Goal: Task Accomplishment & Management: Manage account settings

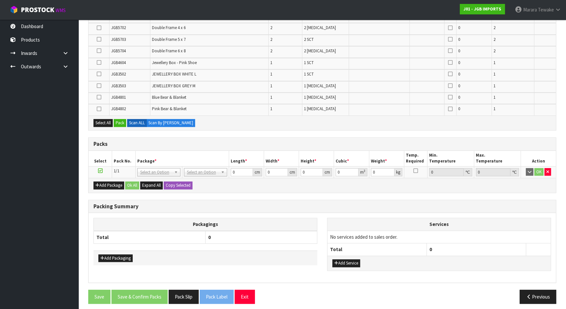
scroll to position [474, 0]
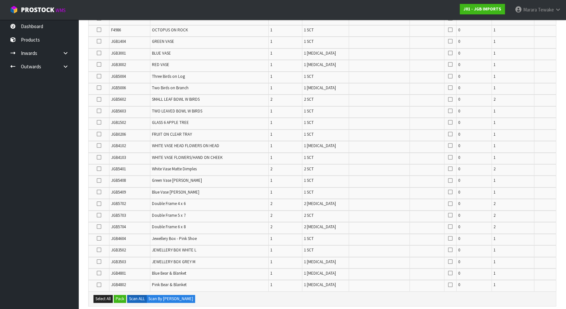
click at [97, 157] on icon at bounding box center [99, 157] width 5 height 0
click at [0, 0] on input "checkbox" at bounding box center [0, 0] width 0 height 0
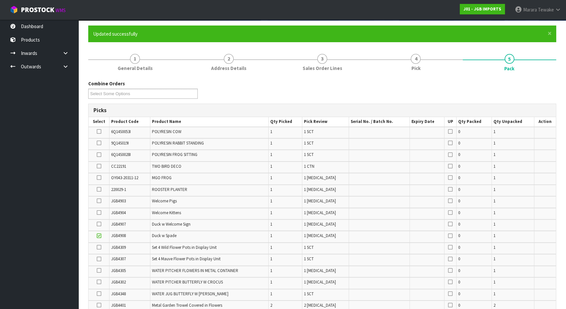
click at [98, 154] on icon at bounding box center [99, 154] width 5 height 0
click at [0, 0] on input "checkbox" at bounding box center [0, 0] width 0 height 0
click at [99, 212] on icon at bounding box center [99, 212] width 5 height 0
click at [0, 0] on input "checkbox" at bounding box center [0, 0] width 0 height 0
click at [100, 143] on icon at bounding box center [99, 143] width 5 height 0
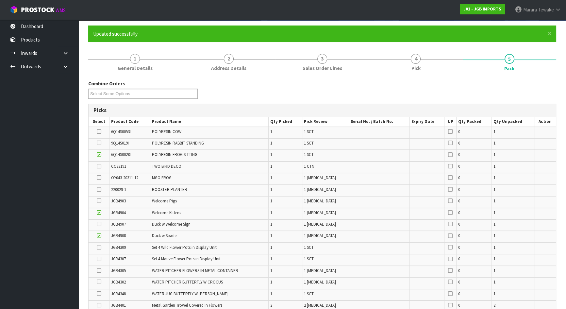
click at [0, 0] on input "checkbox" at bounding box center [0, 0] width 0 height 0
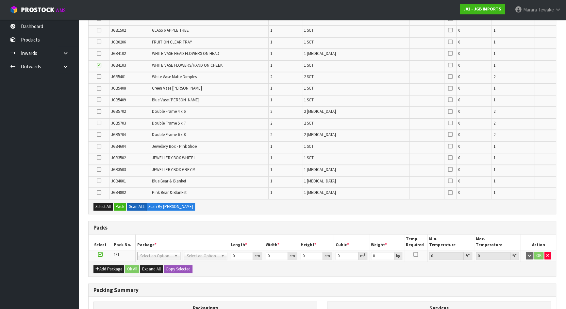
click at [100, 157] on icon at bounding box center [99, 157] width 5 height 0
click at [0, 0] on input "checkbox" at bounding box center [0, 0] width 0 height 0
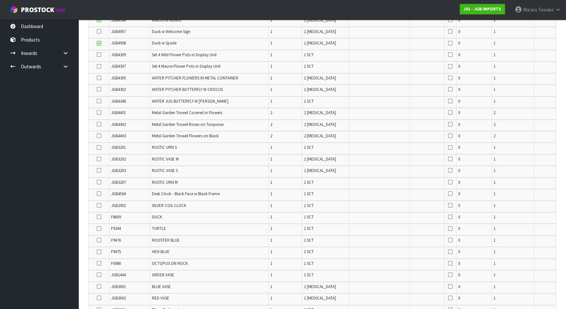
scroll to position [151, 0]
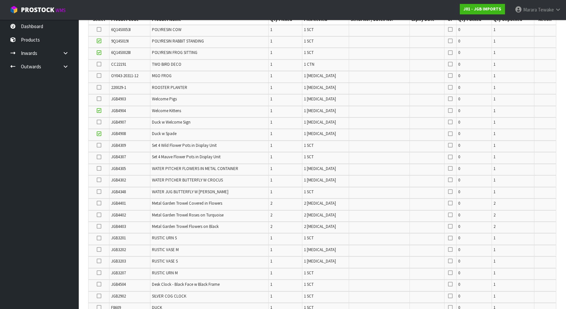
click at [100, 180] on icon at bounding box center [99, 180] width 5 height 0
click at [0, 0] on input "checkbox" at bounding box center [0, 0] width 0 height 0
click at [99, 145] on icon at bounding box center [99, 145] width 5 height 0
click at [0, 0] on input "checkbox" at bounding box center [0, 0] width 0 height 0
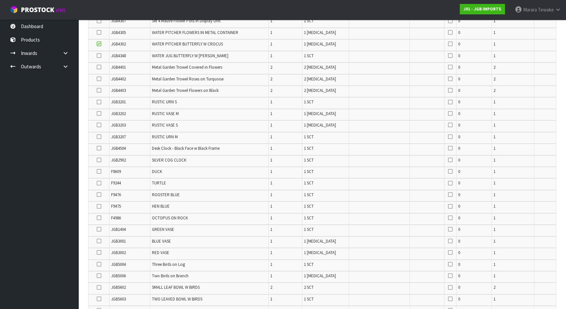
scroll to position [267, 0]
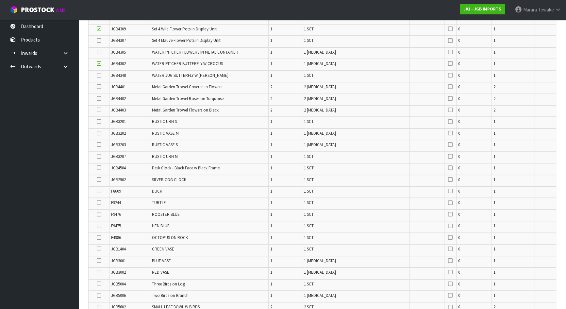
click at [98, 191] on icon at bounding box center [99, 191] width 5 height 0
click at [0, 0] on input "checkbox" at bounding box center [0, 0] width 0 height 0
click at [98, 226] on icon at bounding box center [99, 226] width 5 height 0
click at [0, 0] on input "checkbox" at bounding box center [0, 0] width 0 height 0
click at [99, 237] on icon at bounding box center [99, 237] width 5 height 0
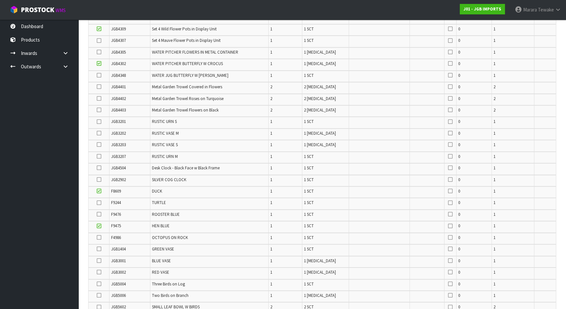
click at [0, 0] on input "checkbox" at bounding box center [0, 0] width 0 height 0
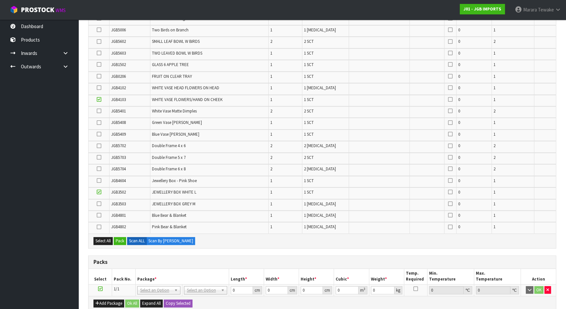
click at [99, 157] on icon at bounding box center [99, 157] width 5 height 0
click at [0, 0] on input "checkbox" at bounding box center [0, 0] width 0 height 0
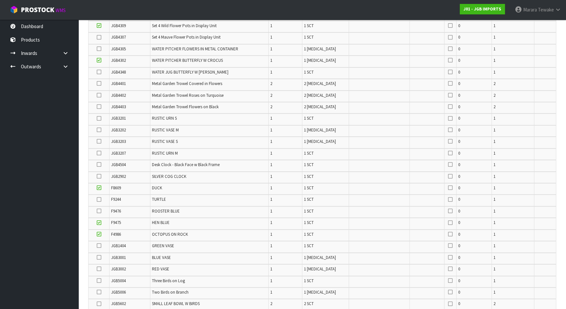
scroll to position [176, 0]
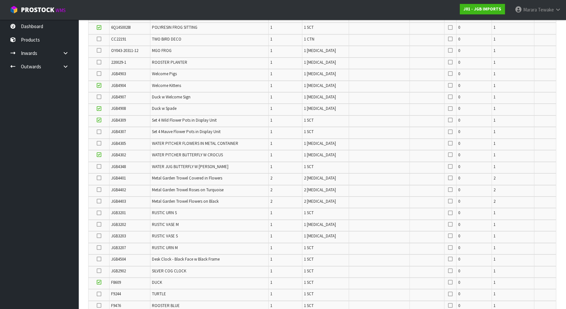
click at [98, 132] on icon at bounding box center [99, 132] width 5 height 0
click at [0, 0] on input "checkbox" at bounding box center [0, 0] width 0 height 0
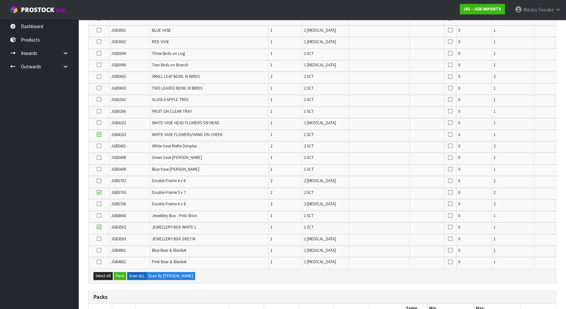
scroll to position [650, 0]
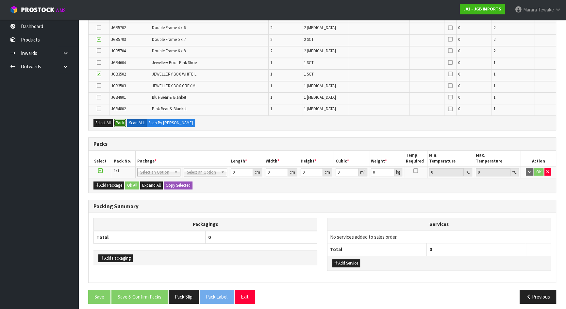
click at [122, 120] on button "Pack" at bounding box center [120, 123] width 12 height 8
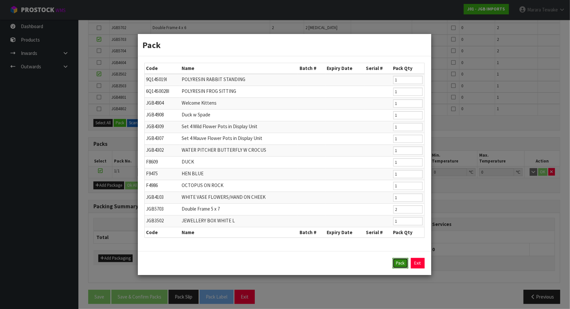
click at [396, 263] on button "Pack" at bounding box center [401, 263] width 16 height 10
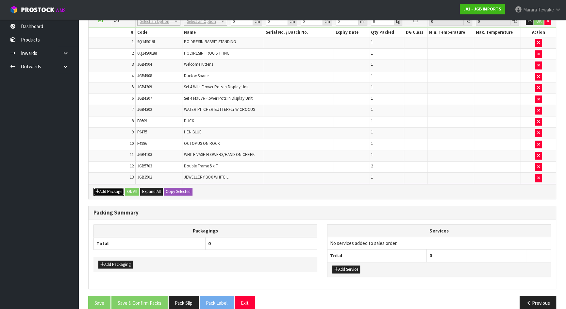
click at [114, 187] on button "Add Package" at bounding box center [108, 191] width 31 height 8
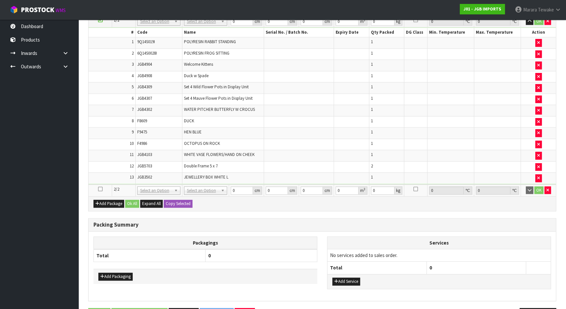
click at [101, 189] on icon at bounding box center [100, 189] width 5 height 0
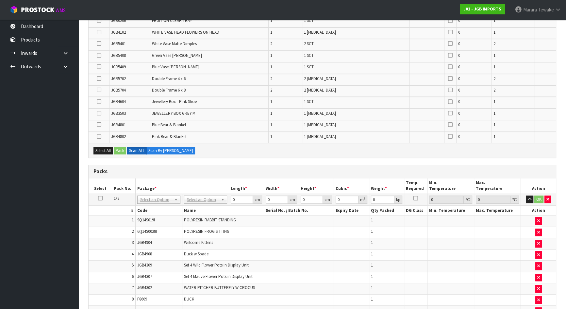
scroll to position [479, 0]
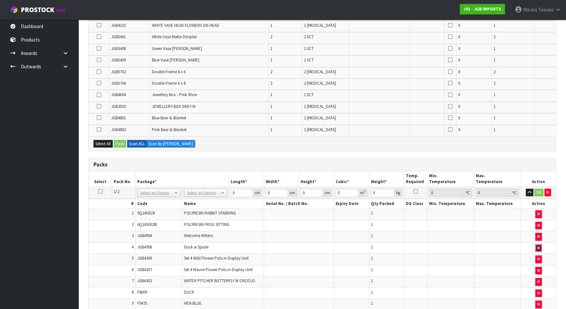
click at [539, 246] on icon "button" at bounding box center [538, 248] width 3 height 4
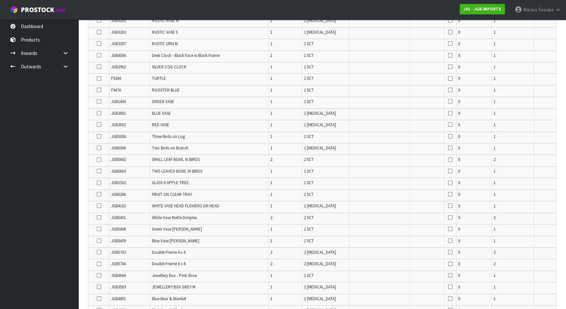
scroll to position [208, 0]
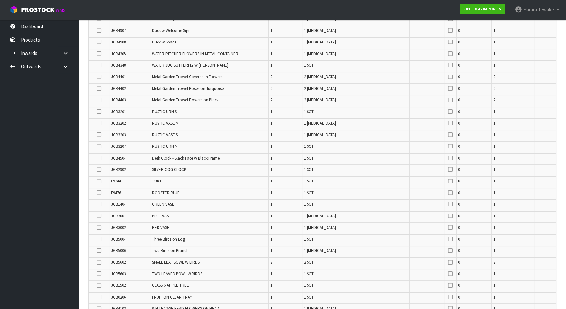
click at [99, 42] on icon at bounding box center [99, 42] width 5 height 0
click at [0, 0] on input "checkbox" at bounding box center [0, 0] width 0 height 0
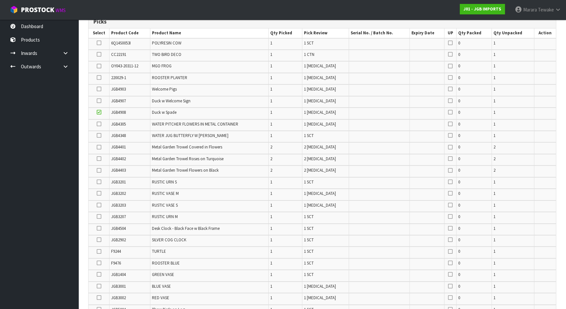
scroll to position [59, 0]
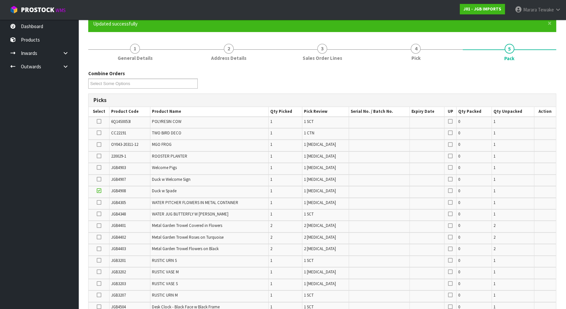
click at [99, 144] on icon at bounding box center [99, 144] width 5 height 0
click at [0, 0] on input "checkbox" at bounding box center [0, 0] width 0 height 0
click at [98, 179] on icon at bounding box center [99, 179] width 5 height 0
click at [0, 0] on input "checkbox" at bounding box center [0, 0] width 0 height 0
click at [102, 155] on td at bounding box center [98, 156] width 21 height 11
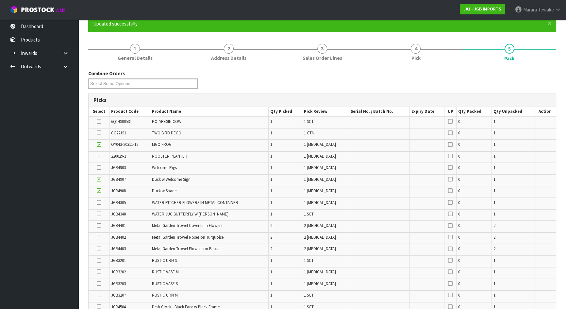
click at [101, 156] on icon at bounding box center [99, 156] width 5 height 0
click at [0, 0] on input "checkbox" at bounding box center [0, 0] width 0 height 0
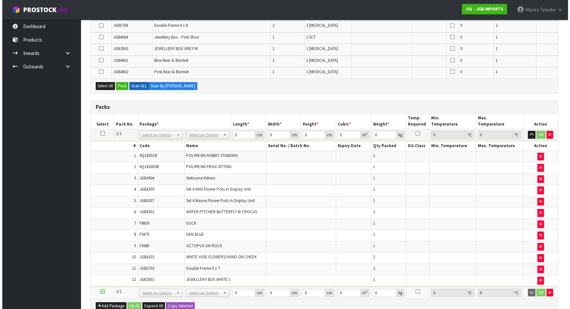
scroll to position [445, 0]
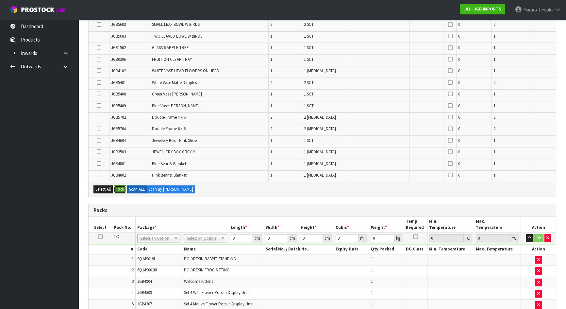
click at [121, 185] on button "Pack" at bounding box center [120, 189] width 12 height 8
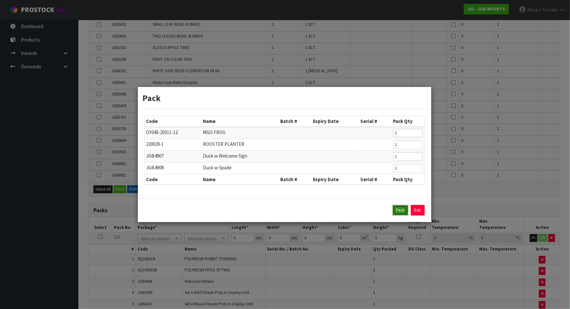
click at [401, 208] on button "Pack" at bounding box center [401, 210] width 16 height 10
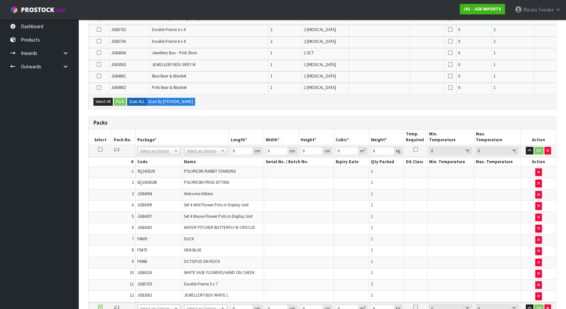
scroll to position [637, 0]
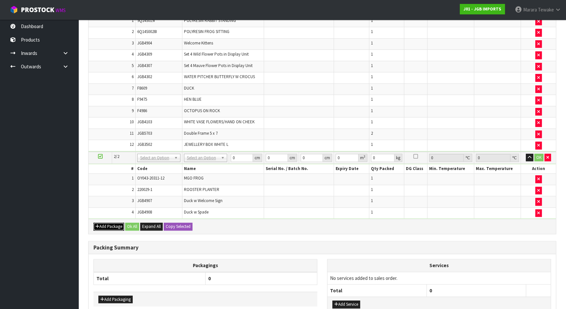
click at [110, 222] on button "Add Package" at bounding box center [108, 226] width 31 height 8
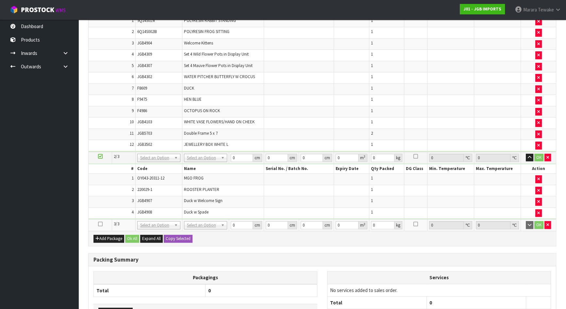
click at [99, 224] on icon at bounding box center [100, 224] width 5 height 0
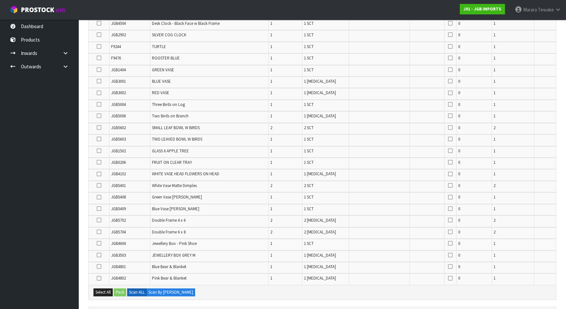
scroll to position [297, 0]
click at [98, 219] on icon at bounding box center [99, 219] width 5 height 0
click at [0, 0] on input "checkbox" at bounding box center [0, 0] width 0 height 0
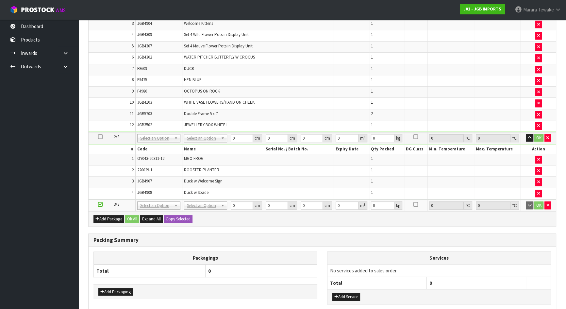
scroll to position [371, 0]
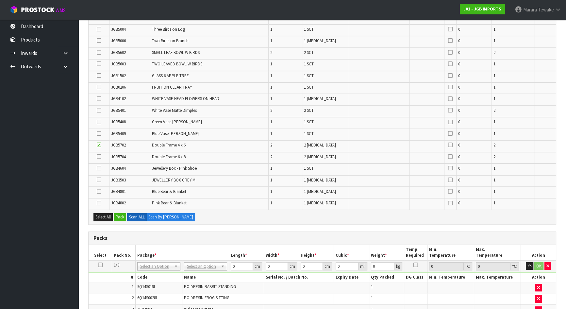
click at [99, 156] on icon at bounding box center [99, 156] width 5 height 0
click at [0, 0] on input "checkbox" at bounding box center [0, 0] width 0 height 0
click at [98, 110] on icon at bounding box center [99, 110] width 5 height 0
click at [0, 0] on input "checkbox" at bounding box center [0, 0] width 0 height 0
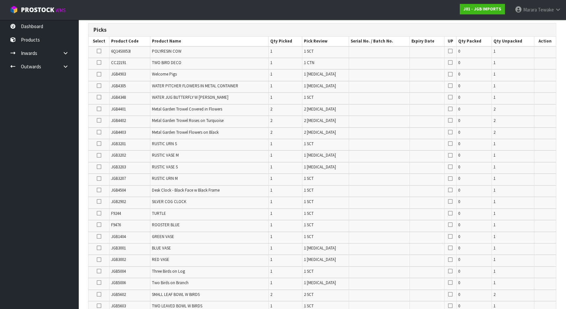
click at [97, 155] on icon at bounding box center [99, 155] width 5 height 0
click at [0, 0] on input "checkbox" at bounding box center [0, 0] width 0 height 0
click at [98, 86] on icon at bounding box center [99, 86] width 5 height 0
click at [0, 0] on input "checkbox" at bounding box center [0, 0] width 0 height 0
click at [97, 167] on icon at bounding box center [99, 167] width 5 height 0
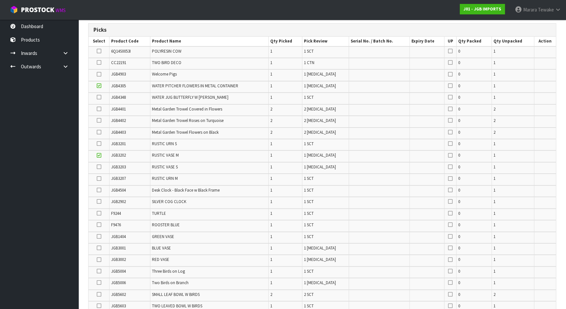
click at [0, 0] on input "checkbox" at bounding box center [0, 0] width 0 height 0
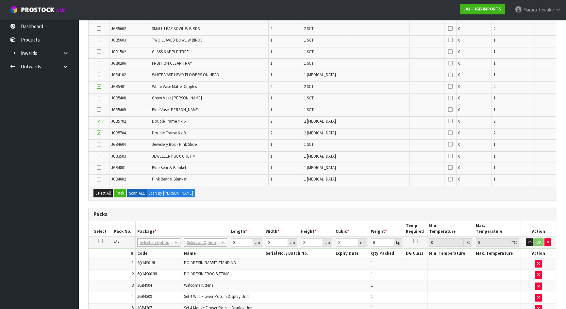
scroll to position [189, 0]
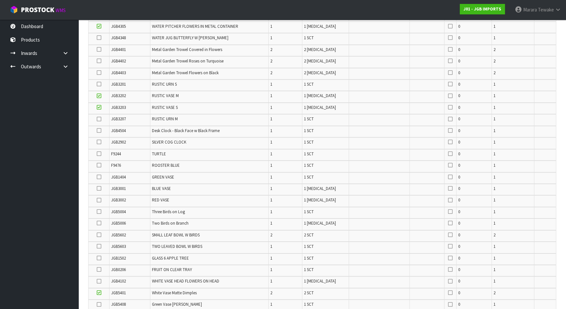
click at [99, 165] on icon at bounding box center [99, 165] width 5 height 0
click at [0, 0] on input "checkbox" at bounding box center [0, 0] width 0 height 0
click at [100, 246] on icon at bounding box center [99, 246] width 5 height 0
click at [0, 0] on input "checkbox" at bounding box center [0, 0] width 0 height 0
click at [99, 200] on icon at bounding box center [99, 200] width 5 height 0
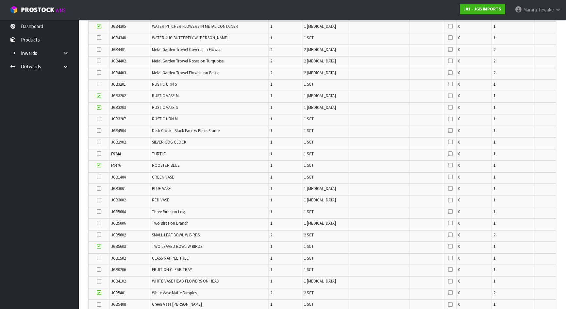
click at [0, 0] on input "checkbox" at bounding box center [0, 0] width 0 height 0
click at [99, 188] on icon at bounding box center [99, 188] width 5 height 0
click at [0, 0] on input "checkbox" at bounding box center [0, 0] width 0 height 0
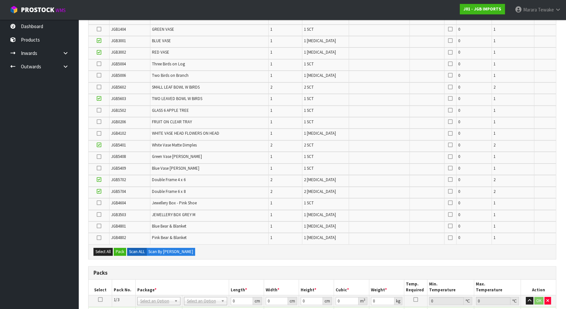
scroll to position [337, 0]
click at [99, 156] on icon at bounding box center [99, 156] width 5 height 0
click at [0, 0] on input "checkbox" at bounding box center [0, 0] width 0 height 0
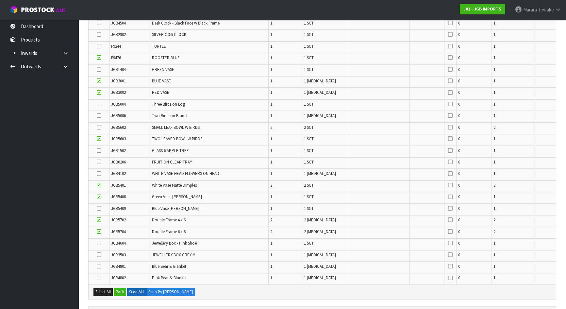
scroll to position [88, 0]
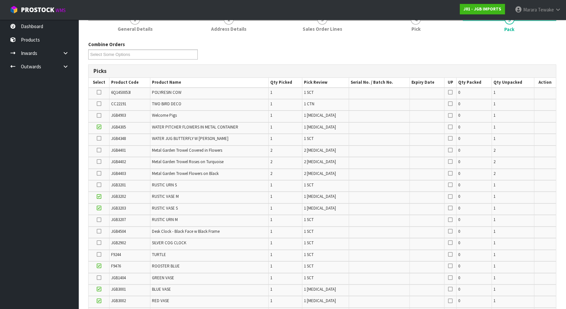
click at [97, 138] on icon at bounding box center [99, 138] width 5 height 0
click at [0, 0] on input "checkbox" at bounding box center [0, 0] width 0 height 0
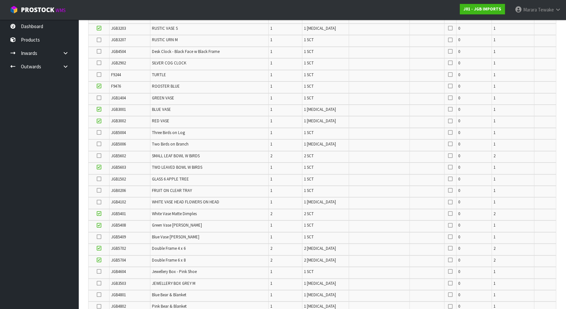
click at [98, 155] on icon at bounding box center [99, 155] width 5 height 0
click at [0, 0] on input "checkbox" at bounding box center [0, 0] width 0 height 0
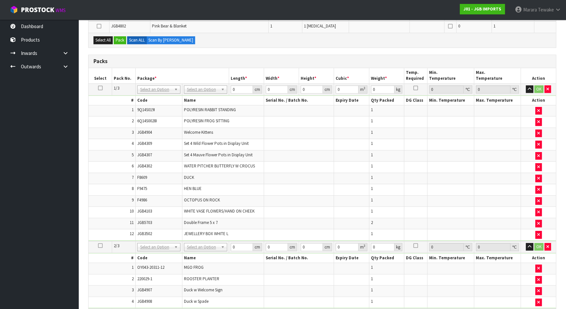
scroll to position [386, 0]
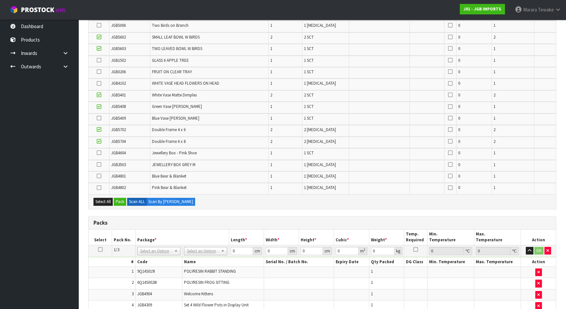
click at [118, 203] on div "Select All Pack Scan ALL Scan By Quantity" at bounding box center [321, 201] width 467 height 15
click at [121, 200] on button "Pack" at bounding box center [120, 202] width 12 height 8
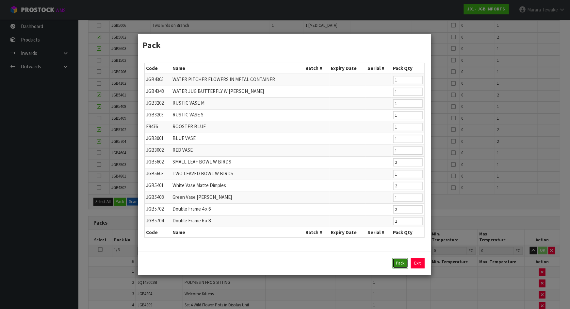
click at [401, 262] on button "Pack" at bounding box center [401, 263] width 16 height 10
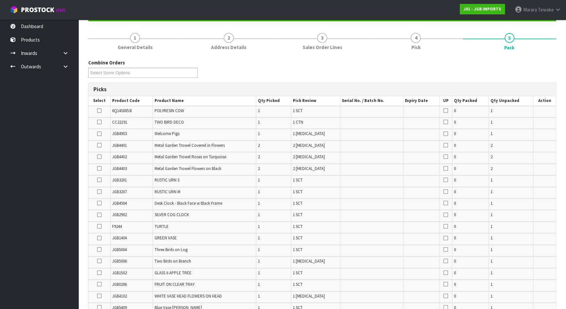
scroll to position [119, 0]
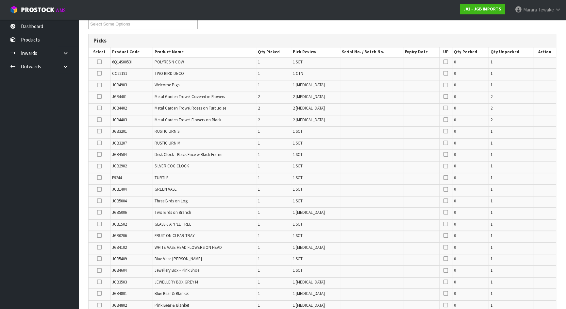
click at [101, 224] on icon at bounding box center [99, 224] width 5 height 0
click at [0, 0] on input "checkbox" at bounding box center [0, 0] width 0 height 0
click at [101, 96] on icon at bounding box center [99, 96] width 5 height 0
click at [0, 0] on input "checkbox" at bounding box center [0, 0] width 0 height 0
click at [100, 120] on icon at bounding box center [99, 120] width 5 height 0
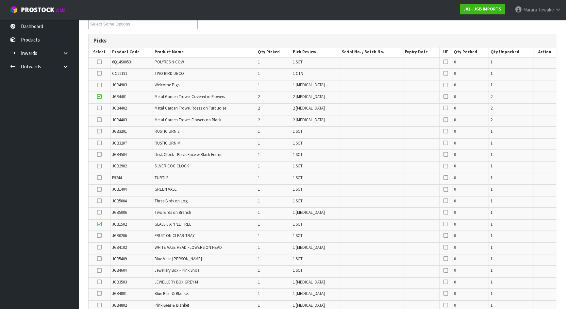
click at [0, 0] on input "checkbox" at bounding box center [0, 0] width 0 height 0
click at [100, 131] on icon at bounding box center [99, 131] width 5 height 0
click at [0, 0] on input "checkbox" at bounding box center [0, 0] width 0 height 0
click at [98, 143] on icon at bounding box center [99, 143] width 5 height 0
click at [0, 0] on input "checkbox" at bounding box center [0, 0] width 0 height 0
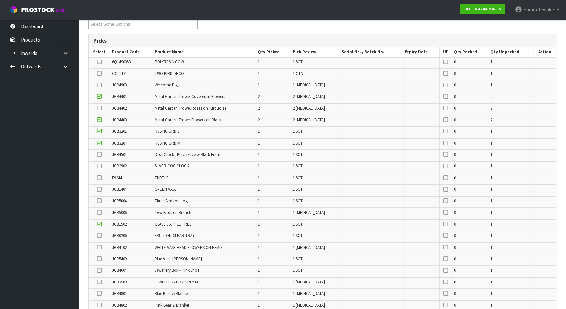
click at [98, 189] on icon at bounding box center [99, 189] width 5 height 0
click at [0, 0] on input "checkbox" at bounding box center [0, 0] width 0 height 0
click at [101, 247] on icon at bounding box center [99, 247] width 5 height 0
click at [0, 0] on input "checkbox" at bounding box center [0, 0] width 0 height 0
click at [98, 108] on icon at bounding box center [99, 108] width 5 height 0
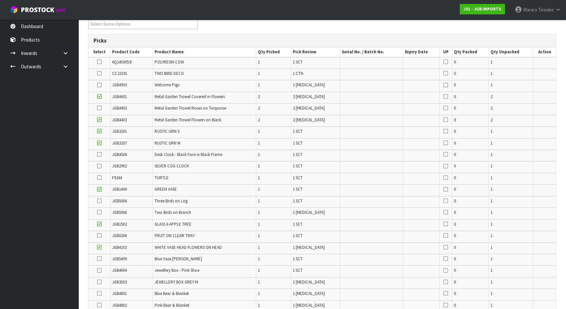
click at [0, 0] on input "checkbox" at bounding box center [0, 0] width 0 height 0
click at [98, 270] on icon at bounding box center [99, 270] width 5 height 0
click at [0, 0] on input "checkbox" at bounding box center [0, 0] width 0 height 0
click at [99, 281] on icon at bounding box center [99, 281] width 5 height 0
click at [0, 0] on input "checkbox" at bounding box center [0, 0] width 0 height 0
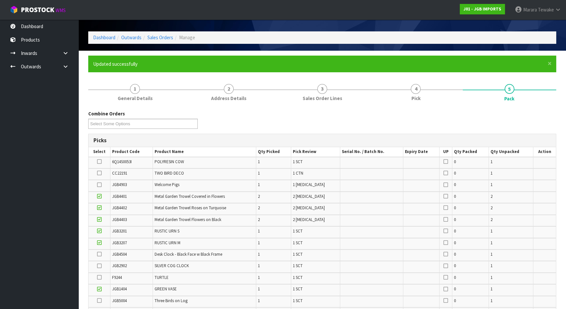
scroll to position [29, 0]
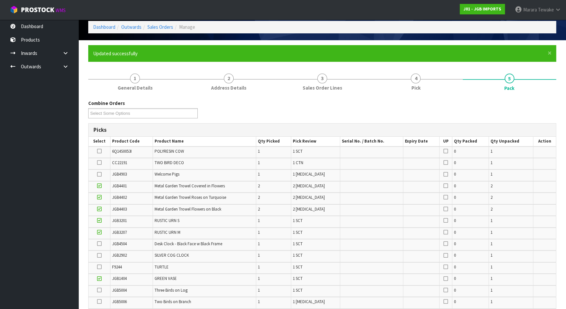
click at [100, 174] on icon at bounding box center [99, 174] width 5 height 0
click at [0, 0] on input "checkbox" at bounding box center [0, 0] width 0 height 0
click at [99, 267] on icon at bounding box center [99, 266] width 5 height 0
click at [0, 0] on input "checkbox" at bounding box center [0, 0] width 0 height 0
click at [98, 151] on icon at bounding box center [99, 151] width 5 height 0
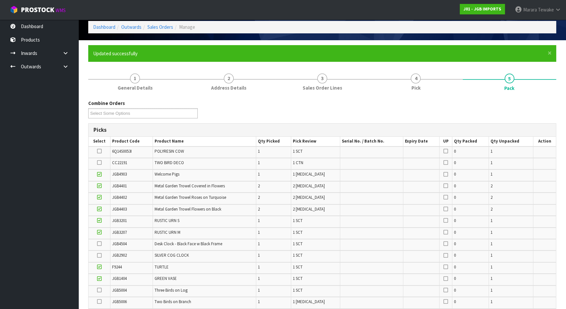
click at [0, 0] on input "checkbox" at bounding box center [0, 0] width 0 height 0
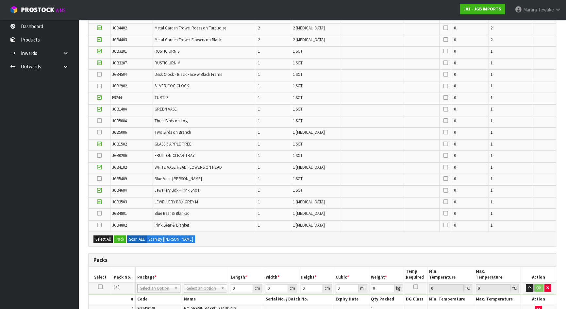
click at [98, 155] on icon at bounding box center [99, 155] width 5 height 0
click at [0, 0] on input "checkbox" at bounding box center [0, 0] width 0 height 0
click at [98, 132] on icon at bounding box center [99, 132] width 5 height 0
click at [0, 0] on input "checkbox" at bounding box center [0, 0] width 0 height 0
click at [100, 118] on label at bounding box center [99, 121] width 5 height 6
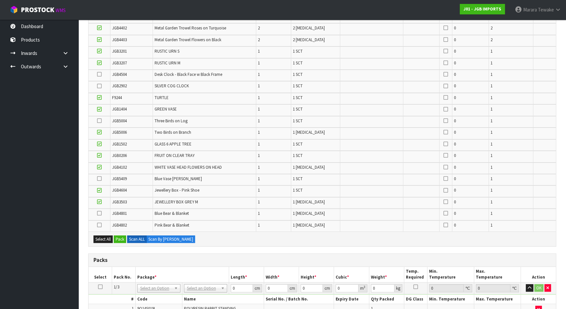
click at [0, 0] on input "checkbox" at bounding box center [0, 0] width 0 height 0
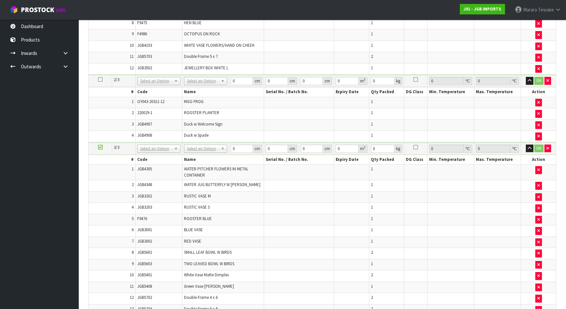
scroll to position [644, 0]
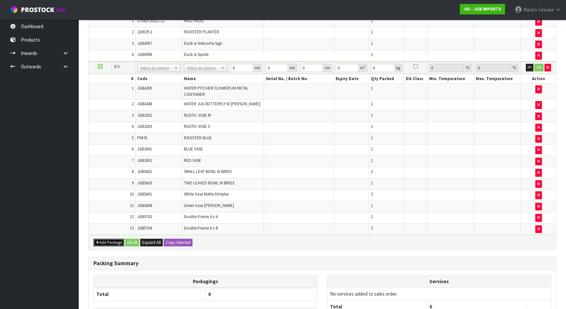
click at [110, 238] on button "Add Package" at bounding box center [108, 242] width 31 height 8
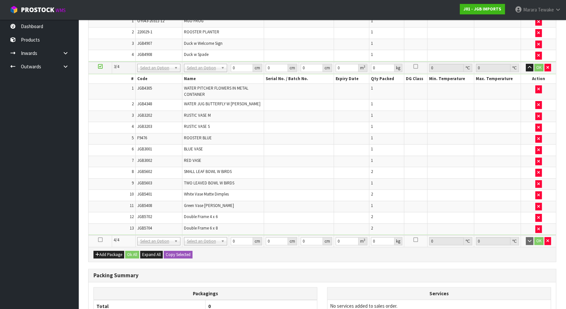
click at [100, 239] on icon at bounding box center [100, 239] width 5 height 0
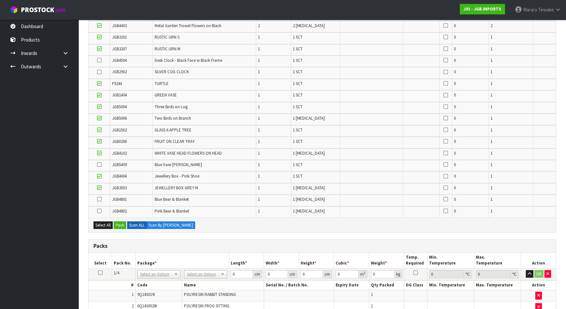
scroll to position [199, 0]
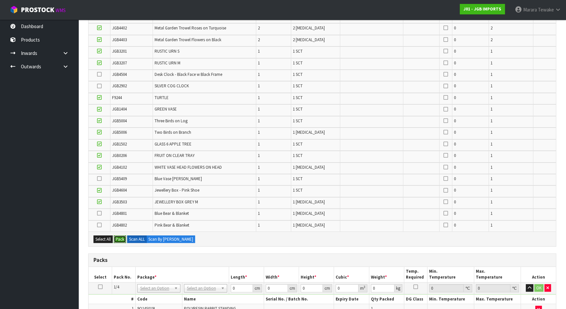
click at [119, 237] on button "Pack" at bounding box center [120, 239] width 12 height 8
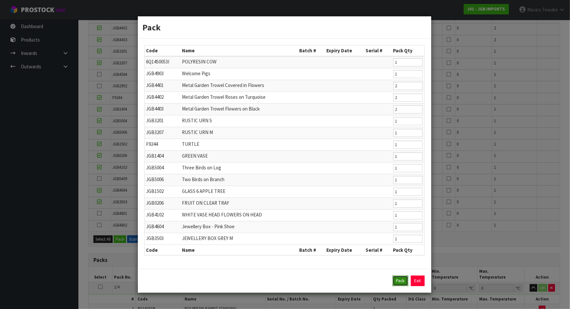
click at [396, 280] on button "Pack" at bounding box center [401, 280] width 16 height 10
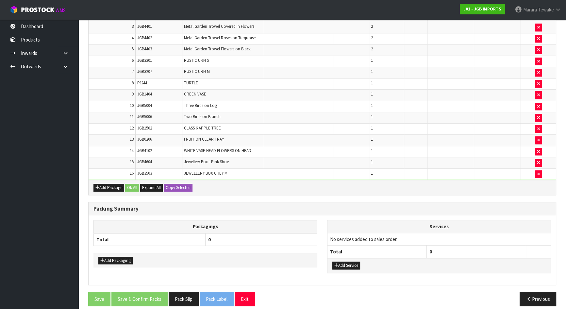
scroll to position [716, 0]
click at [112, 183] on button "Add Package" at bounding box center [108, 187] width 31 height 8
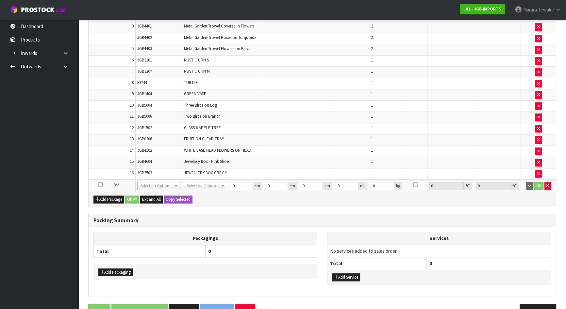
click at [100, 184] on icon at bounding box center [100, 184] width 5 height 0
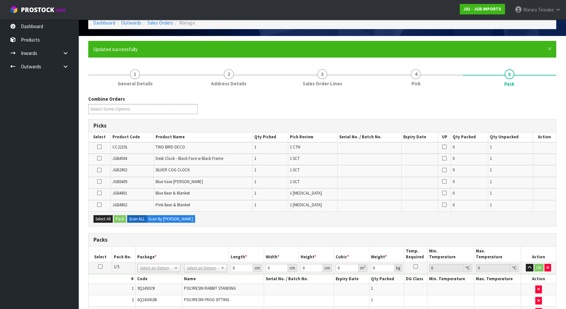
scroll to position [33, 0]
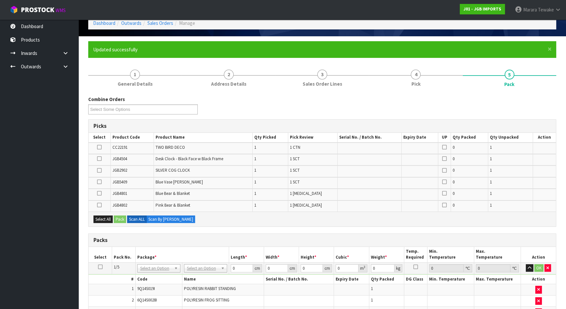
click at [98, 205] on icon at bounding box center [99, 205] width 5 height 0
click at [0, 0] on input "checkbox" at bounding box center [0, 0] width 0 height 0
click at [99, 193] on icon at bounding box center [99, 193] width 5 height 0
click at [0, 0] on input "checkbox" at bounding box center [0, 0] width 0 height 0
click at [100, 147] on icon at bounding box center [99, 147] width 5 height 0
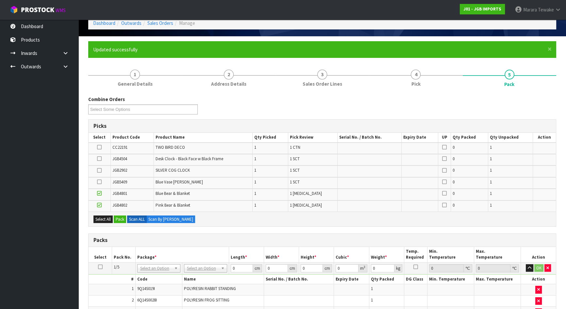
click at [0, 0] on input "checkbox" at bounding box center [0, 0] width 0 height 0
click at [99, 170] on icon at bounding box center [99, 170] width 5 height 0
click at [0, 0] on input "checkbox" at bounding box center [0, 0] width 0 height 0
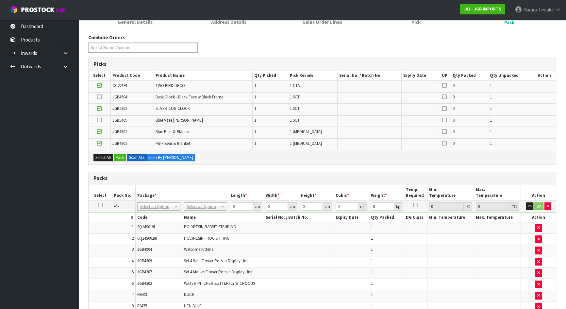
scroll to position [0, 0]
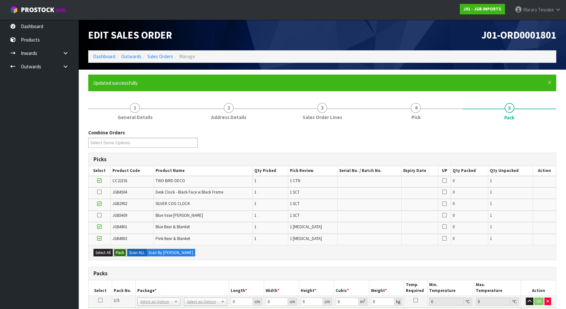
click at [121, 251] on button "Pack" at bounding box center [120, 252] width 12 height 8
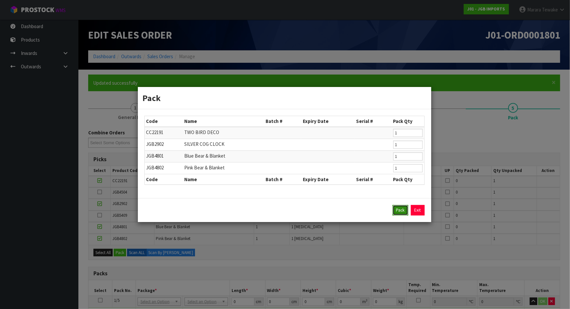
click at [399, 209] on button "Pack" at bounding box center [401, 210] width 16 height 10
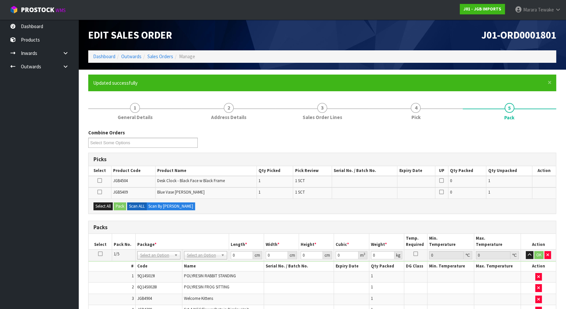
click at [101, 192] on icon at bounding box center [99, 192] width 5 height 0
click at [0, 0] on input "checkbox" at bounding box center [0, 0] width 0 height 0
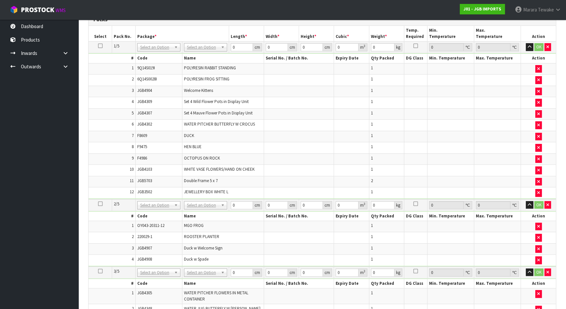
scroll to position [59, 0]
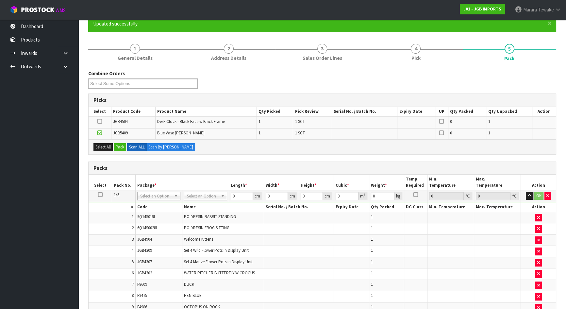
click at [100, 194] on icon at bounding box center [100, 194] width 5 height 0
click at [121, 146] on button "Pack" at bounding box center [120, 147] width 12 height 8
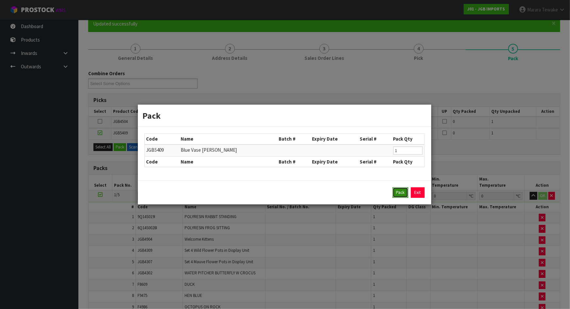
drag, startPoint x: 402, startPoint y: 190, endPoint x: 214, endPoint y: 184, distance: 187.5
click at [402, 190] on button "Pack" at bounding box center [401, 192] width 16 height 10
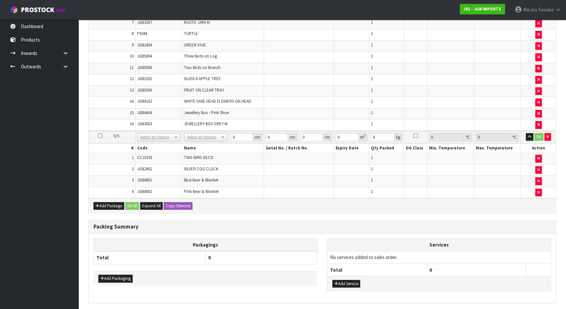
scroll to position [737, 0]
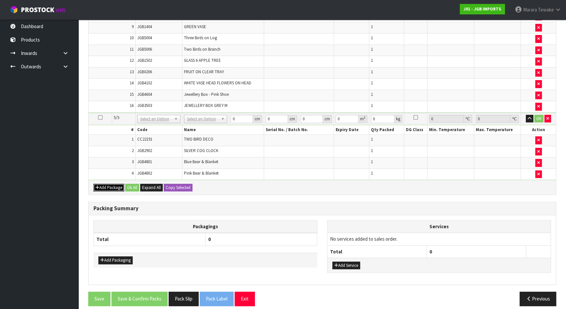
click at [114, 184] on button "Add Package" at bounding box center [108, 188] width 31 height 8
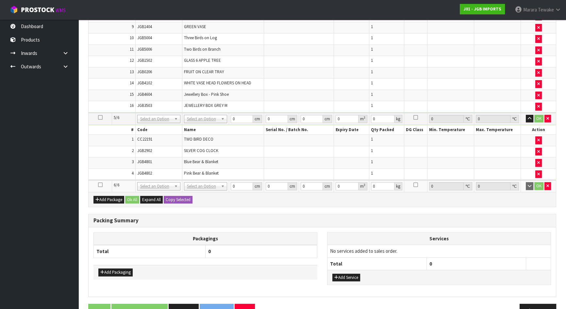
click at [101, 184] on icon at bounding box center [100, 184] width 5 height 0
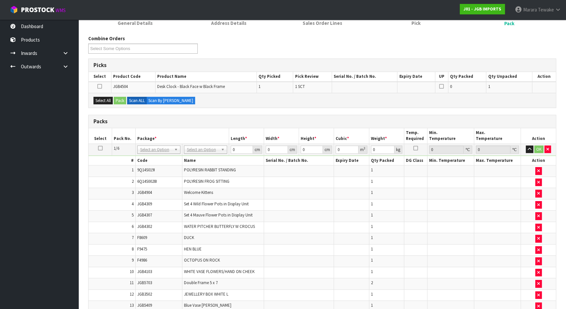
scroll to position [0, 0]
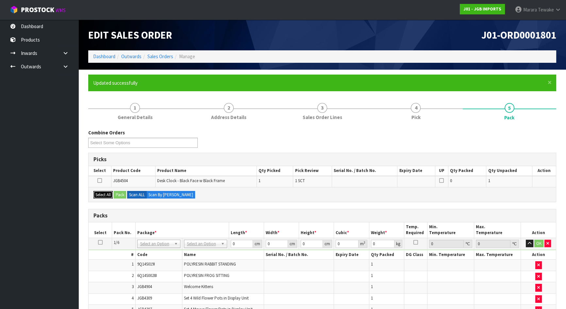
click at [104, 193] on button "Select All" at bounding box center [102, 195] width 19 height 8
click at [123, 195] on button "Pack" at bounding box center [120, 195] width 12 height 8
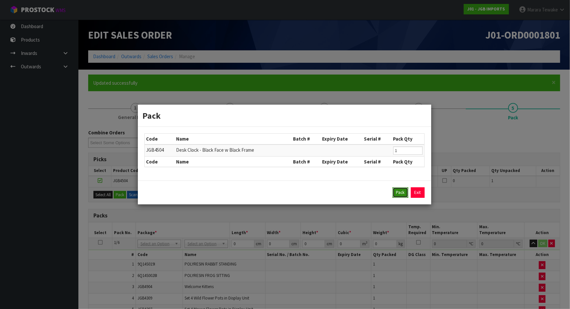
click at [398, 195] on button "Pack" at bounding box center [401, 192] width 16 height 10
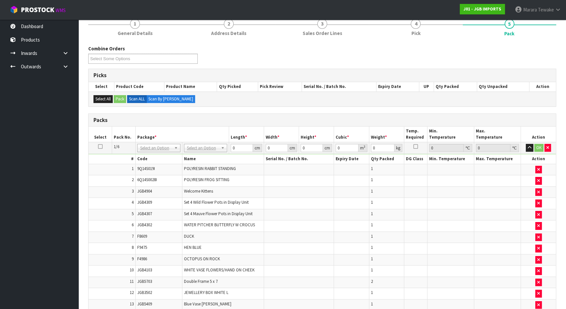
scroll to position [178, 0]
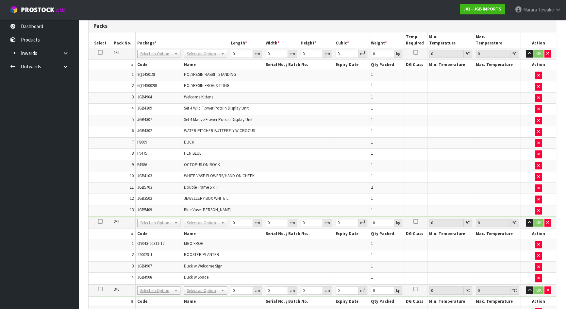
drag, startPoint x: 206, startPoint y: 52, endPoint x: 206, endPoint y: 60, distance: 7.5
drag, startPoint x: 238, startPoint y: 53, endPoint x: 221, endPoint y: 49, distance: 17.5
click at [221, 49] on tr "1/6 NONE 007-001 007-002 007-004 007-009 007-013 007-014 007-015 007-017 007-01…" at bounding box center [321, 54] width 467 height 12
type input "1"
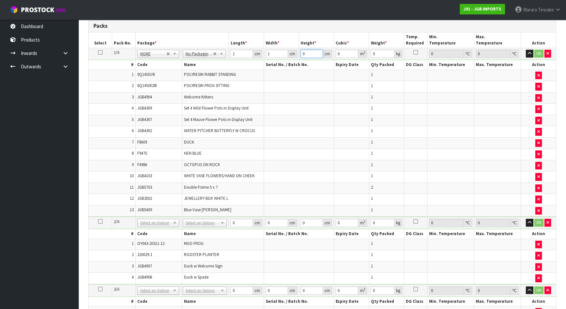
type input "1"
type input "0.000001"
type input "1"
click at [100, 52] on icon at bounding box center [100, 52] width 5 height 0
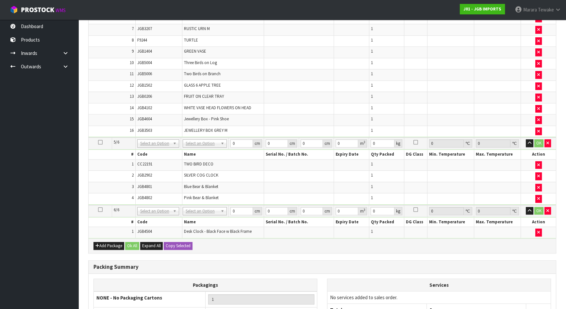
scroll to position [762, 0]
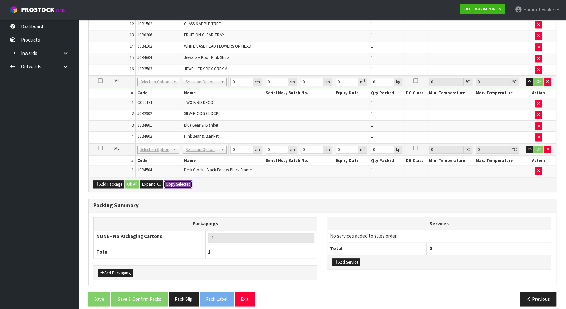
click at [179, 180] on button "Copy Selected" at bounding box center [178, 184] width 29 height 8
click at [179, 181] on span "Confirm" at bounding box center [173, 184] width 14 height 6
type input "1"
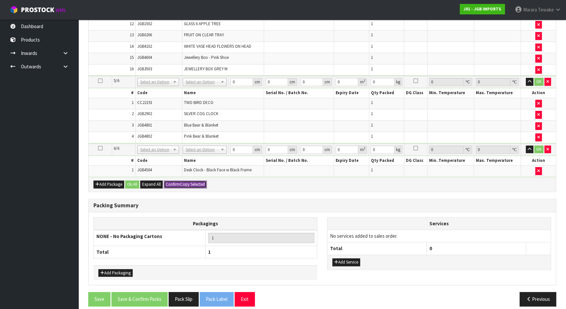
type input "0.000001"
type input "1"
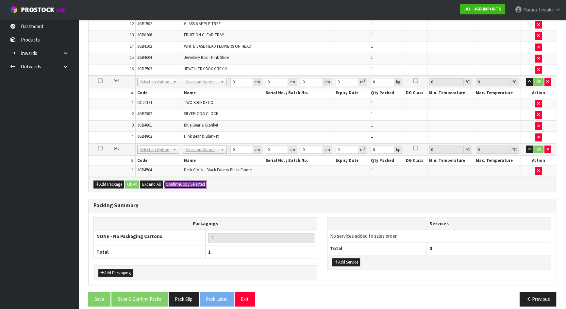
type input "0.000001"
type input "1"
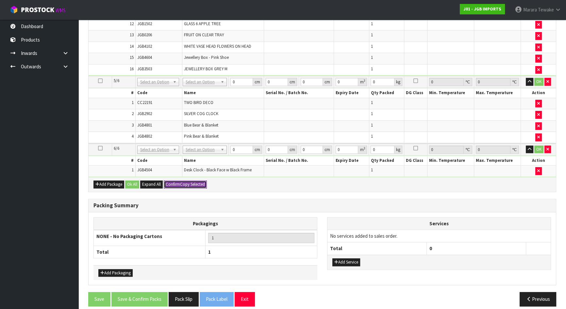
type input "0.000001"
type input "1"
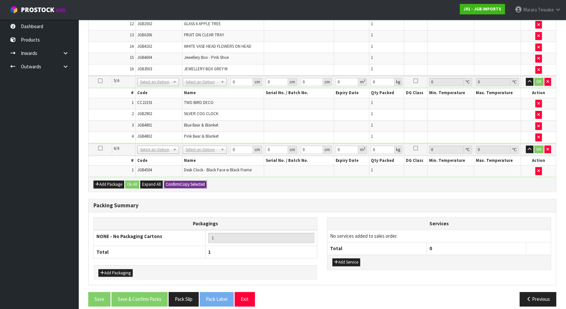
type input "0.000001"
type input "1"
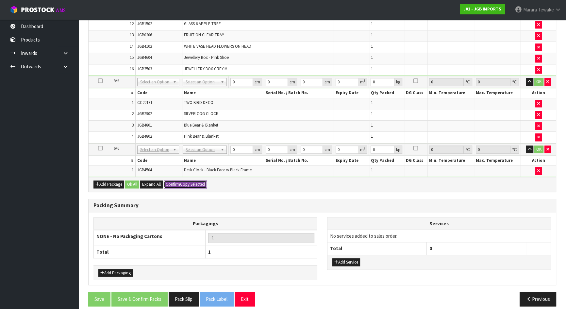
type input "0.000001"
type input "1"
type input "6"
click at [134, 180] on button "Ok All" at bounding box center [132, 184] width 14 height 8
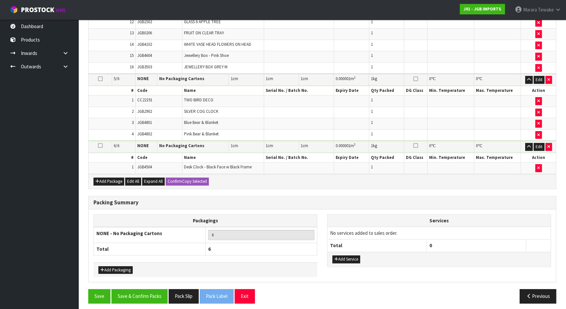
scroll to position [759, 0]
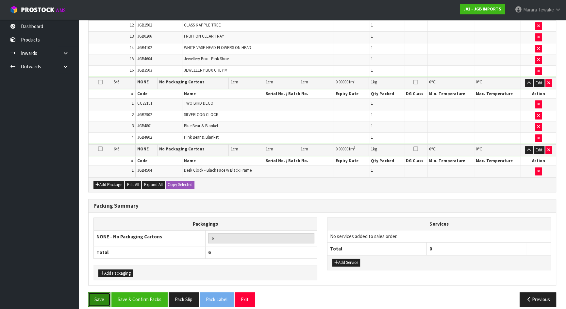
click at [91, 292] on button "Save" at bounding box center [99, 299] width 22 height 14
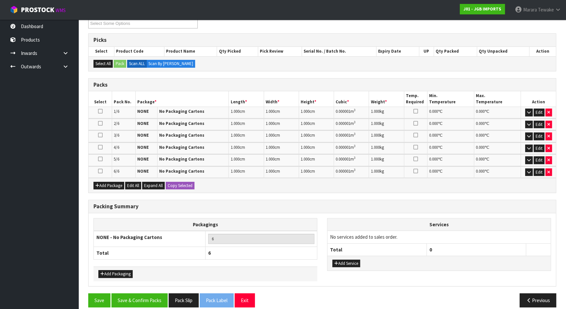
scroll to position [125, 0]
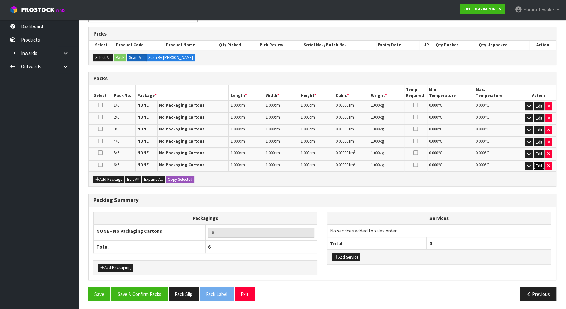
click at [539, 163] on button "Edit" at bounding box center [538, 166] width 11 height 8
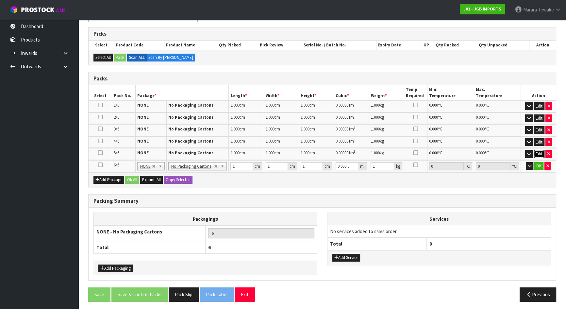
click at [538, 153] on button "Edit" at bounding box center [538, 154] width 11 height 8
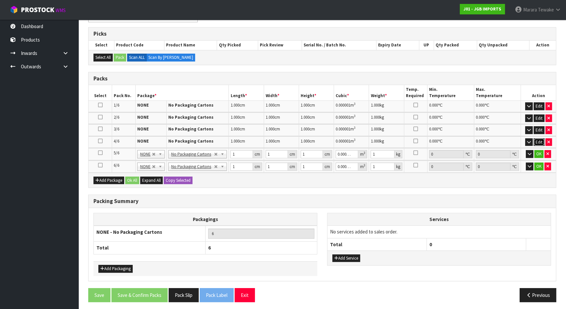
click at [538, 142] on button "Edit" at bounding box center [538, 142] width 11 height 8
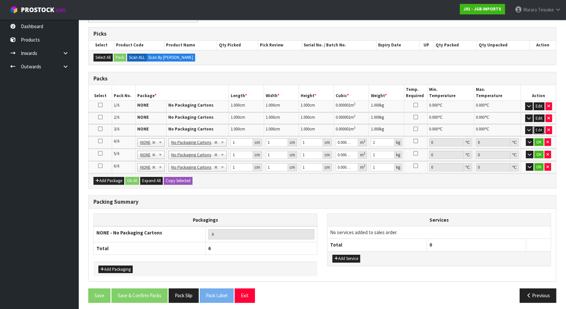
click at [536, 131] on button "Edit" at bounding box center [538, 130] width 11 height 8
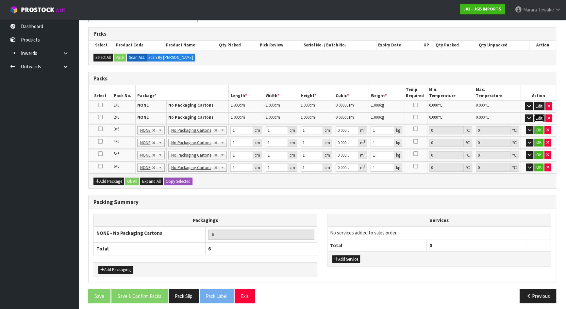
click at [536, 116] on button "Edit" at bounding box center [538, 118] width 11 height 8
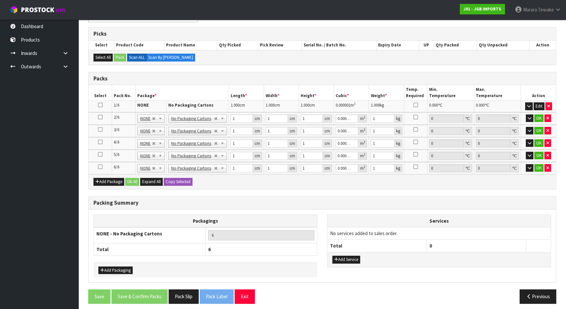
click at [540, 101] on td "Edit" at bounding box center [538, 106] width 35 height 11
click at [539, 104] on button "Edit" at bounding box center [538, 106] width 11 height 8
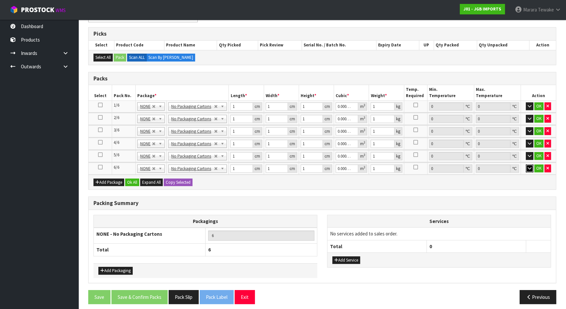
click at [529, 166] on icon "button" at bounding box center [529, 168] width 4 height 4
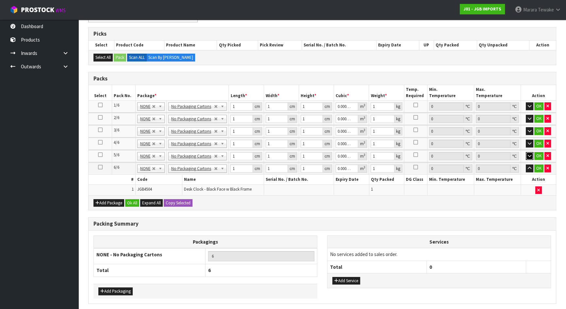
click at [528, 155] on icon "button" at bounding box center [529, 155] width 4 height 4
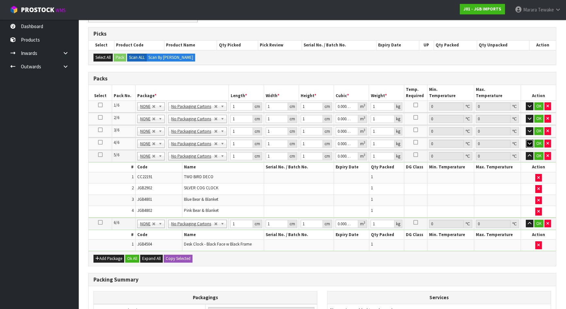
click at [530, 144] on button "button" at bounding box center [529, 143] width 8 height 8
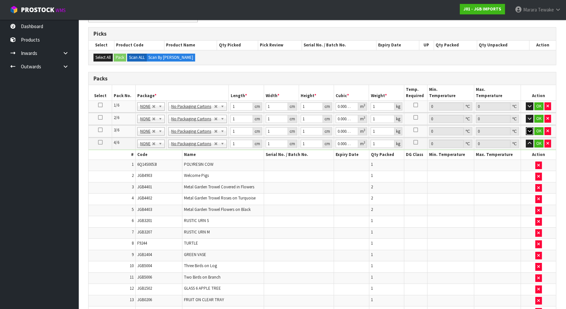
click at [529, 130] on icon "button" at bounding box center [529, 131] width 4 height 4
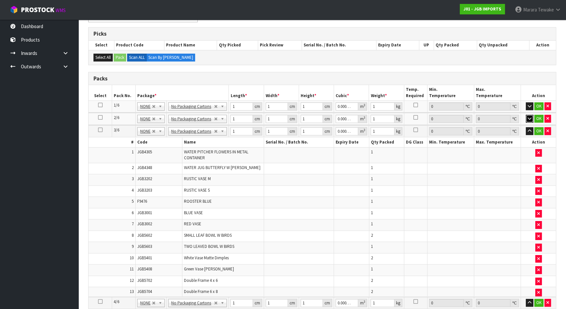
click at [530, 116] on icon "button" at bounding box center [529, 118] width 4 height 4
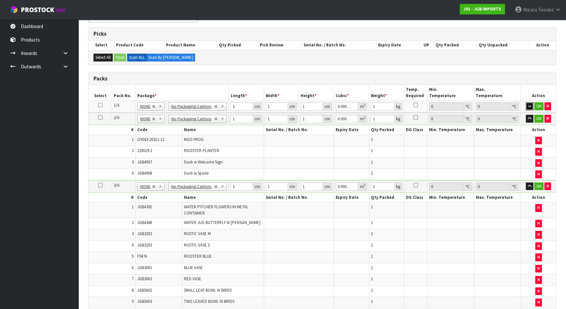
click at [527, 104] on icon "button" at bounding box center [529, 106] width 4 height 4
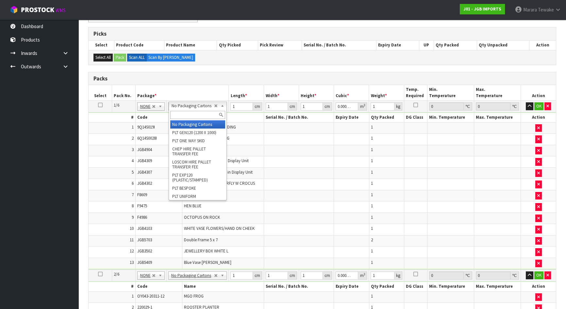
click at [198, 116] on input "text" at bounding box center [197, 115] width 55 height 8
type input "oc"
type input "1"
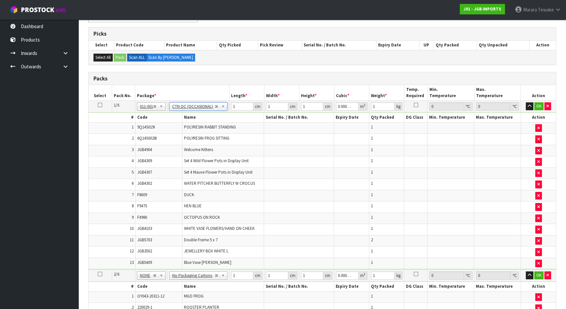
type input "0"
type input "15.56"
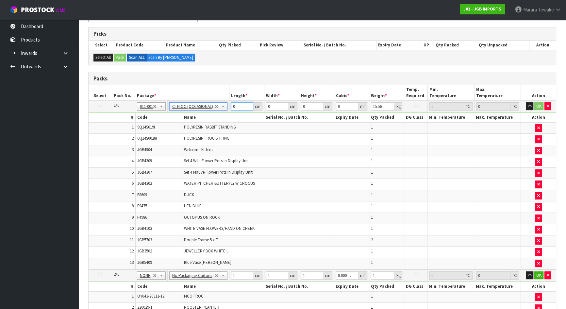
drag, startPoint x: 238, startPoint y: 107, endPoint x: 223, endPoint y: 98, distance: 17.1
click at [225, 103] on tr "1/6 NONE 007-001 007-002 007-004 007-009 007-013 007-014 007-015 007-017 007-01…" at bounding box center [321, 107] width 467 height 12
click at [100, 105] on icon at bounding box center [100, 105] width 5 height 0
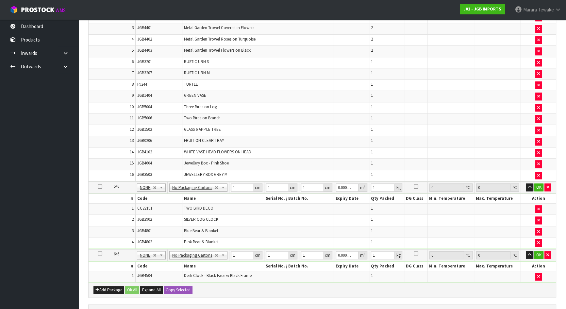
scroll to position [777, 0]
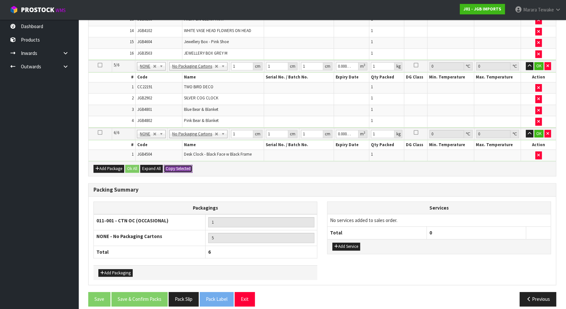
click at [186, 165] on button "Copy Selected" at bounding box center [178, 169] width 29 height 8
click at [186, 165] on button "Confirm Copy Selected" at bounding box center [185, 169] width 43 height 8
type input "6"
type input "0"
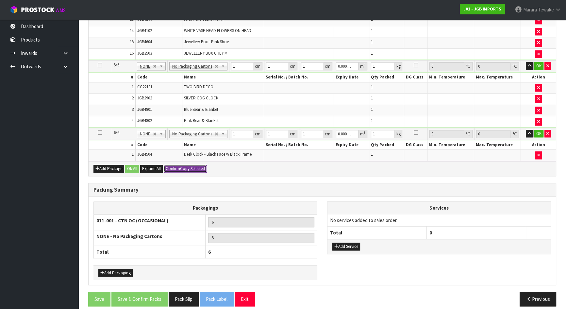
type input "0"
type input "15.56"
type input "0"
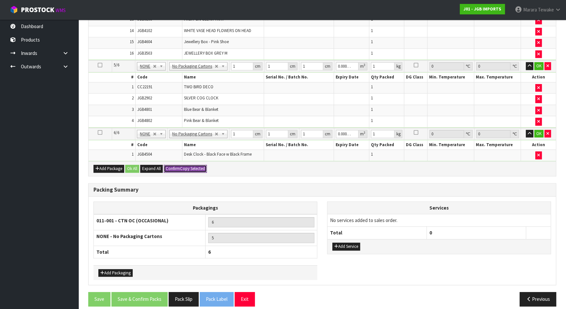
type input "0"
type input "15.56"
type input "0"
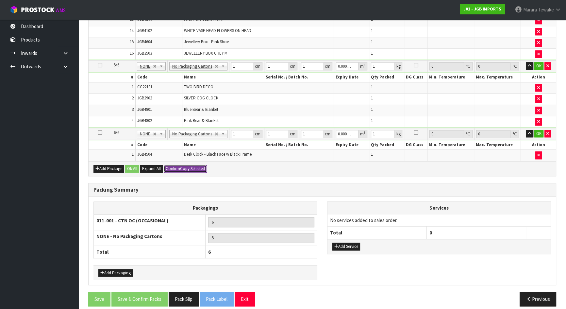
type input "0"
type input "15.56"
type input "0"
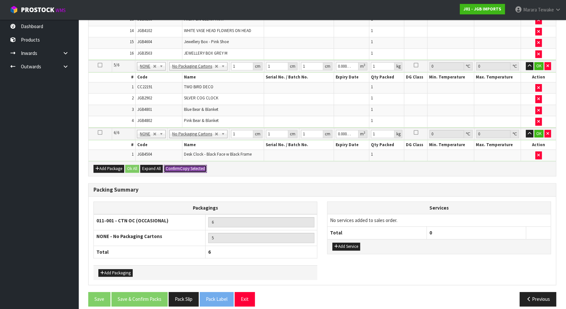
type input "0"
type input "15.56"
type input "0"
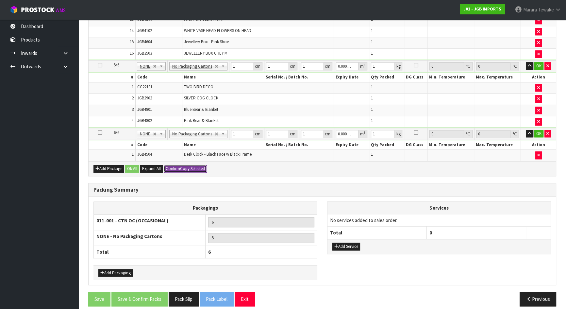
type input "0"
type input "15.56"
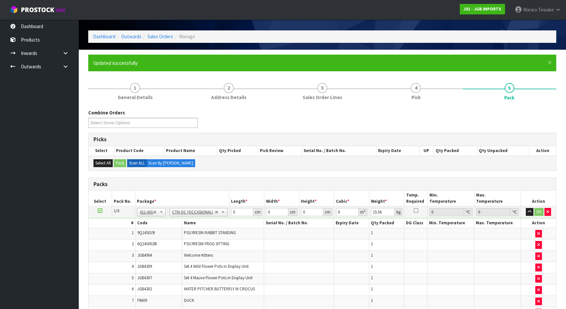
scroll to position [20, 0]
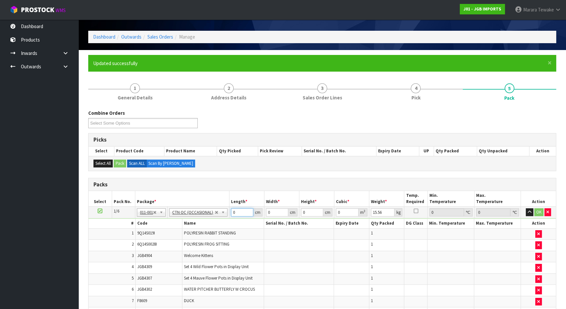
drag, startPoint x: 238, startPoint y: 212, endPoint x: 226, endPoint y: 205, distance: 13.6
click at [222, 206] on tr "1/6 NONE 007-001 007-002 007-004 007-009 007-013 007-014 007-015 007-017 007-01…" at bounding box center [321, 212] width 467 height 12
type input "54"
type input "48"
type input "4"
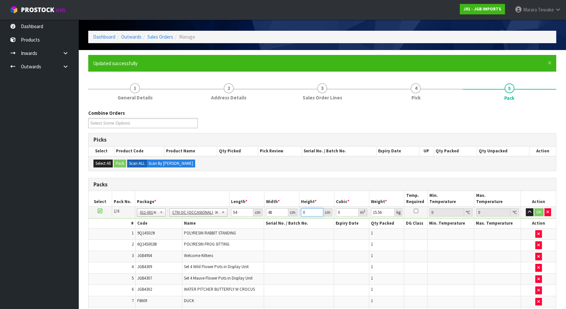
type input "0.010368"
type input "41"
type input "0.106272"
type input "41"
type input "15"
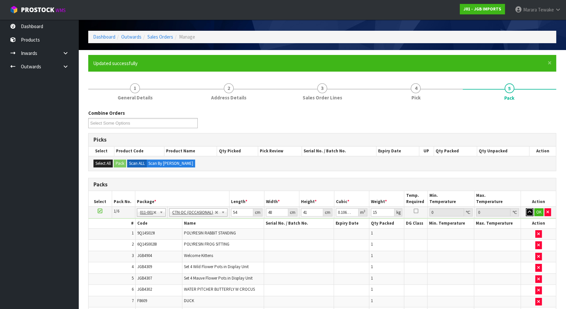
click at [525, 208] on button "button" at bounding box center [529, 212] width 8 height 8
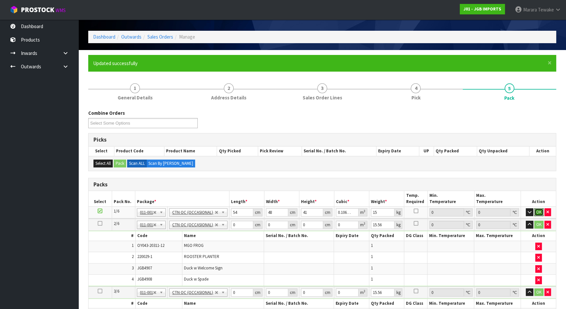
click button "OK" at bounding box center [538, 212] width 9 height 8
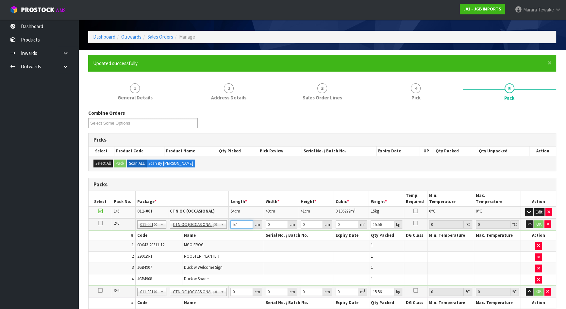
type input "57"
type input "49"
type input "2"
type input "0.005586"
type input "24"
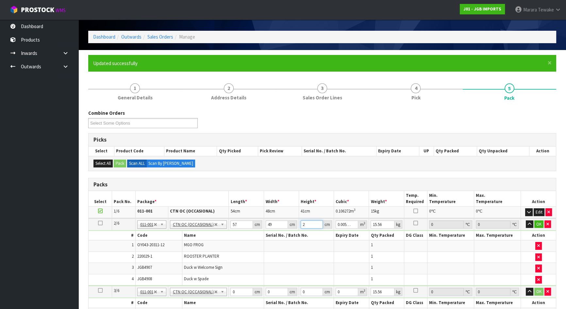
type input "0.067032"
type input "24"
type input "7"
click at [525, 220] on button "button" at bounding box center [529, 224] width 8 height 8
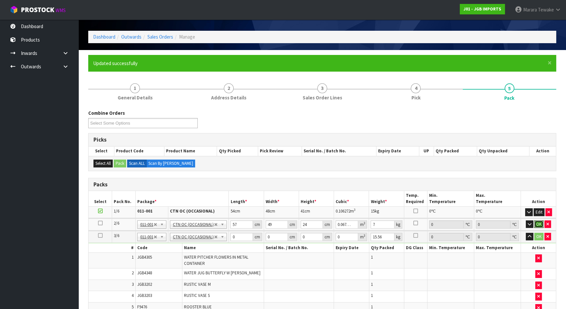
click button "OK" at bounding box center [538, 224] width 9 height 8
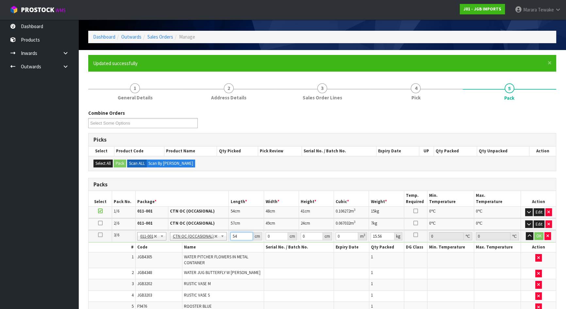
type input "54"
type input "48"
type input "4"
type input "0.010368"
type input "41"
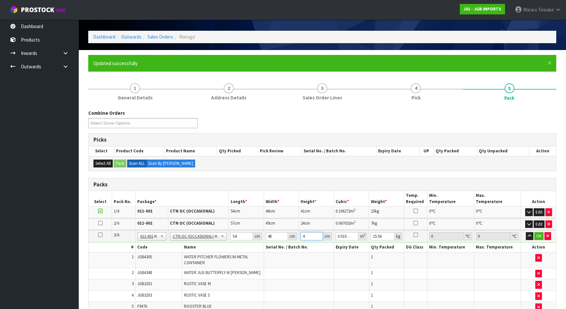
type input "0.106272"
type input "41"
type input "15"
click at [525, 232] on button "button" at bounding box center [529, 236] width 8 height 8
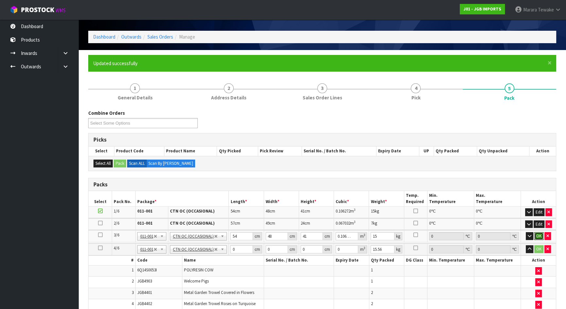
click button "OK" at bounding box center [538, 236] width 9 height 8
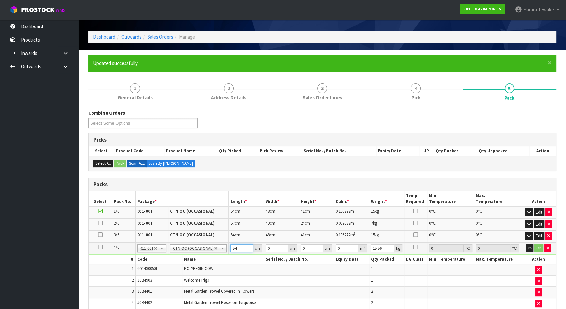
type input "54"
type input "49"
type input "4"
type input "0.010584"
type input "47"
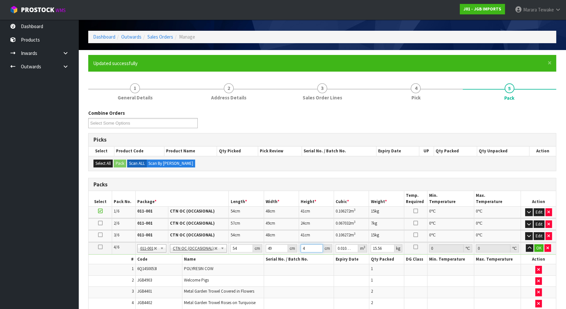
type input "0.124362"
type input "47"
type input "14"
click at [525, 244] on button "button" at bounding box center [529, 248] width 8 height 8
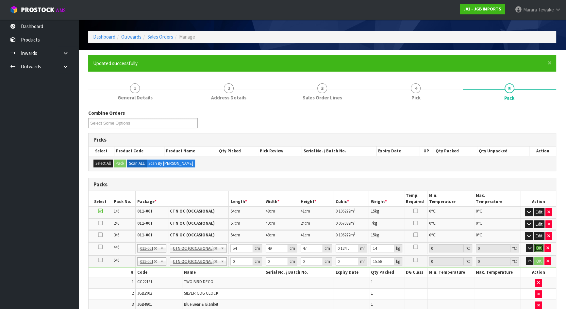
click button "OK" at bounding box center [538, 248] width 9 height 8
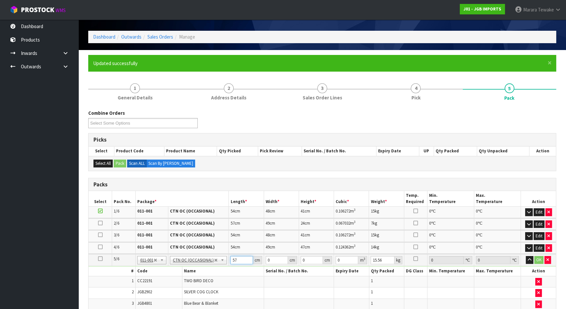
type input "57"
type input "56"
type input "4"
type input "0.012768"
type input "46"
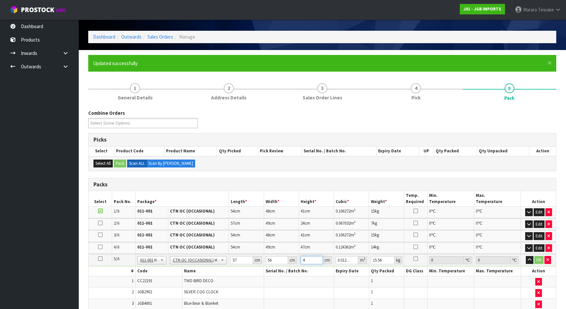
type input "0.146832"
type input "46"
type input "11"
click at [525, 256] on button "button" at bounding box center [529, 260] width 8 height 8
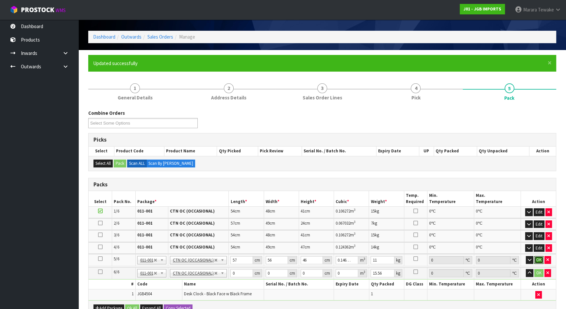
click button "OK" at bounding box center [538, 260] width 9 height 8
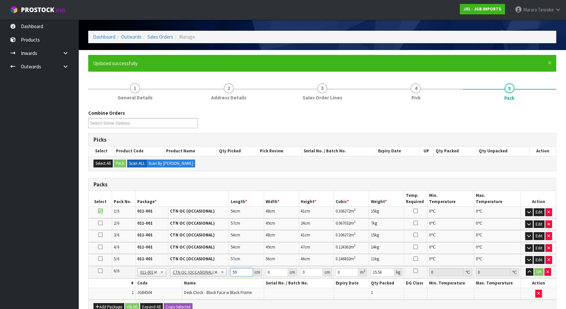
type input "59"
type input "54"
type input "1"
type input "0.003186"
type input "11"
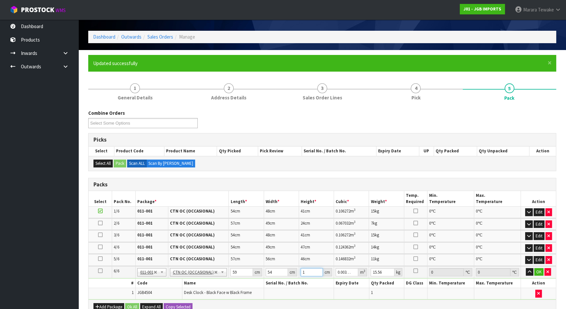
type input "0.035046"
type input "11"
type input "4"
click at [525, 268] on button "button" at bounding box center [529, 272] width 8 height 8
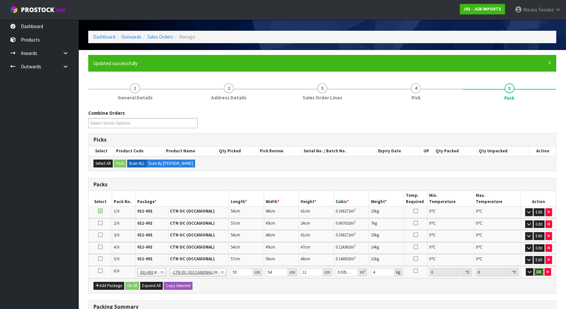
click button "OK" at bounding box center [538, 272] width 9 height 8
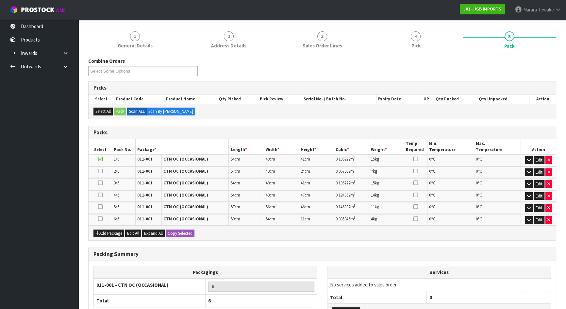
scroll to position [125, 0]
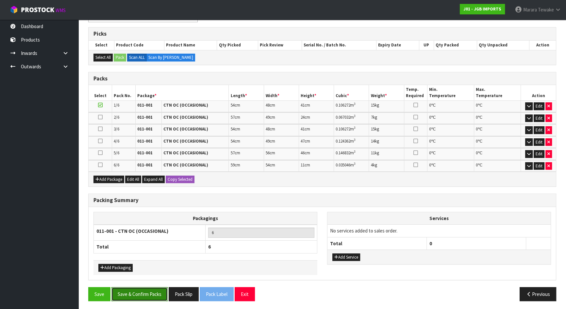
click at [148, 290] on button "Save & Confirm Packs" at bounding box center [139, 294] width 56 height 14
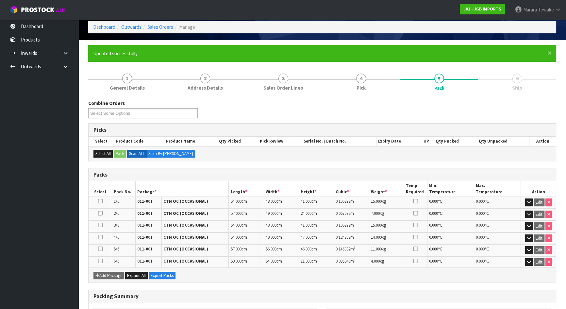
scroll to position [96, 0]
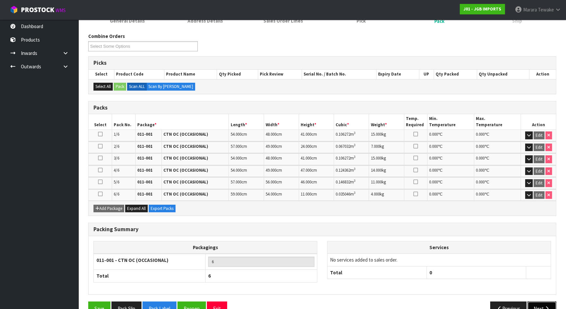
click at [540, 301] on button "Next" at bounding box center [541, 308] width 29 height 14
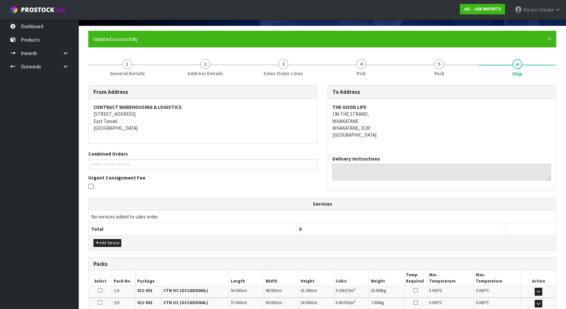
scroll to position [175, 0]
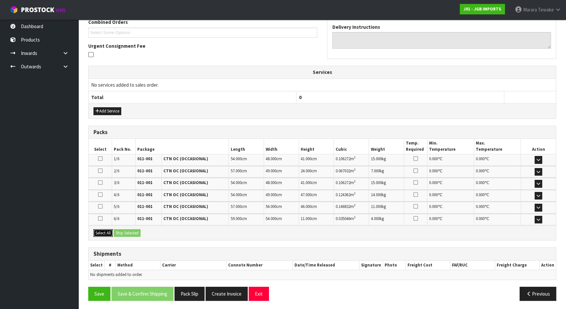
click at [105, 229] on button "Select All" at bounding box center [102, 233] width 19 height 8
click at [122, 231] on button "Ship Selected" at bounding box center [127, 233] width 27 height 8
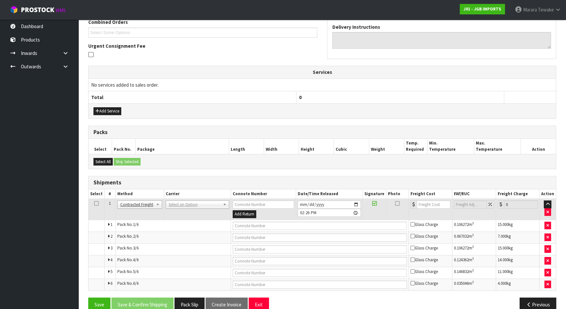
scroll to position [186, 0]
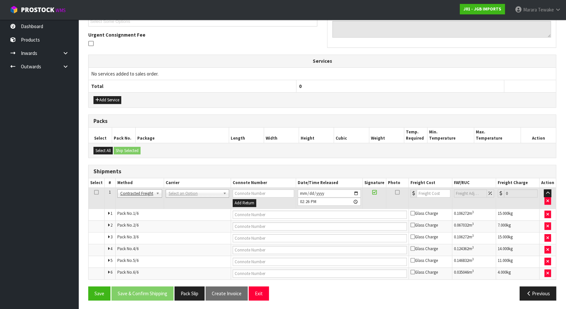
drag, startPoint x: 176, startPoint y: 192, endPoint x: 178, endPoint y: 199, distance: 7.0
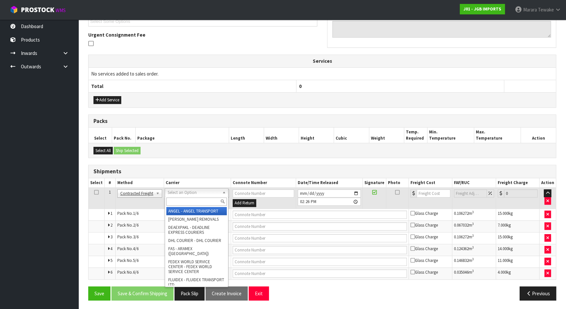
click at [179, 199] on input "text" at bounding box center [196, 201] width 60 height 8
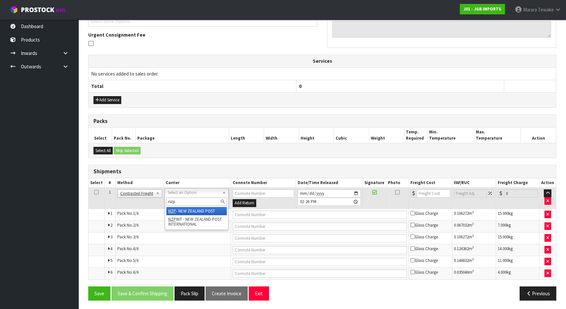
type input "nzp"
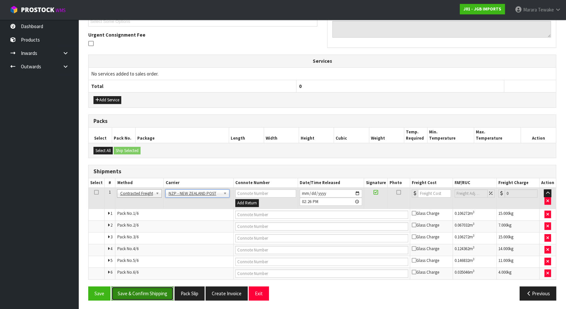
click at [142, 291] on button "Save & Confirm Shipping" at bounding box center [142, 293] width 62 height 14
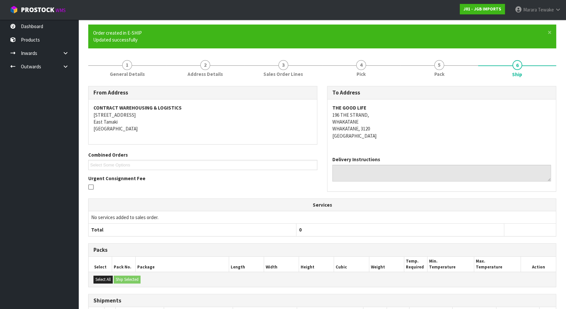
scroll to position [175, 0]
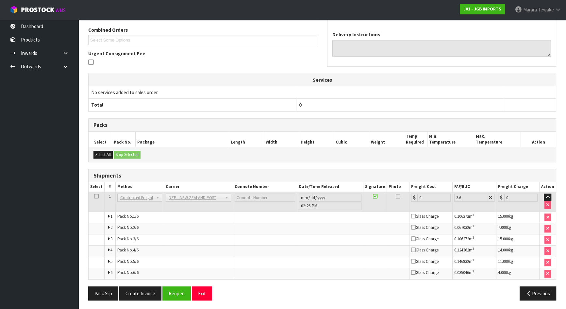
click at [178, 284] on div "From Address CONTRACT WAREHOUSING & LOGISTICS 17 Allens Road East Tamaki Auckla…" at bounding box center [322, 133] width 468 height 344
click at [178, 290] on button "Reopen" at bounding box center [176, 293] width 28 height 14
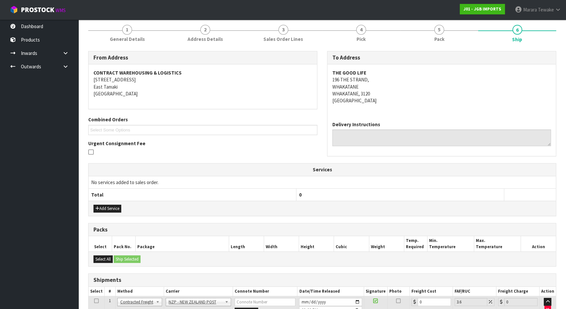
scroll to position [186, 0]
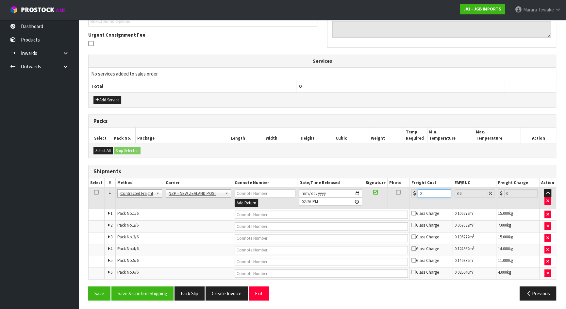
drag, startPoint x: 428, startPoint y: 192, endPoint x: 381, endPoint y: 190, distance: 47.0
click at [390, 190] on tr "1 Client Local Pickup Customer Local Pickup Company Freight Contracted Freight …" at bounding box center [321, 197] width 467 height 21
type input "1"
type input "1.04"
type input "10"
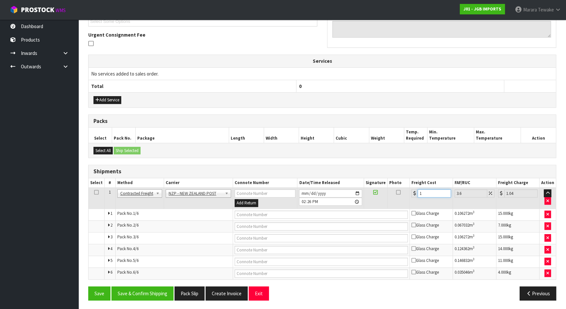
type input "10.36"
type input "101"
type input "104.64"
type input "101.8"
type input "105.46"
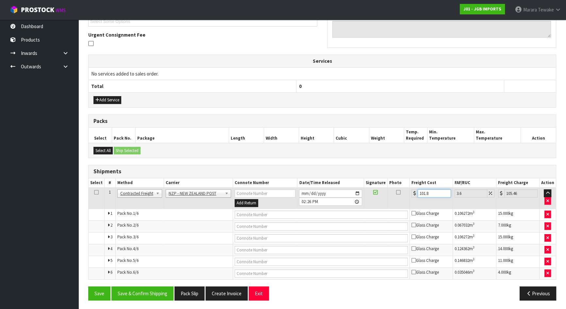
type input "101.89"
type input "105.56"
type input "101.89"
click at [552, 199] on td at bounding box center [547, 197] width 17 height 21
click at [549, 200] on button "button" at bounding box center [547, 201] width 7 height 8
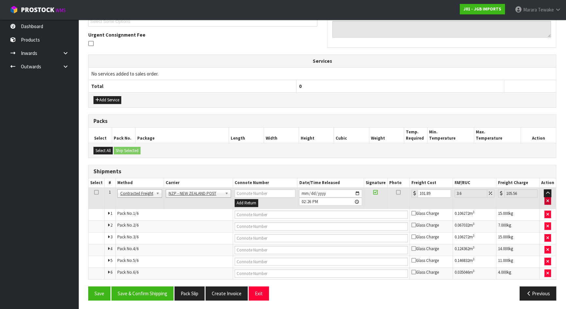
scroll to position [175, 0]
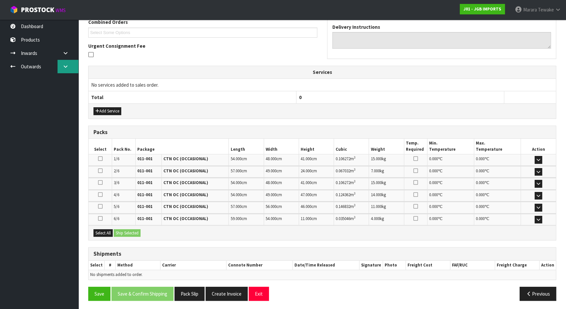
click at [64, 64] on icon at bounding box center [65, 66] width 6 height 5
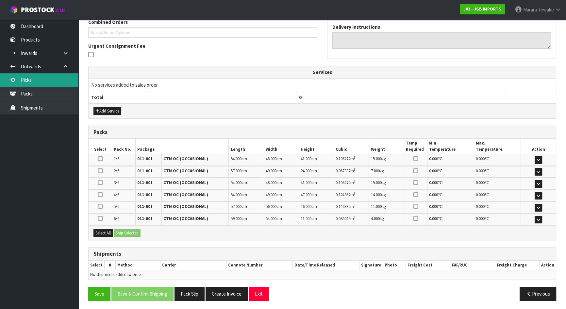
click at [50, 78] on link "Picks" at bounding box center [39, 79] width 78 height 13
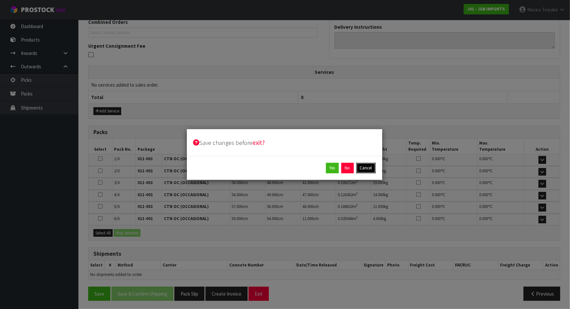
click at [369, 167] on button "Cancel" at bounding box center [365, 168] width 19 height 10
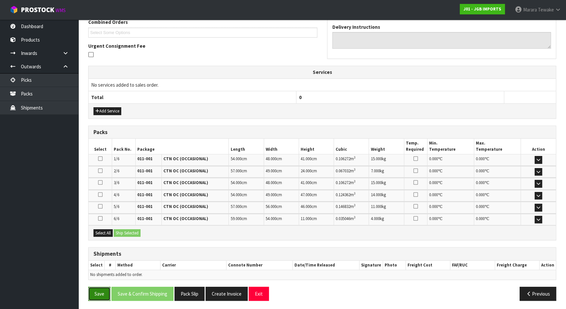
click at [103, 287] on button "Save" at bounding box center [99, 293] width 22 height 14
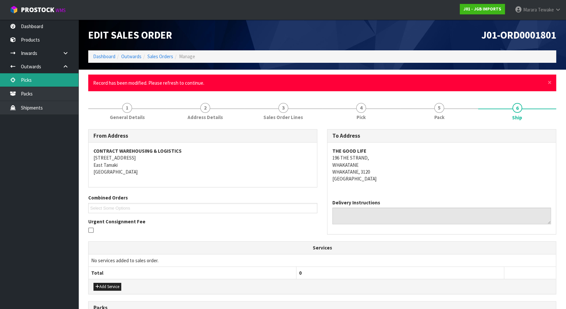
click at [33, 77] on link "Picks" at bounding box center [39, 79] width 78 height 13
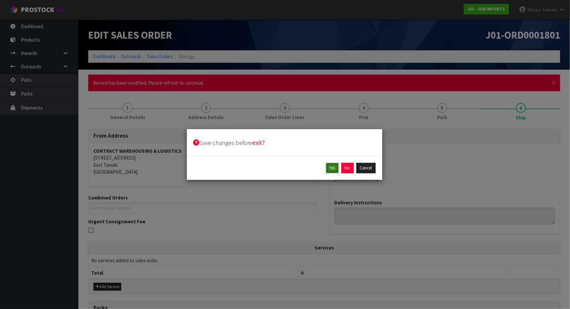
click at [331, 169] on button "Yes" at bounding box center [332, 168] width 13 height 10
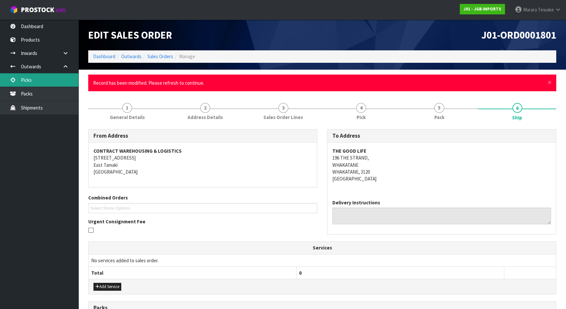
click at [44, 79] on link "Picks" at bounding box center [39, 79] width 78 height 13
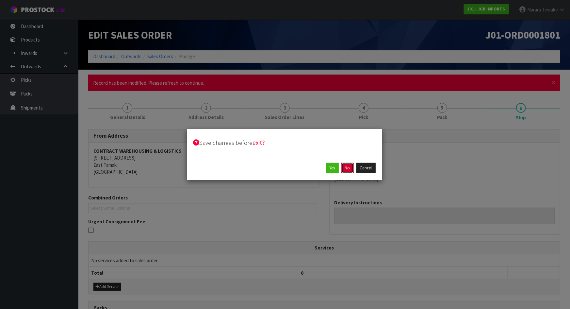
click at [346, 165] on button "No" at bounding box center [347, 168] width 12 height 10
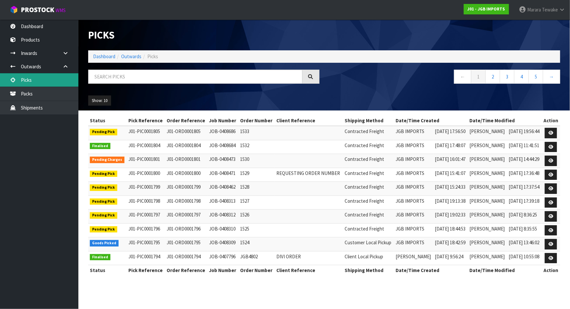
drag, startPoint x: 44, startPoint y: 75, endPoint x: 48, endPoint y: 76, distance: 4.2
click at [44, 75] on link "Picks" at bounding box center [39, 79] width 78 height 13
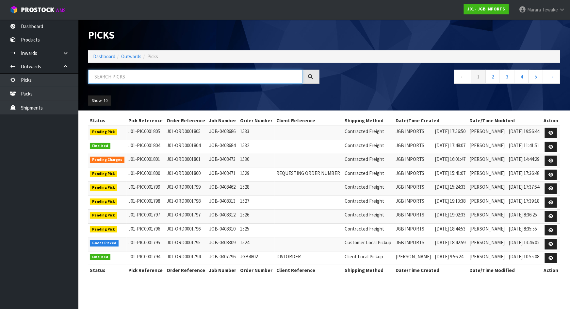
click at [119, 82] on input "text" at bounding box center [195, 77] width 214 height 14
type input "JOB-0408309"
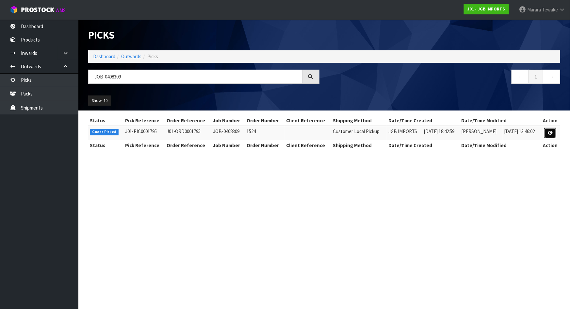
click at [549, 131] on icon at bounding box center [550, 133] width 5 height 4
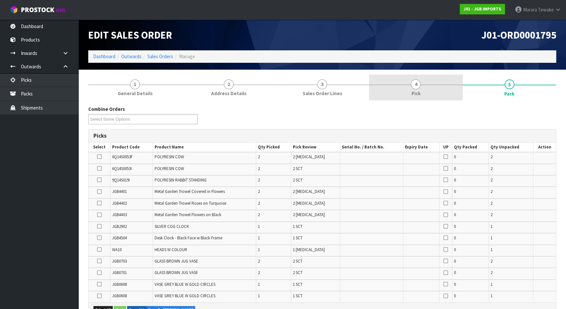
click at [425, 88] on link "4 Pick" at bounding box center [415, 87] width 93 height 26
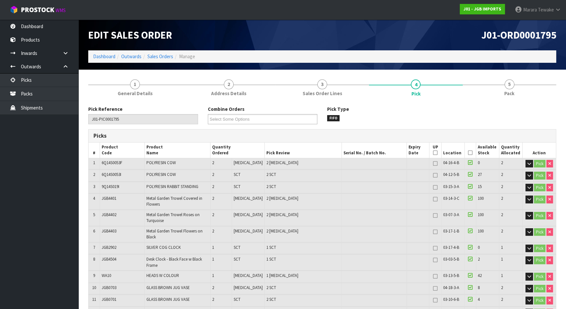
click at [468, 153] on icon at bounding box center [470, 152] width 5 height 0
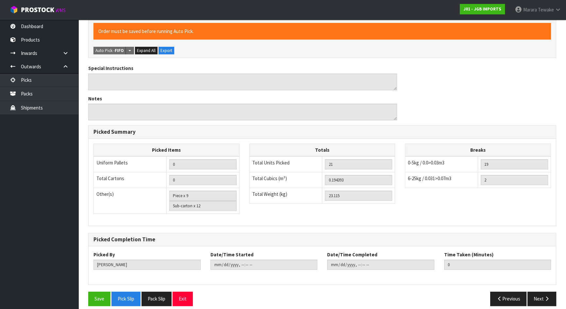
scroll to position [314, 0]
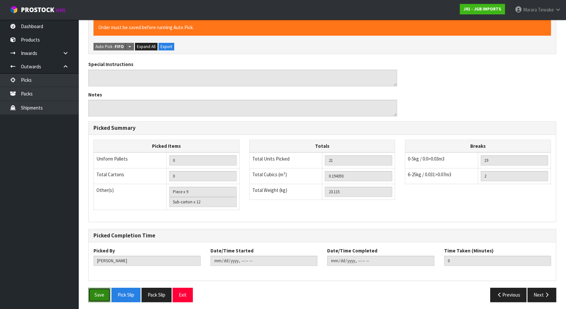
click at [100, 290] on button "Save" at bounding box center [99, 294] width 22 height 14
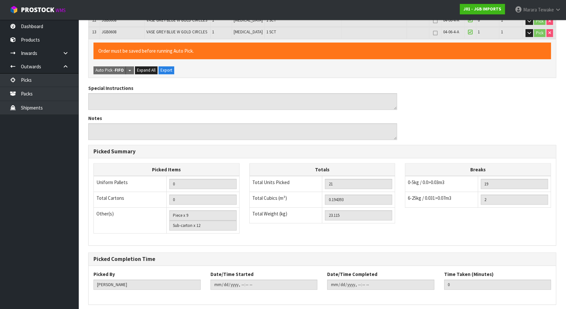
scroll to position [0, 0]
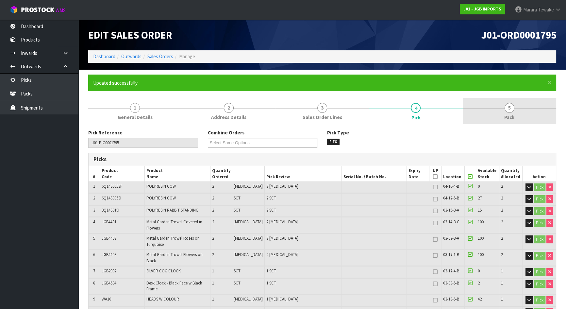
drag, startPoint x: 506, startPoint y: 109, endPoint x: 442, endPoint y: 120, distance: 64.8
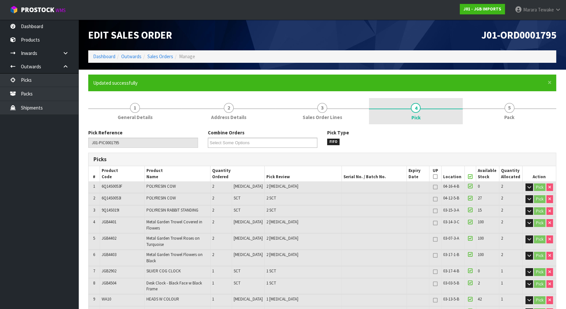
click at [506, 109] on span "5" at bounding box center [509, 108] width 10 height 10
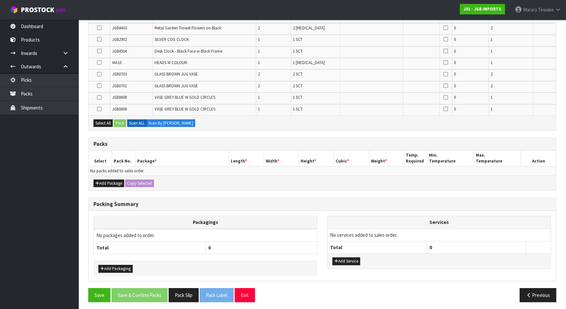
scroll to position [211, 0]
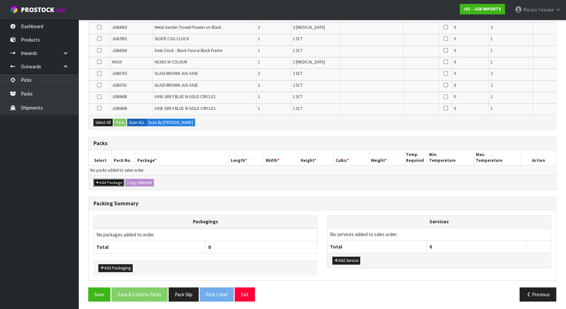
click at [114, 179] on button "Add Package" at bounding box center [108, 183] width 31 height 8
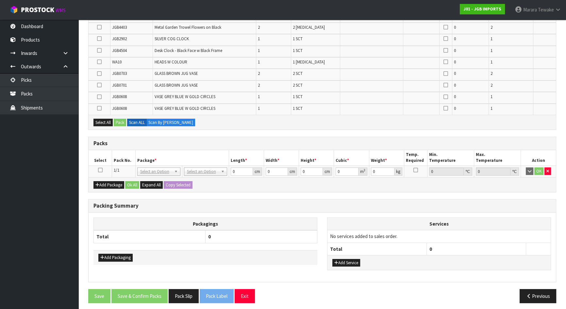
click at [97, 168] on td at bounding box center [100, 171] width 24 height 12
click at [99, 170] on icon at bounding box center [100, 170] width 5 height 0
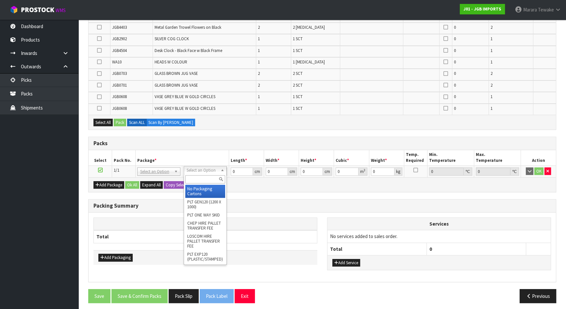
click at [205, 179] on input "text" at bounding box center [205, 179] width 40 height 8
type input "oc"
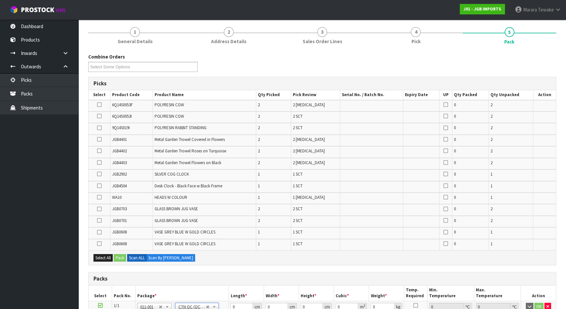
scroll to position [62, 0]
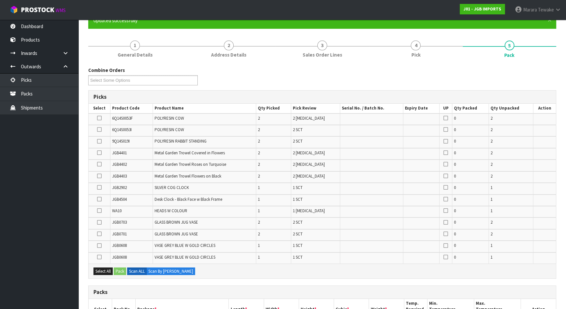
click at [99, 129] on icon at bounding box center [99, 129] width 5 height 0
click at [0, 0] on input "checkbox" at bounding box center [0, 0] width 0 height 0
click at [120, 268] on button "Pack" at bounding box center [120, 271] width 12 height 8
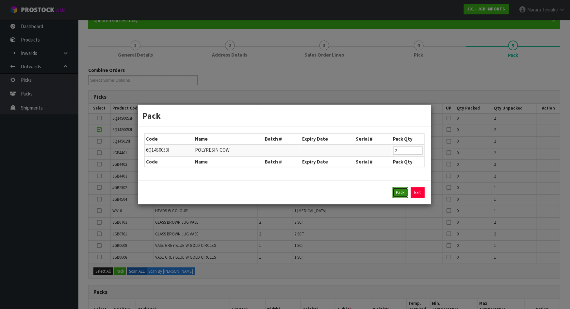
click at [399, 193] on button "Pack" at bounding box center [401, 192] width 16 height 10
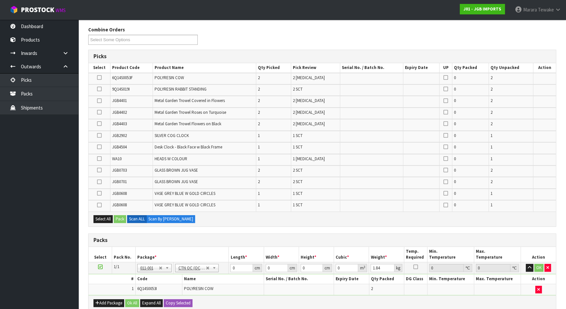
scroll to position [78, 0]
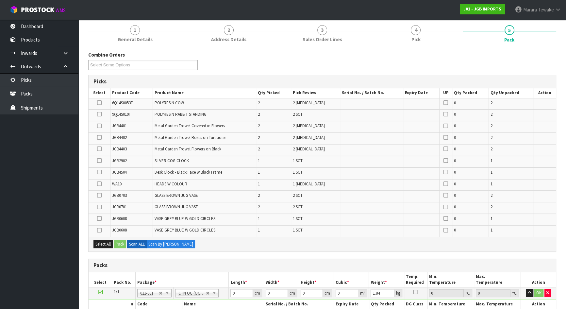
click at [98, 218] on icon at bounding box center [99, 218] width 5 height 0
click at [0, 0] on input "checkbox" at bounding box center [0, 0] width 0 height 0
click at [99, 230] on icon at bounding box center [99, 230] width 5 height 0
click at [0, 0] on input "checkbox" at bounding box center [0, 0] width 0 height 0
click at [120, 242] on button "Pack" at bounding box center [120, 244] width 12 height 8
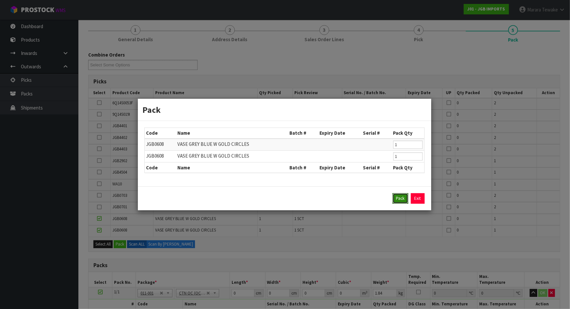
drag, startPoint x: 399, startPoint y: 196, endPoint x: 389, endPoint y: 188, distance: 12.3
click at [399, 195] on button "Pack" at bounding box center [401, 198] width 16 height 10
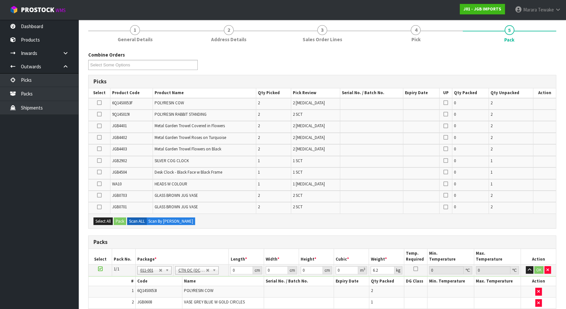
drag, startPoint x: 100, startPoint y: 205, endPoint x: 103, endPoint y: 206, distance: 3.5
click at [100, 207] on icon at bounding box center [99, 207] width 5 height 0
click at [0, 0] on input "checkbox" at bounding box center [0, 0] width 0 height 0
click at [118, 219] on button "Pack" at bounding box center [120, 221] width 12 height 8
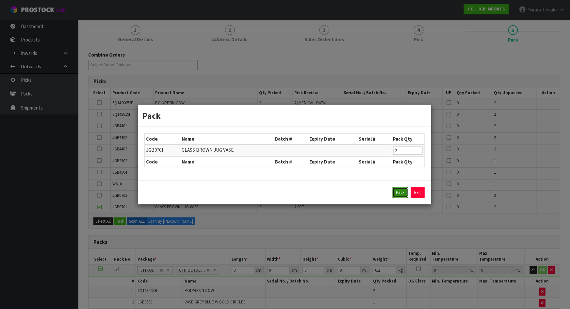
click at [399, 194] on button "Pack" at bounding box center [401, 192] width 16 height 10
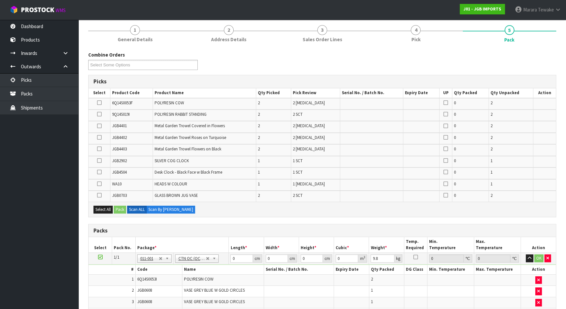
click at [99, 137] on icon at bounding box center [99, 137] width 5 height 0
click at [0, 0] on input "checkbox" at bounding box center [0, 0] width 0 height 0
click at [98, 126] on icon at bounding box center [99, 126] width 5 height 0
click at [0, 0] on input "checkbox" at bounding box center [0, 0] width 0 height 0
click at [98, 149] on icon at bounding box center [99, 149] width 5 height 0
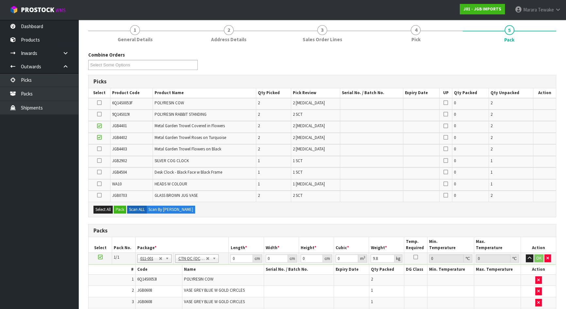
click at [0, 0] on input "checkbox" at bounding box center [0, 0] width 0 height 0
click at [98, 114] on icon at bounding box center [99, 114] width 5 height 0
click at [0, 0] on input "checkbox" at bounding box center [0, 0] width 0 height 0
click at [121, 208] on button "Pack" at bounding box center [120, 209] width 12 height 8
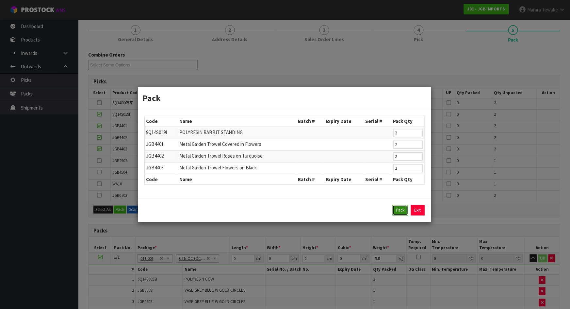
click at [400, 210] on button "Pack" at bounding box center [401, 210] width 16 height 10
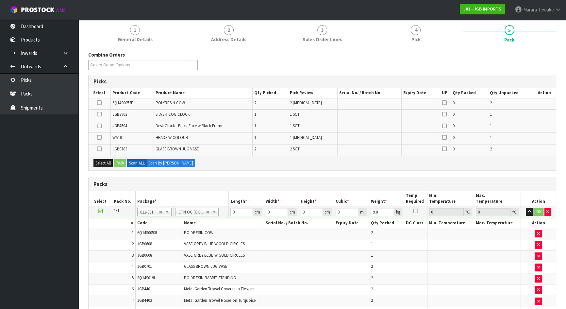
type input "11.12"
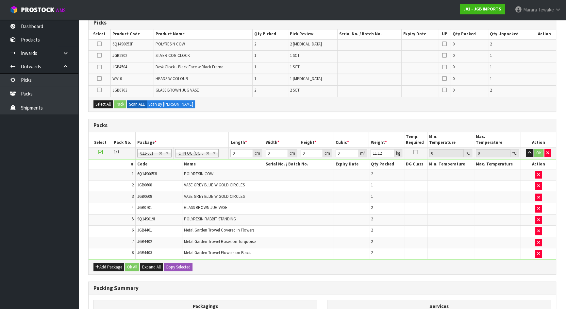
scroll to position [16, 0]
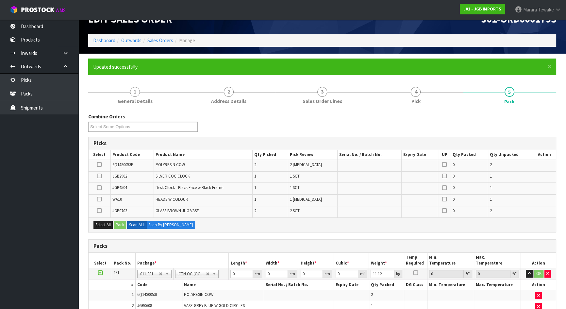
click at [98, 210] on icon at bounding box center [99, 210] width 5 height 0
click at [0, 0] on input "checkbox" at bounding box center [0, 0] width 0 height 0
click at [117, 223] on button "Pack" at bounding box center [120, 225] width 12 height 8
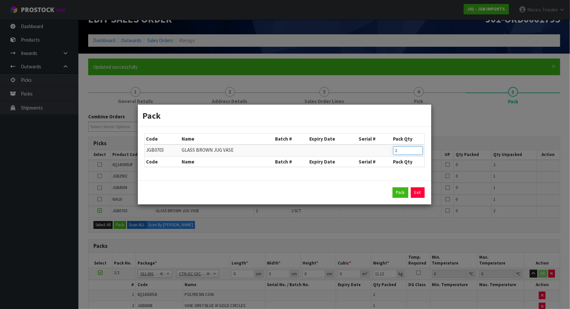
drag, startPoint x: 383, startPoint y: 147, endPoint x: 376, endPoint y: 142, distance: 7.9
click at [379, 145] on tr "JGB0703 GLASS BROWN JUG VASE 2" at bounding box center [285, 150] width 280 height 12
type input "1"
click button "Pack" at bounding box center [401, 192] width 16 height 10
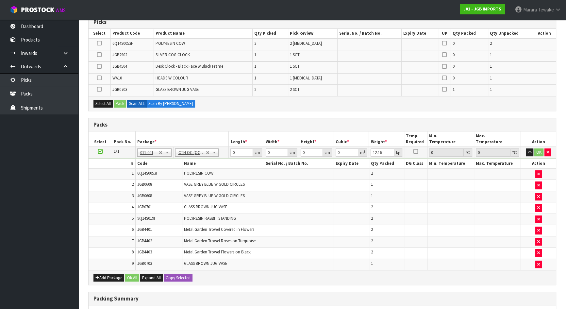
scroll to position [27, 0]
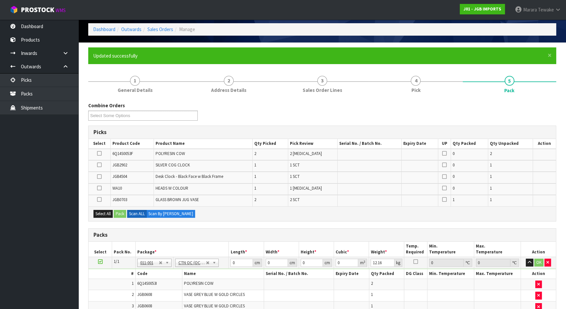
drag, startPoint x: 98, startPoint y: 198, endPoint x: 114, endPoint y: 203, distance: 17.4
click at [99, 199] on icon at bounding box center [99, 199] width 5 height 0
click at [0, 0] on input "checkbox" at bounding box center [0, 0] width 0 height 0
click at [118, 211] on button "Pack" at bounding box center [120, 214] width 12 height 8
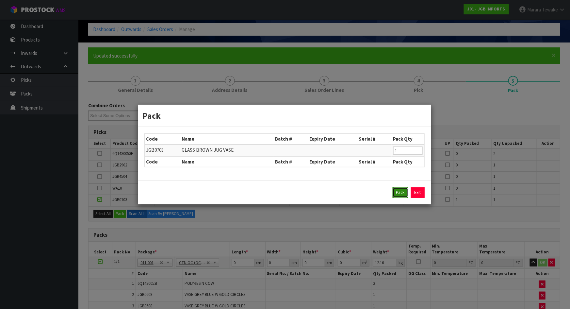
click at [399, 191] on button "Pack" at bounding box center [401, 192] width 16 height 10
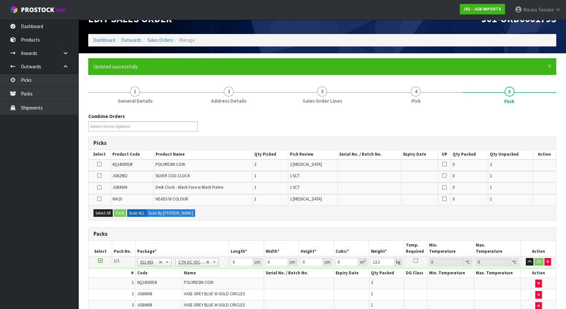
scroll to position [16, 0]
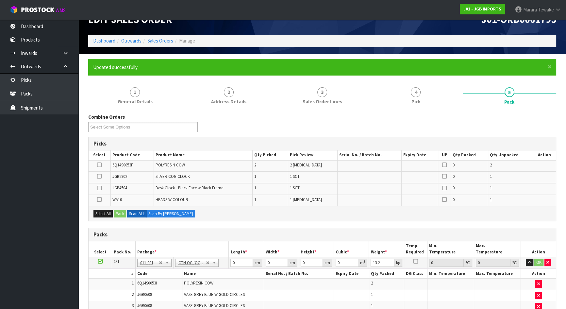
click at [100, 165] on icon at bounding box center [99, 165] width 5 height 0
click at [0, 0] on input "checkbox" at bounding box center [0, 0] width 0 height 0
click at [119, 213] on button "Pack" at bounding box center [120, 214] width 12 height 8
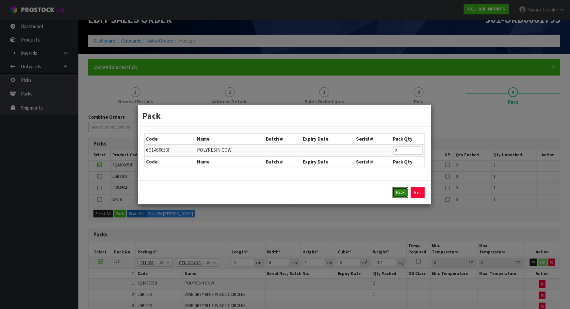
drag, startPoint x: 394, startPoint y: 193, endPoint x: 379, endPoint y: 199, distance: 16.4
click at [394, 193] on button "Pack" at bounding box center [401, 192] width 16 height 10
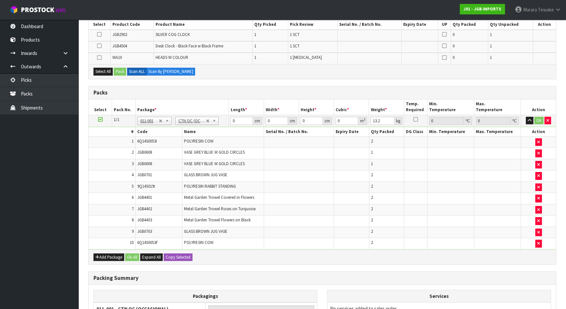
scroll to position [223, 0]
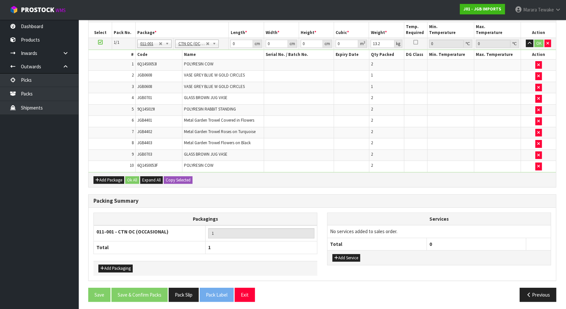
type input "14.68"
click at [191, 49] on input "text" at bounding box center [197, 52] width 40 height 8
type input "ret"
drag, startPoint x: 235, startPoint y: 42, endPoint x: 225, endPoint y: 39, distance: 10.9
click at [226, 40] on tr "1/1 NONE 007-001 007-002 007-004 007-009 007-013 007-014 007-015 007-017 007-01…" at bounding box center [321, 44] width 467 height 12
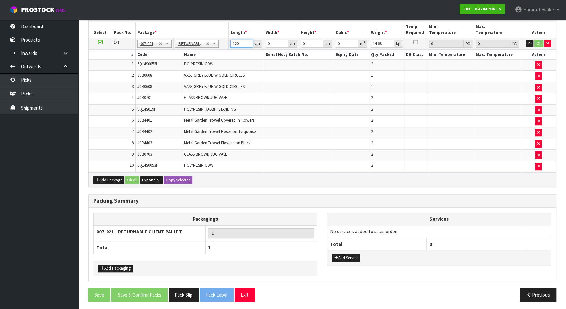
type input "120"
type input "100"
type input "5"
type input "0.06"
type input "52"
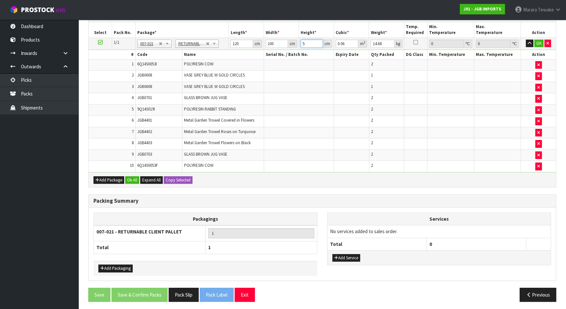
type input "0.624"
type input "52"
type input "15"
click at [538, 41] on button "OK" at bounding box center [538, 44] width 9 height 8
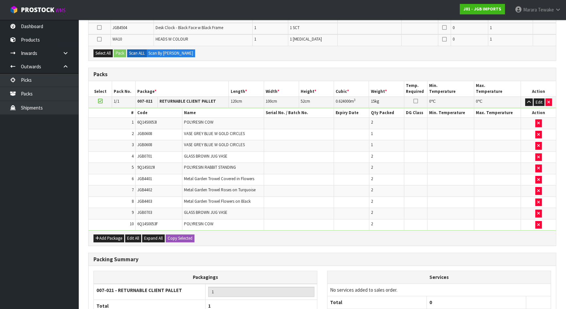
scroll to position [44, 0]
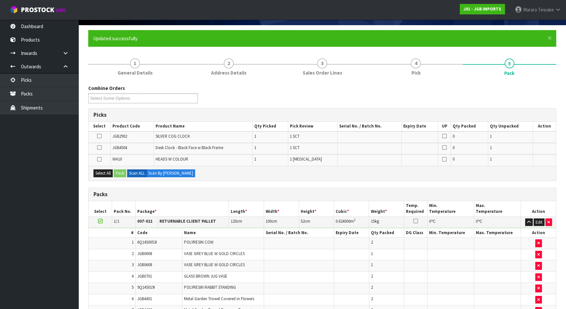
click at [99, 148] on icon at bounding box center [99, 147] width 5 height 0
click at [0, 0] on input "checkbox" at bounding box center [0, 0] width 0 height 0
click at [99, 136] on icon at bounding box center [99, 136] width 5 height 0
click at [0, 0] on input "checkbox" at bounding box center [0, 0] width 0 height 0
click at [100, 159] on icon at bounding box center [99, 159] width 5 height 0
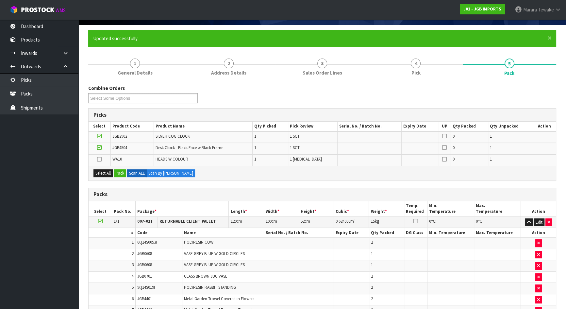
click at [0, 0] on input "checkbox" at bounding box center [0, 0] width 0 height 0
click at [117, 170] on button "Pack" at bounding box center [120, 173] width 12 height 8
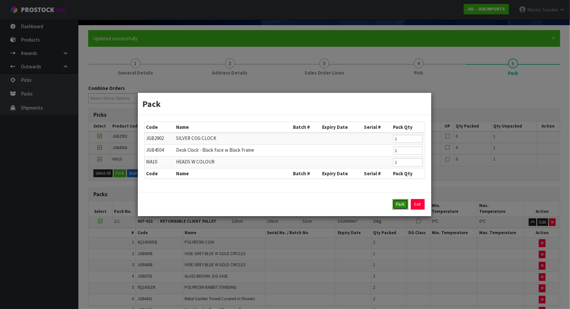
click at [398, 202] on button "Pack" at bounding box center [401, 204] width 16 height 10
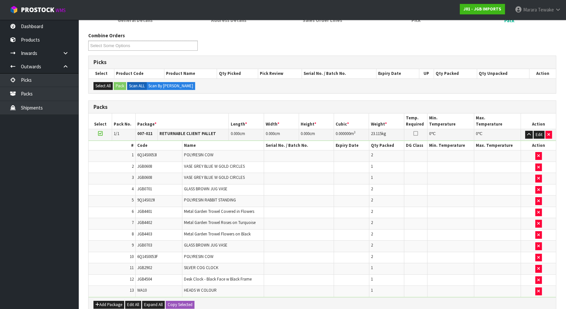
scroll to position [14, 0]
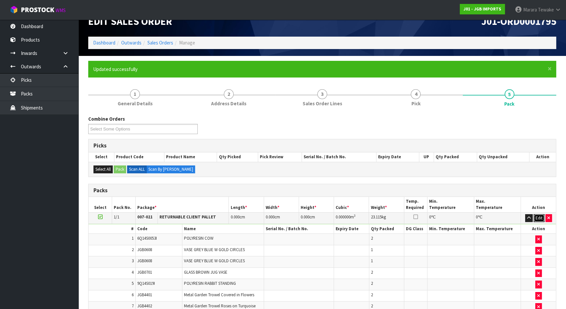
click at [539, 216] on button "Edit" at bounding box center [538, 218] width 11 height 8
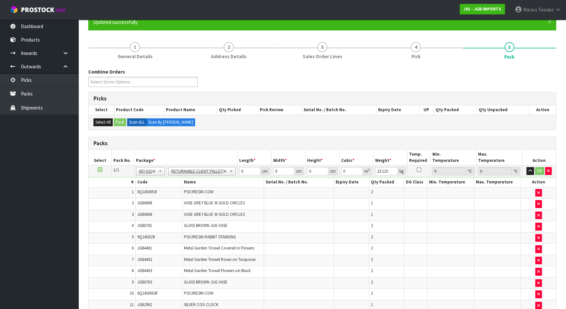
scroll to position [192, 0]
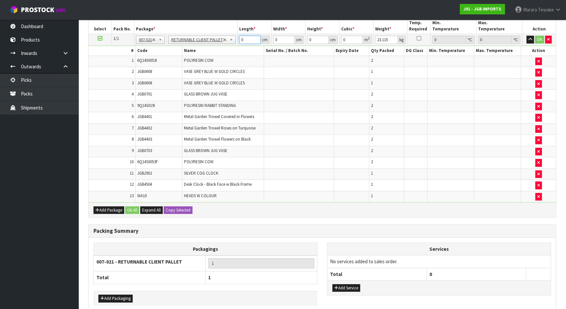
drag, startPoint x: 247, startPoint y: 38, endPoint x: 217, endPoint y: 27, distance: 31.1
click at [222, 36] on tr "1/1 NONE 007-001 007-002 007-004 007-009 007-013 007-014 007-015 007-017 007-01…" at bounding box center [321, 40] width 467 height 12
type input "120"
type input "100"
type input "2"
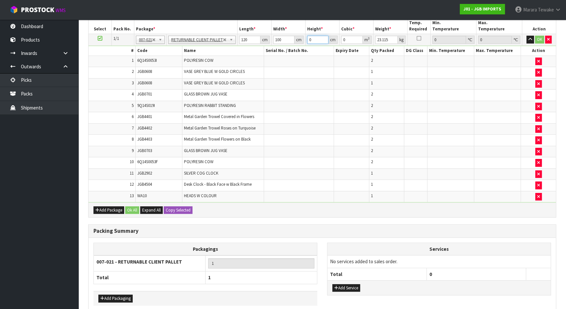
type input "0.024"
type input "25"
type input "0.3"
type input "2"
type input "0.024"
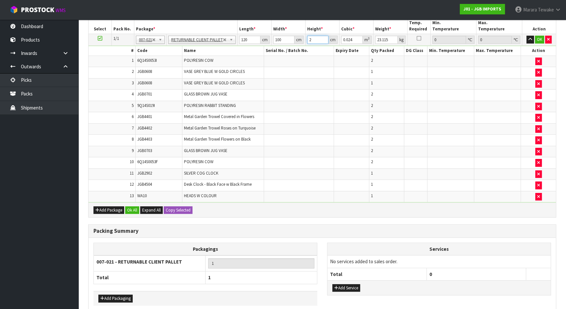
type input "0"
type input "5"
type input "0.06"
type input "52"
type input "0.624"
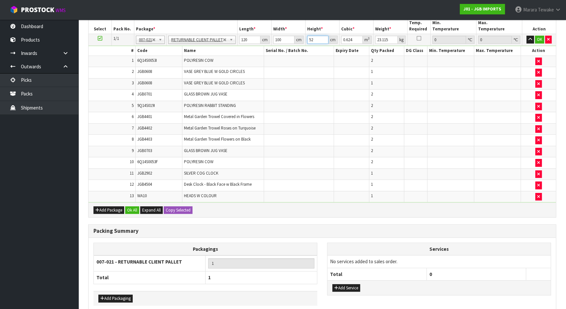
type input "52"
type input "24"
click at [537, 40] on button "OK" at bounding box center [539, 40] width 9 height 8
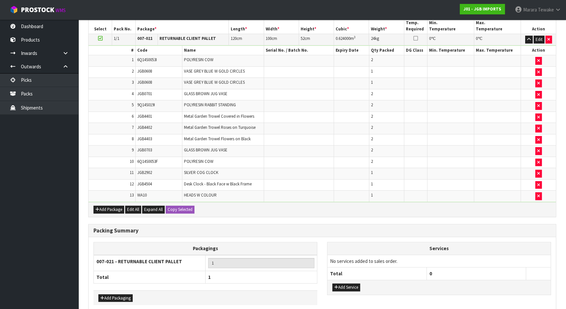
scroll to position [222, 0]
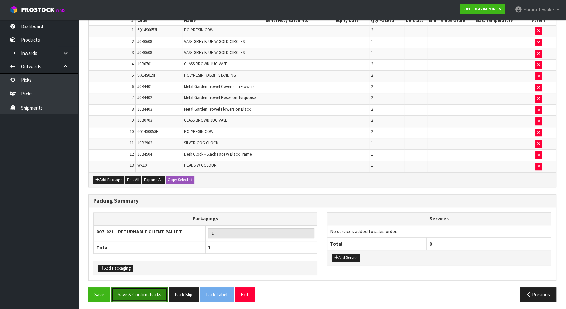
click at [157, 293] on button "Save & Confirm Packs" at bounding box center [139, 294] width 56 height 14
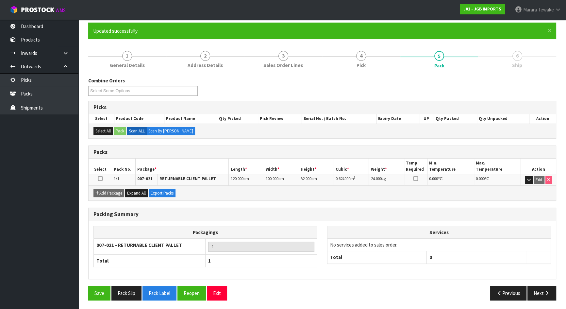
scroll to position [0, 0]
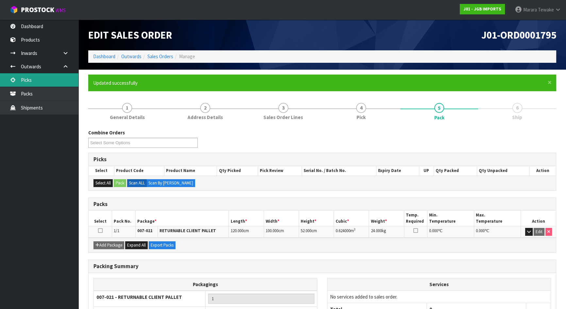
click at [71, 81] on link "Picks" at bounding box center [39, 79] width 78 height 13
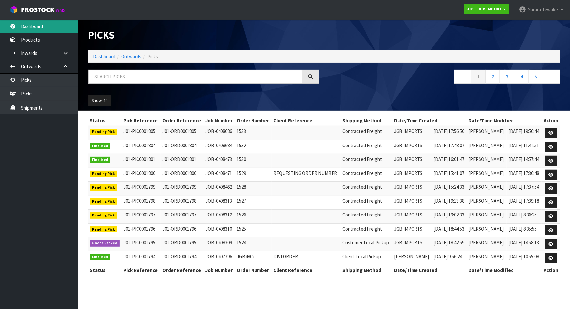
click at [60, 31] on link "Dashboard" at bounding box center [39, 26] width 78 height 13
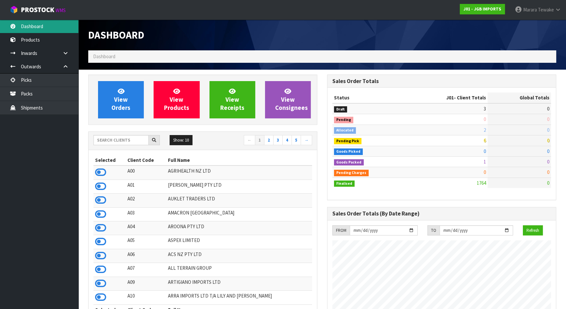
scroll to position [494, 238]
click at [146, 136] on input "text" at bounding box center [120, 140] width 55 height 10
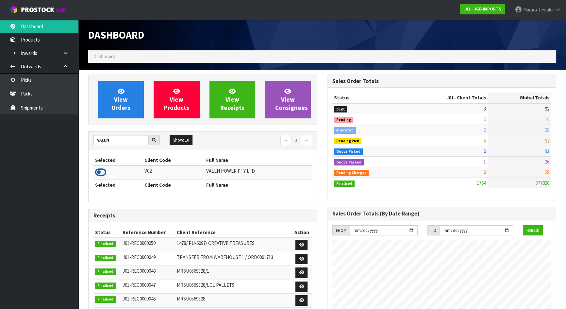
click at [99, 169] on icon at bounding box center [100, 172] width 11 height 10
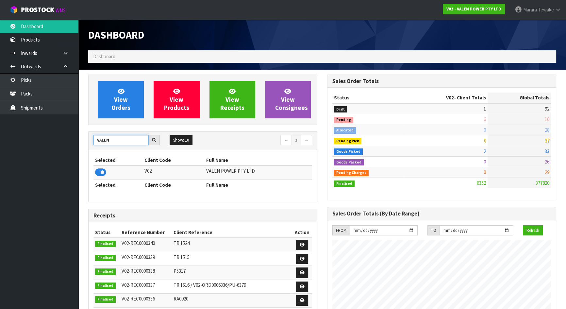
drag, startPoint x: 88, startPoint y: 138, endPoint x: 74, endPoint y: 133, distance: 14.9
click at [75, 134] on body "Toggle navigation ProStock WMS V02 - VALEN POWER PTY LTD Marara Tewake Logout D…" at bounding box center [283, 154] width 566 height 309
click at [98, 174] on icon at bounding box center [100, 172] width 11 height 10
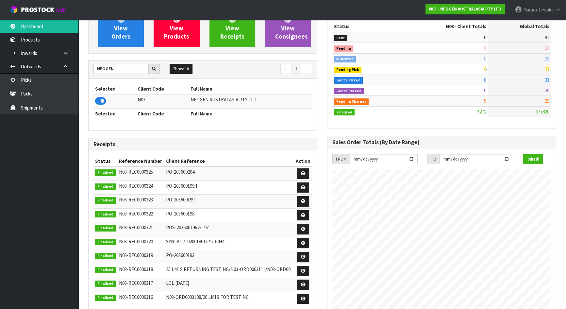
scroll to position [0, 0]
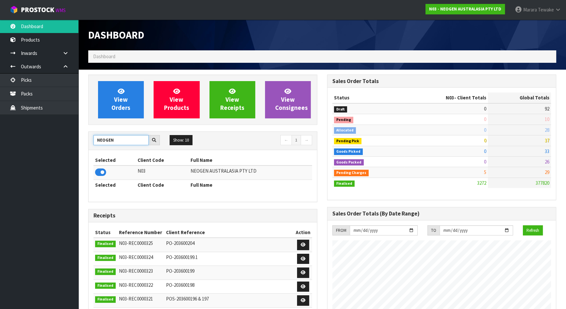
drag, startPoint x: 116, startPoint y: 140, endPoint x: 88, endPoint y: 135, distance: 28.3
click at [93, 136] on input "NEOGEN" at bounding box center [120, 140] width 55 height 10
type input "K01"
click at [104, 172] on icon at bounding box center [100, 172] width 11 height 10
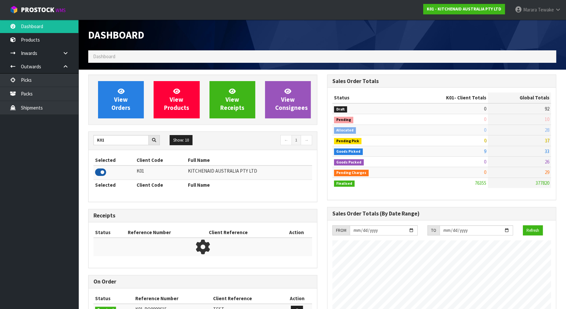
scroll to position [494, 238]
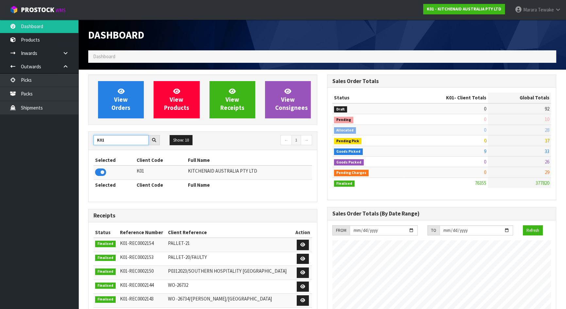
drag, startPoint x: 103, startPoint y: 140, endPoint x: 81, endPoint y: 134, distance: 22.7
click at [88, 136] on div "View Orders View Products View Receipts View Consignees K01 Show: 10 5 10 25 50…" at bounding box center [202, 265] width 239 height 382
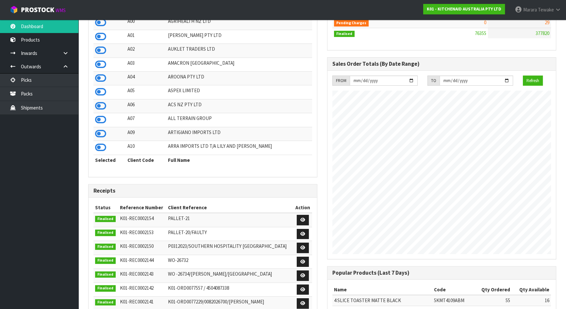
scroll to position [0, 0]
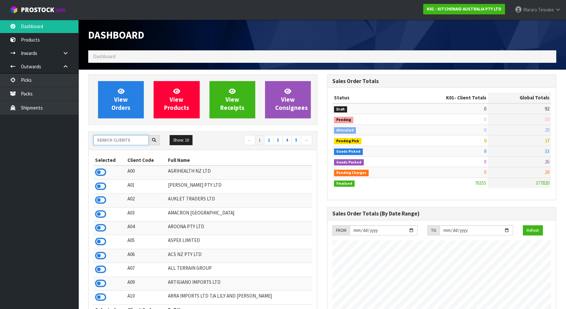
click at [112, 141] on input "text" at bounding box center [120, 140] width 55 height 10
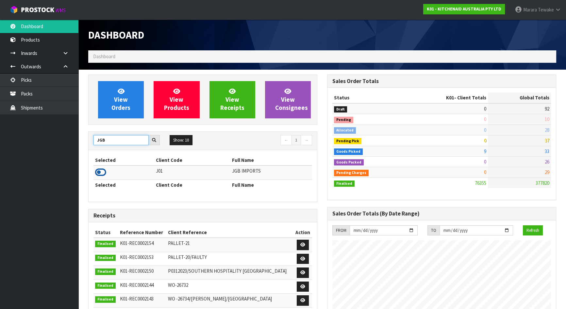
type input "JGB"
click at [103, 173] on icon at bounding box center [100, 172] width 11 height 10
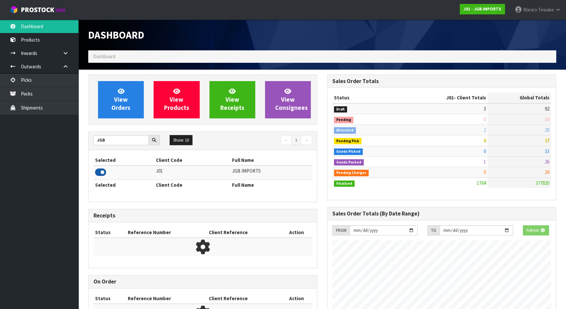
scroll to position [494, 238]
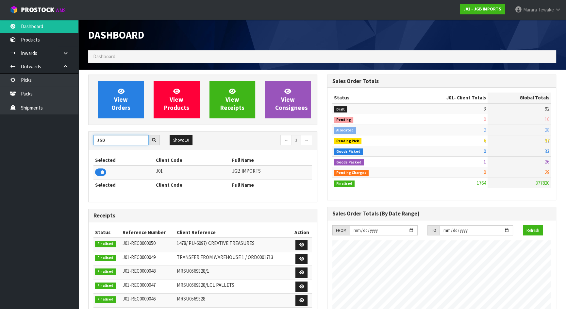
drag, startPoint x: 106, startPoint y: 138, endPoint x: 88, endPoint y: 132, distance: 19.2
click at [88, 132] on div "View Orders View Products View Receipts View Consignees JGB Show: 10 5 10 25 50…" at bounding box center [202, 263] width 239 height 379
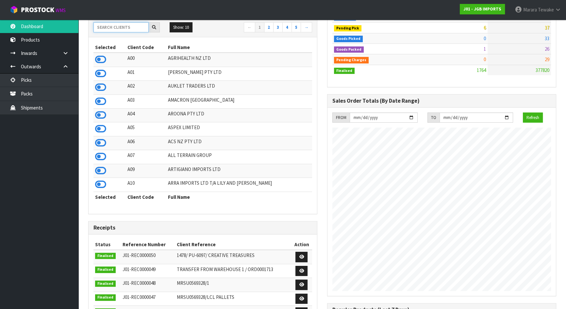
scroll to position [119, 0]
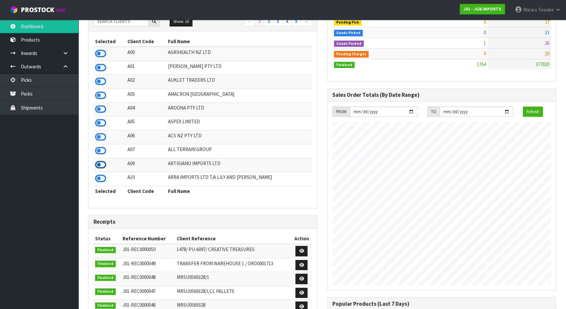
click at [96, 166] on icon at bounding box center [100, 165] width 11 height 10
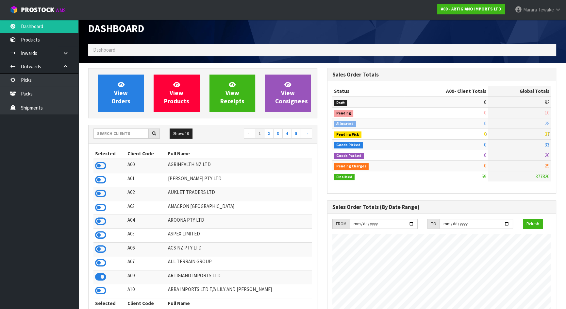
scroll to position [0, 0]
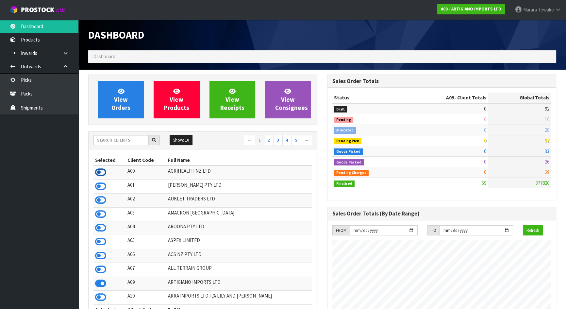
click at [103, 170] on icon at bounding box center [100, 172] width 11 height 10
click at [179, 138] on button "Show: 10" at bounding box center [180, 140] width 23 height 10
click at [178, 179] on link "50" at bounding box center [196, 178] width 52 height 9
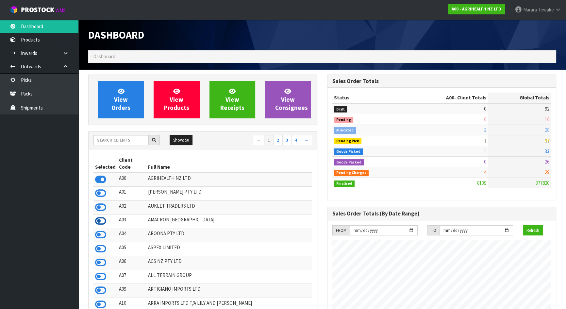
click at [101, 216] on icon at bounding box center [100, 221] width 11 height 10
click at [102, 257] on icon at bounding box center [100, 262] width 11 height 10
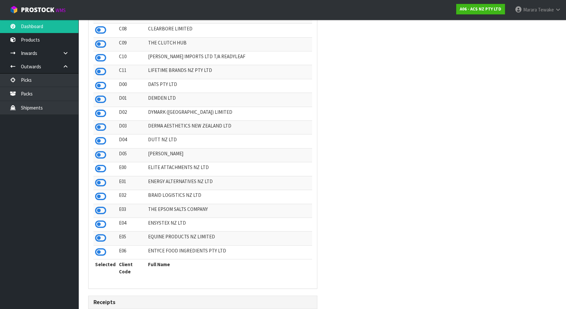
scroll to position [653, 0]
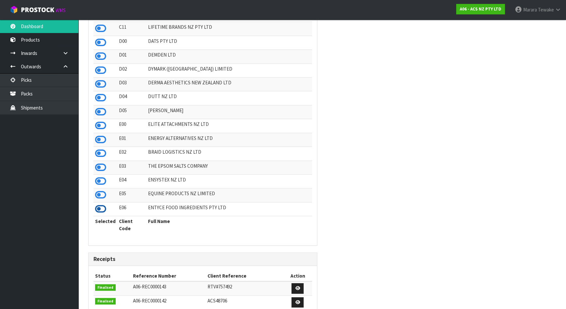
click at [100, 212] on icon at bounding box center [100, 209] width 11 height 10
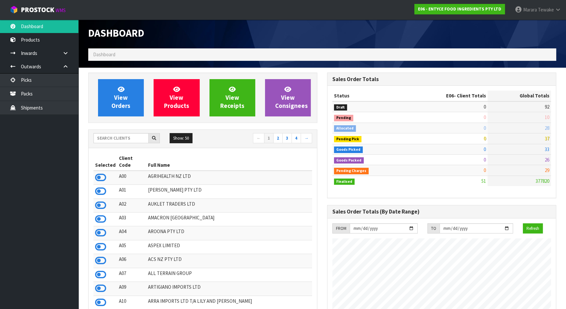
scroll to position [0, 0]
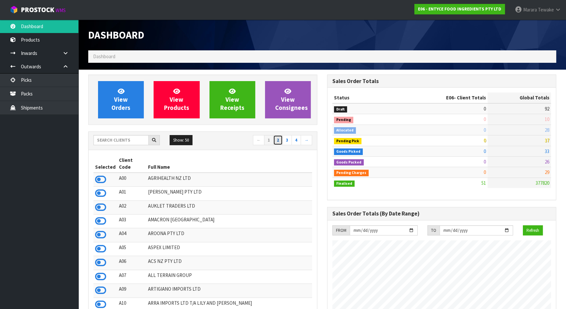
click at [280, 142] on link "2" at bounding box center [277, 140] width 9 height 10
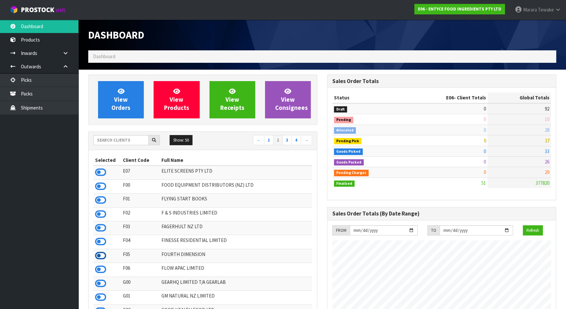
click at [98, 254] on icon at bounding box center [100, 255] width 11 height 10
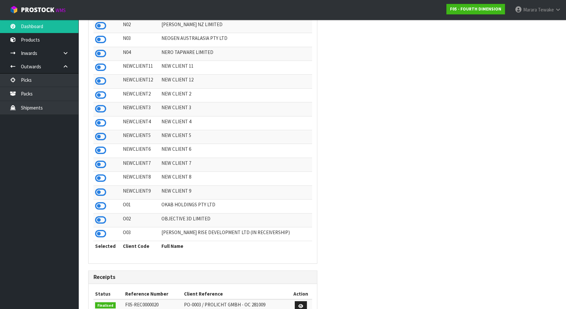
scroll to position [623, 0]
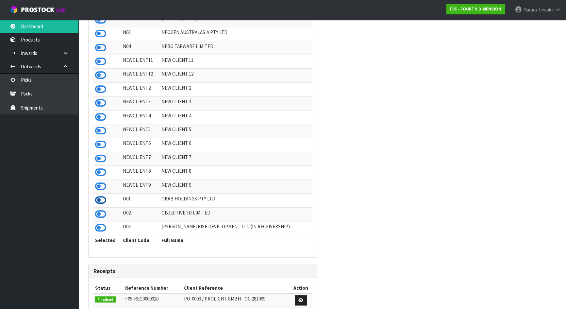
click at [102, 205] on icon at bounding box center [100, 200] width 11 height 10
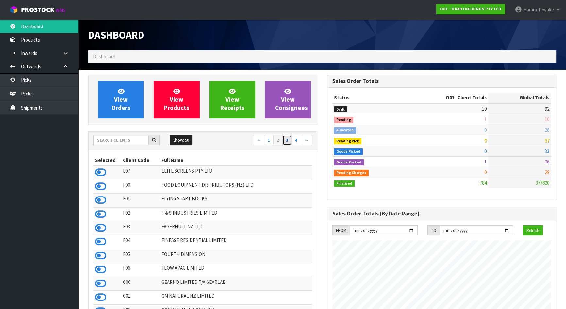
click at [286, 139] on link "3" at bounding box center [286, 140] width 9 height 10
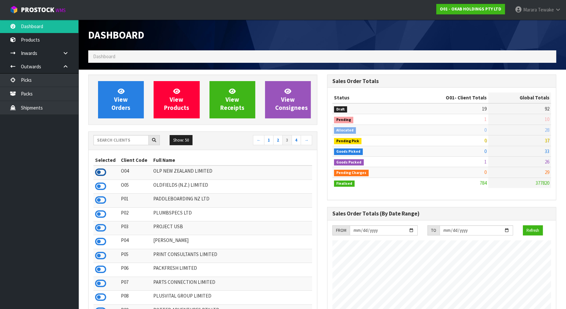
click at [99, 169] on icon at bounding box center [100, 172] width 11 height 10
click at [104, 186] on icon at bounding box center [100, 186] width 11 height 10
click at [100, 242] on icon at bounding box center [100, 241] width 11 height 10
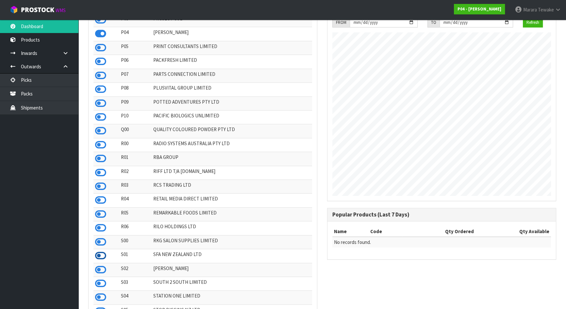
click at [102, 260] on icon at bounding box center [100, 255] width 11 height 10
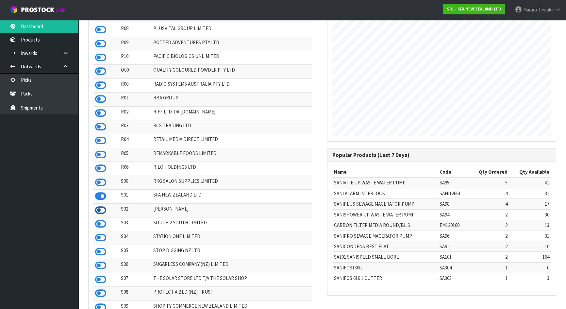
click at [99, 215] on icon at bounding box center [100, 210] width 11 height 10
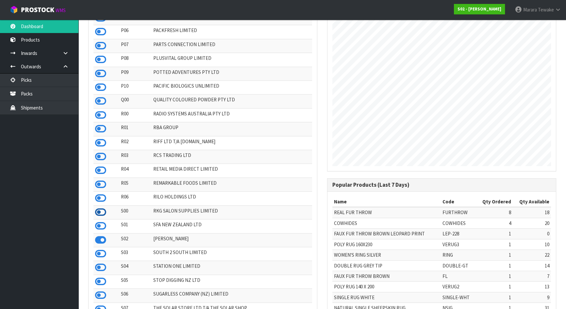
click at [98, 216] on icon at bounding box center [100, 212] width 11 height 10
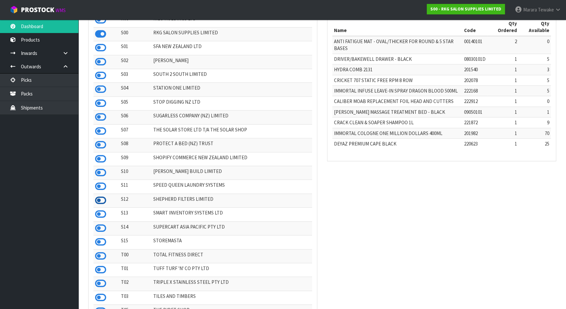
click at [97, 205] on icon at bounding box center [100, 200] width 11 height 10
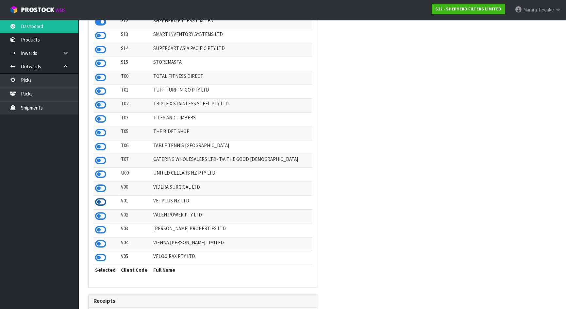
click at [103, 207] on icon at bounding box center [100, 202] width 11 height 10
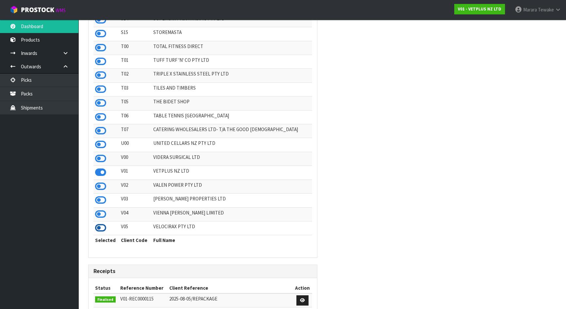
click at [100, 232] on icon at bounding box center [100, 228] width 11 height 10
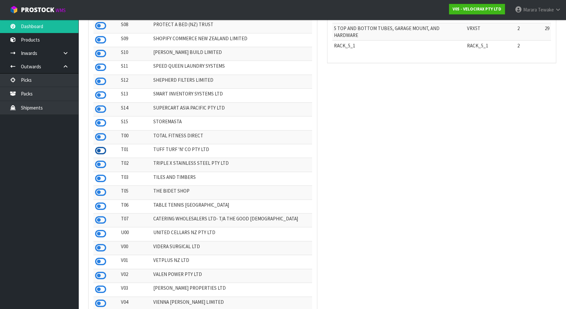
click at [99, 155] on icon at bounding box center [100, 151] width 11 height 10
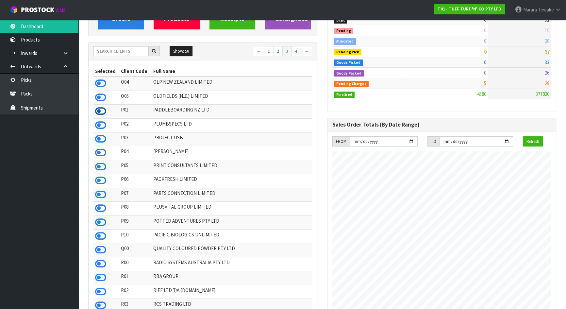
click at [98, 111] on icon at bounding box center [100, 111] width 11 height 10
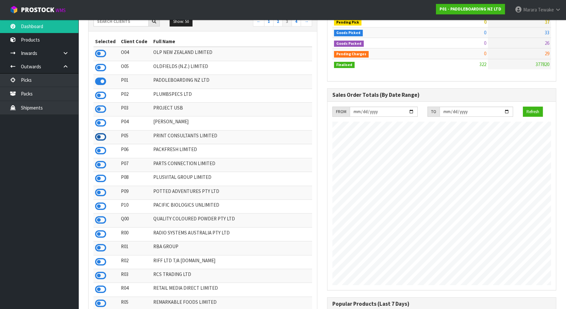
click at [97, 137] on icon at bounding box center [100, 137] width 11 height 10
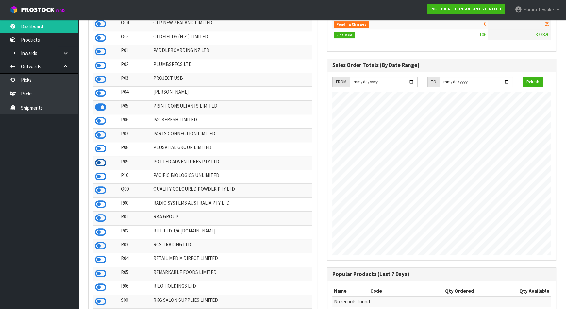
click at [95, 164] on icon at bounding box center [100, 163] width 11 height 10
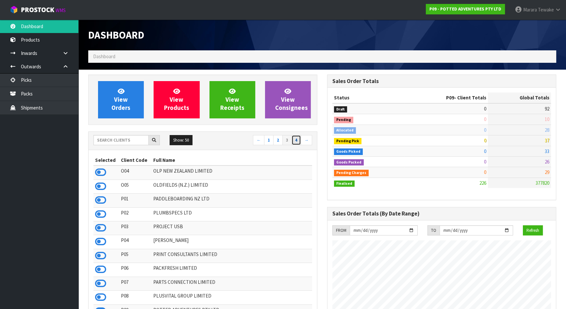
click at [295, 140] on link "4" at bounding box center [295, 140] width 9 height 10
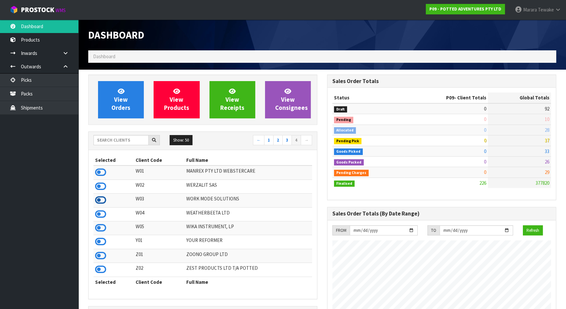
click at [99, 200] on icon at bounding box center [100, 200] width 11 height 10
click at [99, 217] on icon at bounding box center [100, 214] width 11 height 10
click at [102, 241] on icon at bounding box center [100, 241] width 11 height 10
click at [98, 271] on icon at bounding box center [100, 269] width 11 height 10
click at [96, 243] on icon at bounding box center [100, 241] width 11 height 10
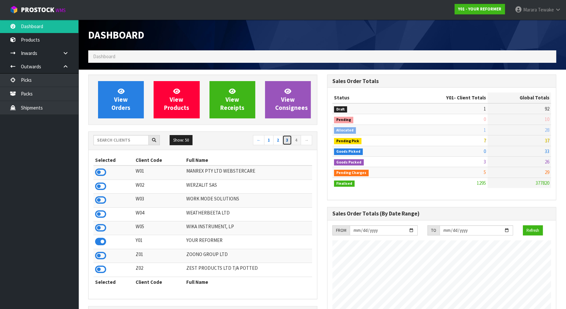
click at [290, 139] on link "3" at bounding box center [286, 140] width 9 height 10
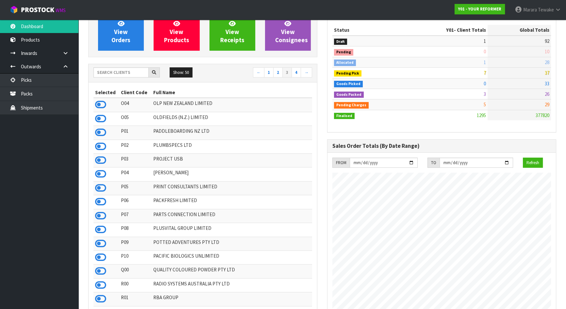
scroll to position [0, 0]
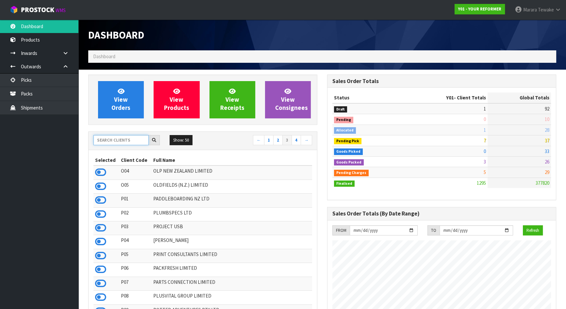
click at [126, 137] on input "text" at bounding box center [120, 140] width 55 height 10
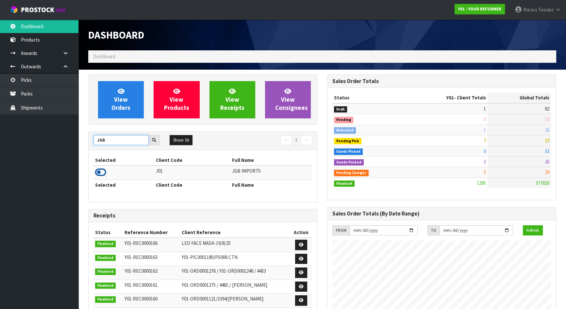
type input "JGB"
click at [101, 170] on icon at bounding box center [100, 172] width 11 height 10
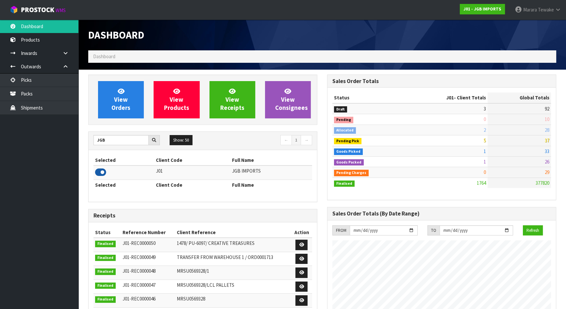
scroll to position [494, 238]
drag, startPoint x: 120, startPoint y: 105, endPoint x: 115, endPoint y: 105, distance: 4.3
click at [119, 105] on span "View Orders" at bounding box center [120, 99] width 19 height 24
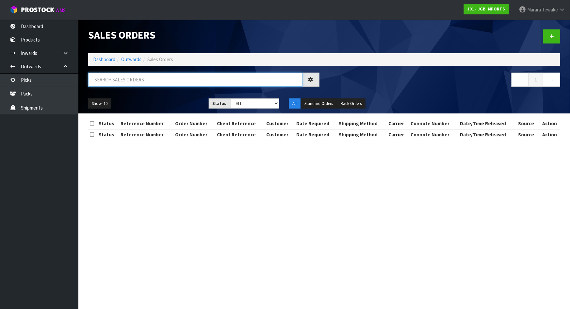
click at [119, 80] on input "text" at bounding box center [195, 79] width 214 height 14
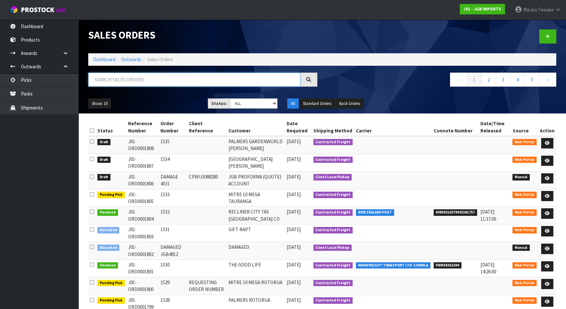
click at [122, 79] on input "text" at bounding box center [194, 79] width 212 height 14
type input "JOB-0408312"
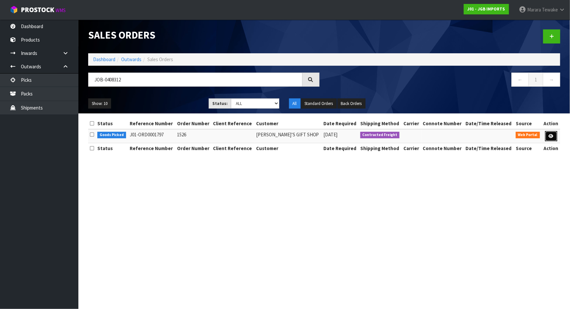
click at [548, 134] on link at bounding box center [551, 136] width 12 height 10
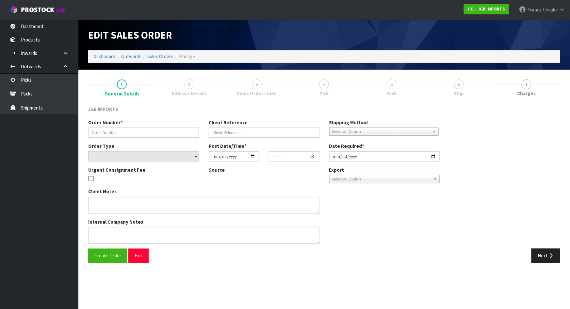
type input "1526"
select select "number:0"
type input "2025-08-18"
type input "19:01:00.000"
type input "2025-08-27"
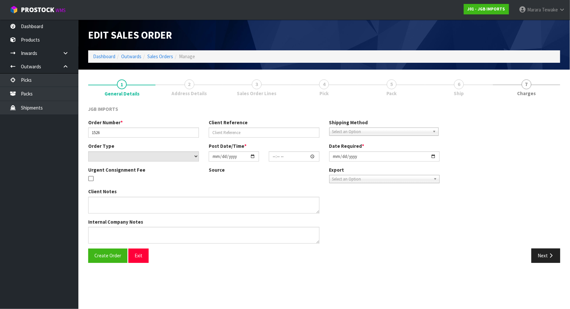
type textarea "PLEASE INVOICE JGB0910 WITH 100% DISCOUNT. (IT REPLACES AN IMPERFECT ONE PREVIO…"
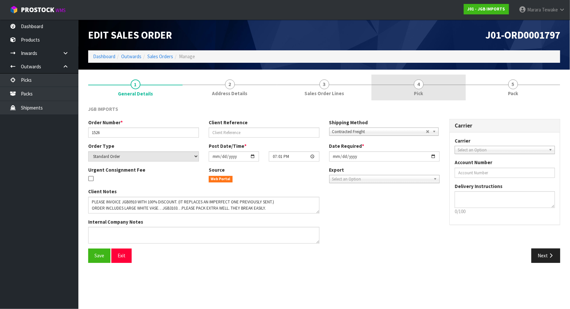
click at [438, 83] on link "4 Pick" at bounding box center [418, 87] width 94 height 26
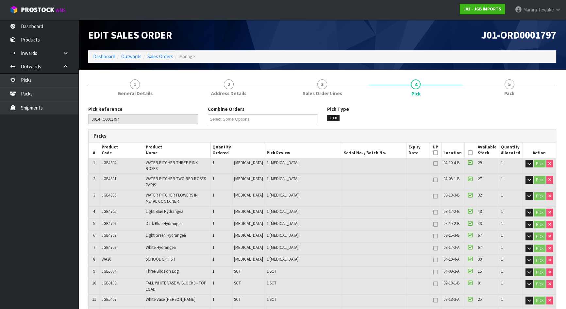
click at [468, 152] on icon at bounding box center [470, 152] width 5 height 0
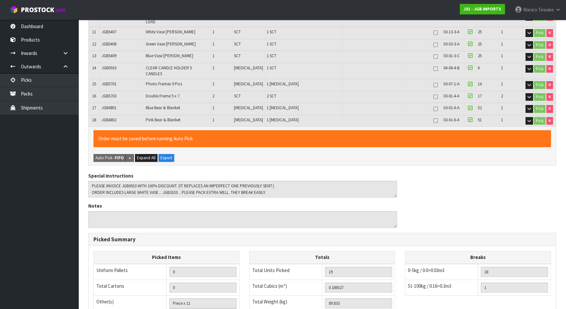
scroll to position [369, 0]
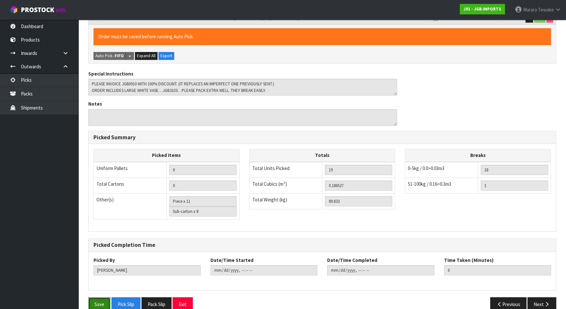
click at [101, 297] on button "Save" at bounding box center [99, 304] width 22 height 14
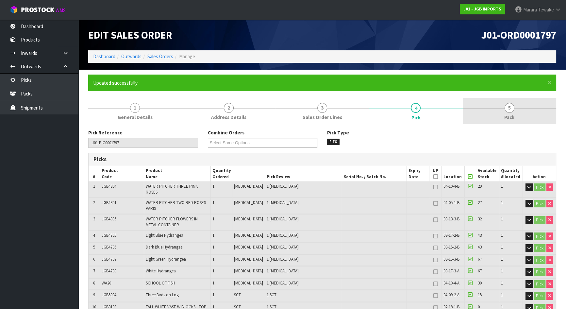
click at [508, 108] on span "5" at bounding box center [509, 108] width 10 height 10
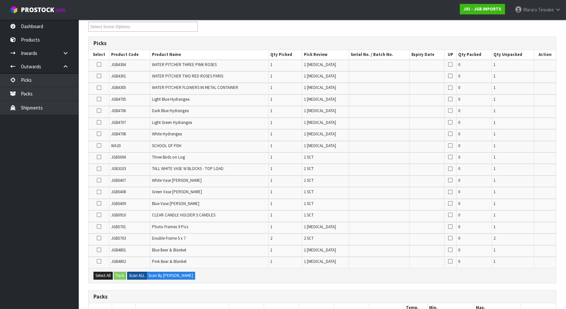
scroll to position [237, 0]
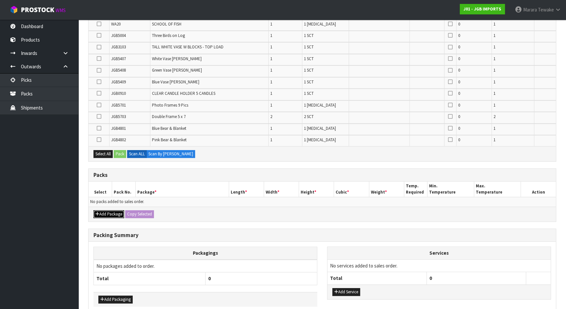
click at [112, 210] on button "Add Package" at bounding box center [108, 214] width 31 height 8
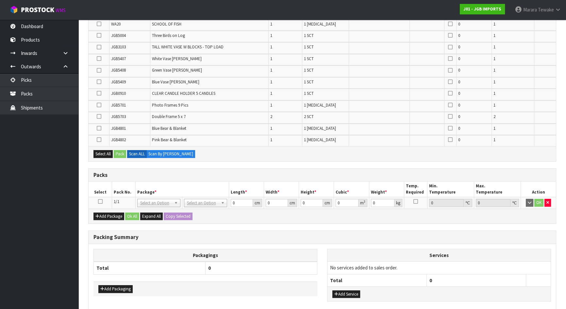
click at [100, 201] on icon at bounding box center [100, 201] width 5 height 0
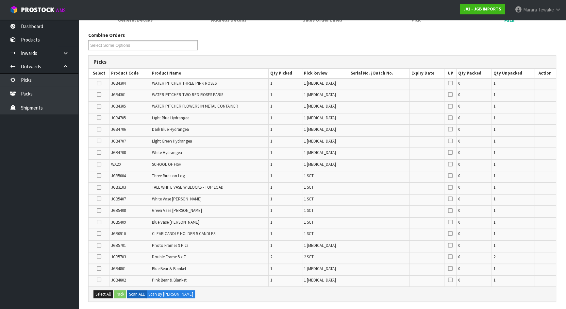
scroll to position [148, 0]
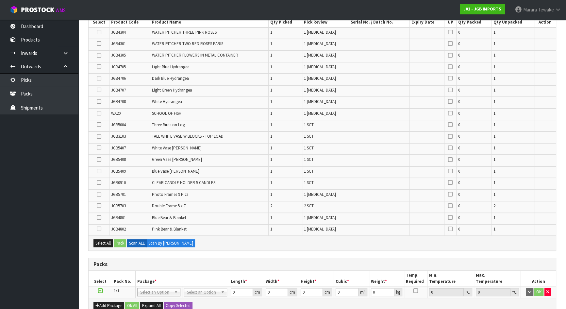
click at [97, 124] on icon at bounding box center [99, 124] width 5 height 0
click at [0, 0] on input "checkbox" at bounding box center [0, 0] width 0 height 0
click at [118, 241] on button "Pack" at bounding box center [120, 243] width 12 height 8
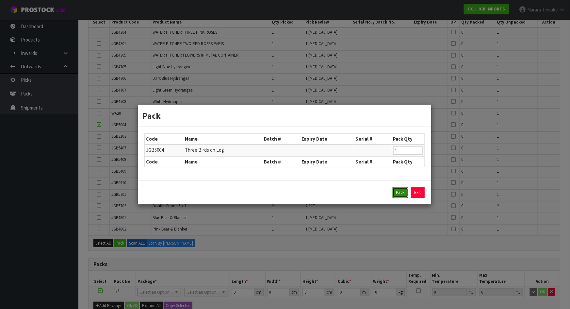
click at [402, 187] on button "Pack" at bounding box center [401, 192] width 16 height 10
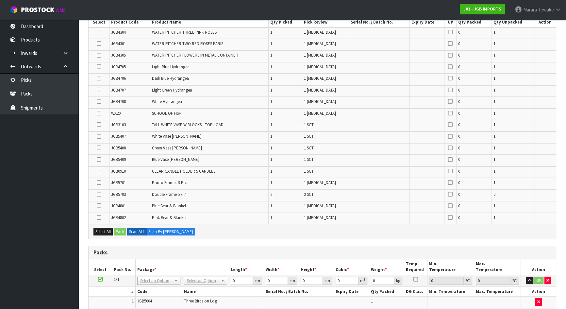
click at [98, 32] on icon at bounding box center [99, 32] width 5 height 0
click at [0, 0] on input "checkbox" at bounding box center [0, 0] width 0 height 0
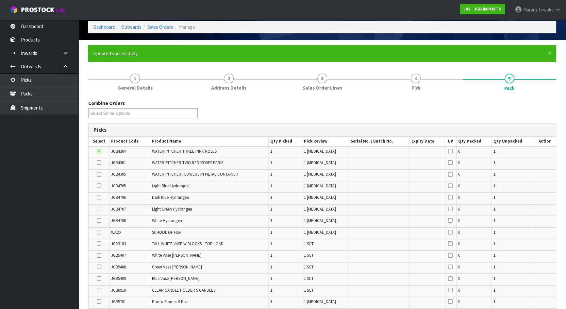
scroll to position [0, 0]
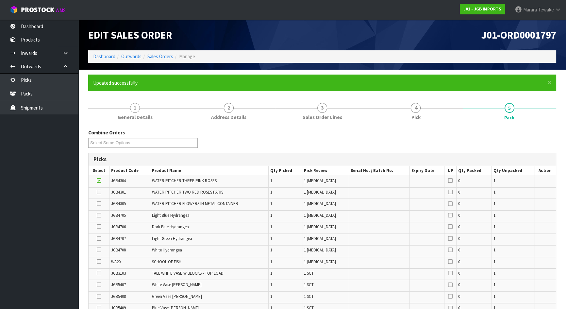
click at [100, 192] on icon at bounding box center [99, 192] width 5 height 0
click at [0, 0] on input "checkbox" at bounding box center [0, 0] width 0 height 0
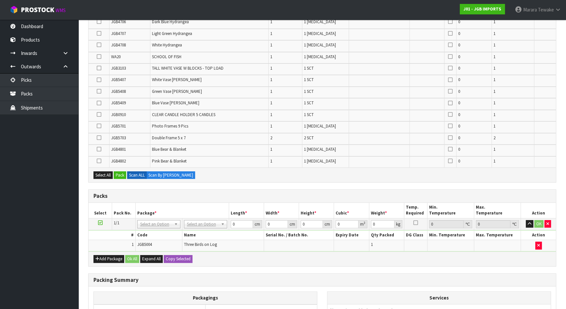
scroll to position [246, 0]
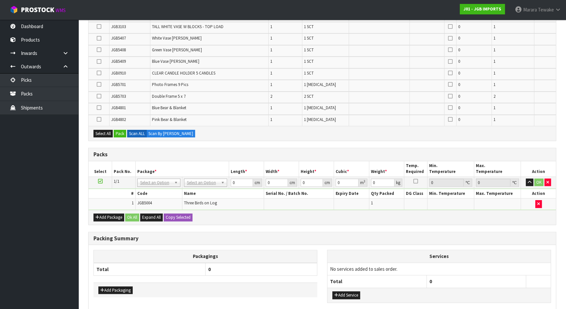
click at [99, 96] on icon at bounding box center [99, 96] width 5 height 0
click at [0, 0] on input "checkbox" at bounding box center [0, 0] width 0 height 0
click at [98, 61] on icon at bounding box center [99, 61] width 5 height 0
click at [0, 0] on input "checkbox" at bounding box center [0, 0] width 0 height 0
click at [99, 50] on icon at bounding box center [99, 50] width 5 height 0
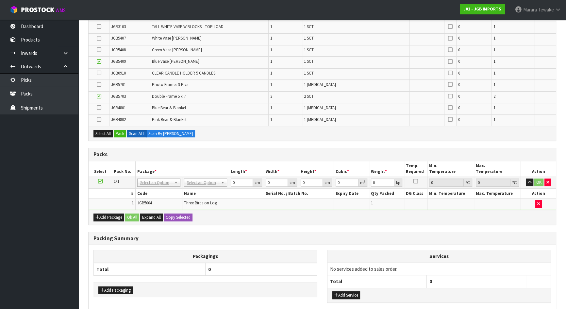
click at [0, 0] on input "checkbox" at bounding box center [0, 0] width 0 height 0
click at [98, 39] on icon at bounding box center [99, 38] width 5 height 0
click at [0, 0] on input "checkbox" at bounding box center [0, 0] width 0 height 0
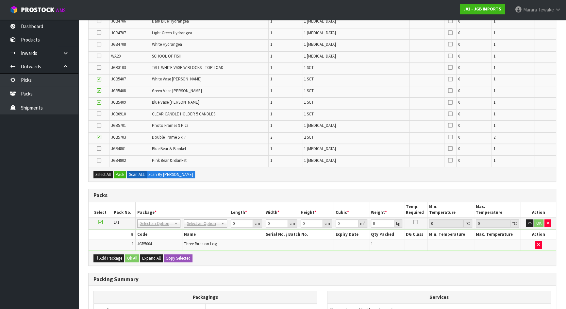
scroll to position [157, 0]
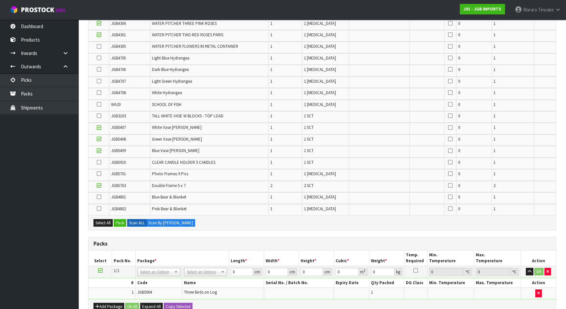
click at [99, 46] on icon at bounding box center [99, 46] width 5 height 0
click at [0, 0] on input "checkbox" at bounding box center [0, 0] width 0 height 0
click at [100, 92] on icon at bounding box center [99, 92] width 5 height 0
click at [0, 0] on input "checkbox" at bounding box center [0, 0] width 0 height 0
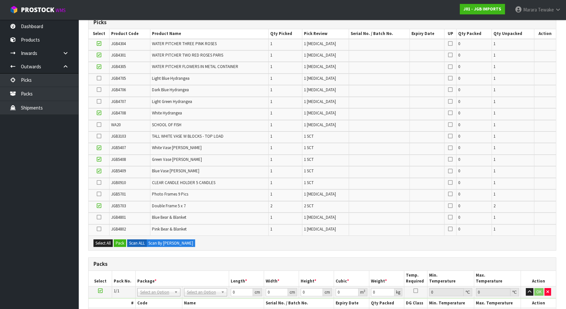
scroll to position [127, 0]
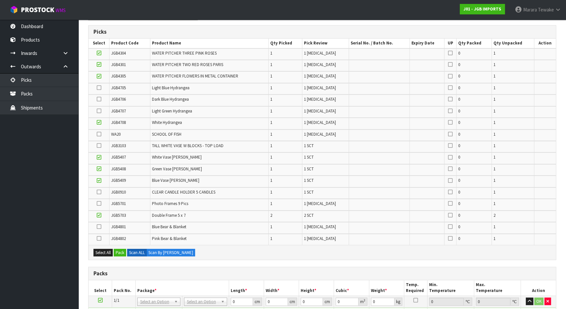
click at [99, 99] on icon at bounding box center [99, 99] width 5 height 0
click at [0, 0] on input "checkbox" at bounding box center [0, 0] width 0 height 0
click at [98, 111] on icon at bounding box center [99, 111] width 5 height 0
click at [0, 0] on input "checkbox" at bounding box center [0, 0] width 0 height 0
click at [98, 88] on icon at bounding box center [99, 88] width 5 height 0
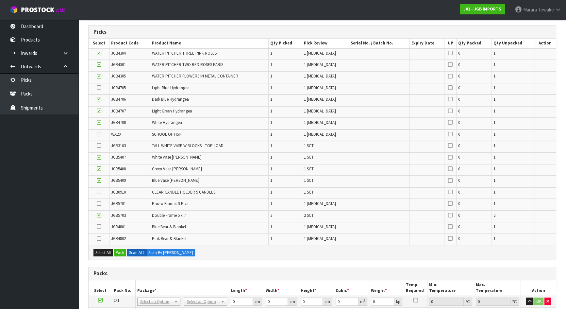
click at [0, 0] on input "checkbox" at bounding box center [0, 0] width 0 height 0
click at [118, 251] on button "Pack" at bounding box center [120, 252] width 12 height 8
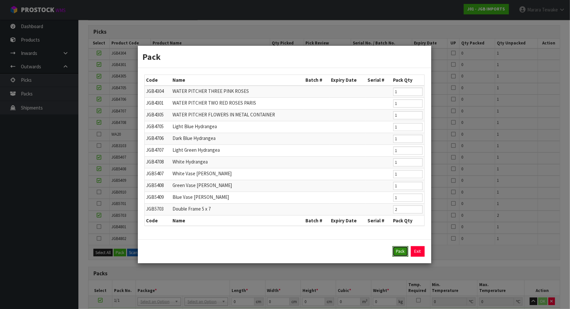
click at [403, 250] on button "Pack" at bounding box center [401, 251] width 16 height 10
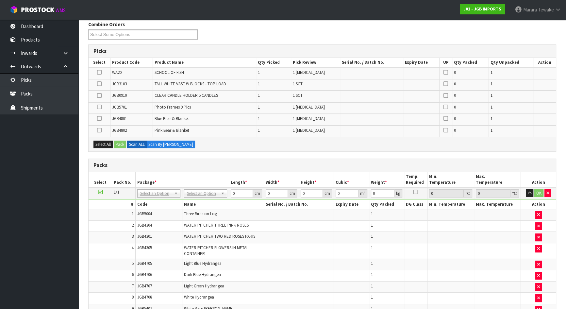
scroll to position [98, 0]
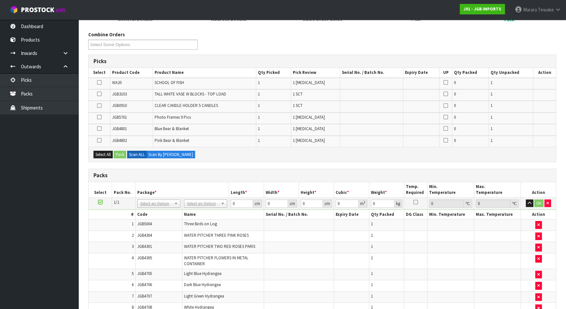
click at [97, 140] on icon at bounding box center [99, 140] width 5 height 0
click at [0, 0] on input "checkbox" at bounding box center [0, 0] width 0 height 0
click at [100, 129] on icon at bounding box center [99, 128] width 5 height 0
click at [0, 0] on input "checkbox" at bounding box center [0, 0] width 0 height 0
click at [121, 154] on button "Pack" at bounding box center [120, 155] width 12 height 8
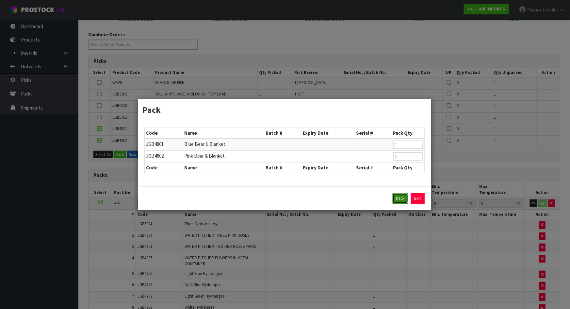
click at [396, 195] on button "Pack" at bounding box center [401, 198] width 16 height 10
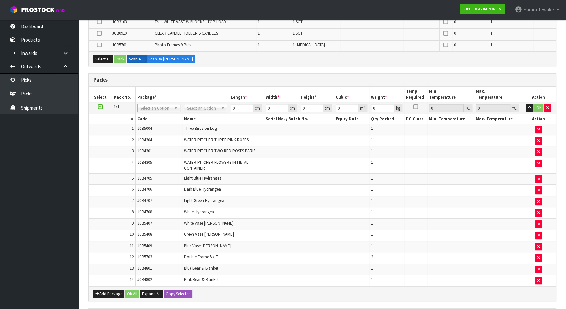
scroll to position [216, 0]
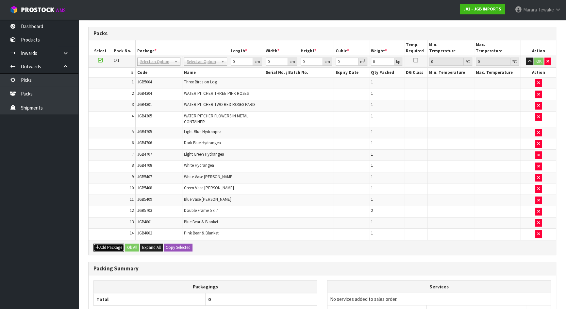
click at [101, 245] on button "Add Package" at bounding box center [108, 247] width 31 height 8
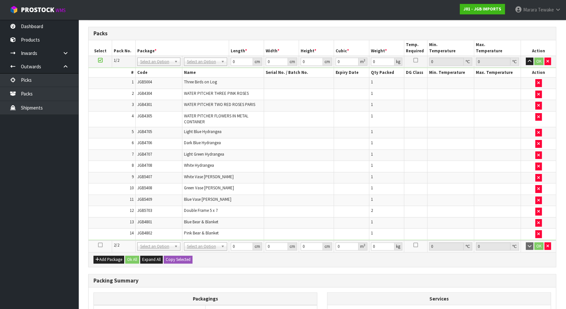
click at [99, 245] on icon at bounding box center [100, 245] width 5 height 0
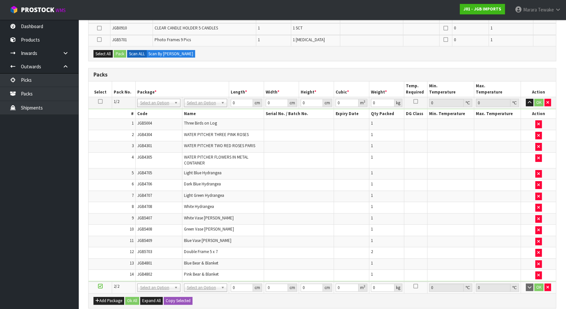
scroll to position [68, 0]
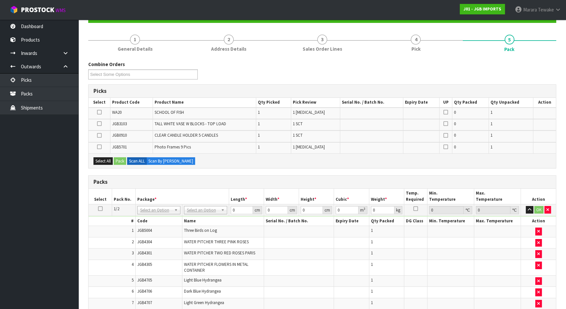
click at [98, 147] on icon at bounding box center [99, 147] width 5 height 0
click at [0, 0] on input "checkbox" at bounding box center [0, 0] width 0 height 0
click at [100, 112] on icon at bounding box center [99, 112] width 5 height 0
click at [0, 0] on input "checkbox" at bounding box center [0, 0] width 0 height 0
click at [119, 159] on button "Pack" at bounding box center [120, 161] width 12 height 8
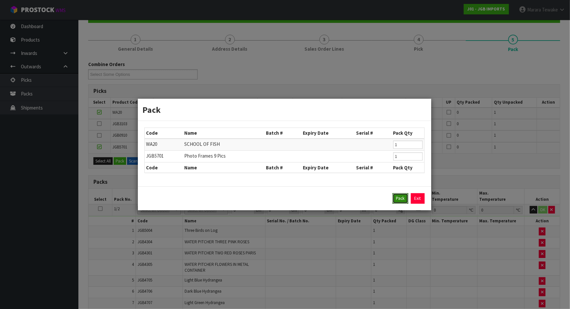
drag, startPoint x: 399, startPoint y: 195, endPoint x: 381, endPoint y: 192, distance: 18.9
click at [399, 195] on button "Pack" at bounding box center [401, 198] width 16 height 10
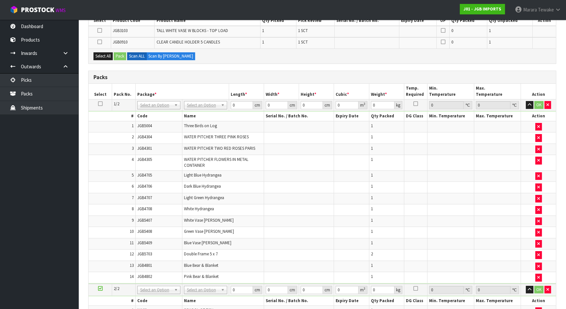
scroll to position [94, 0]
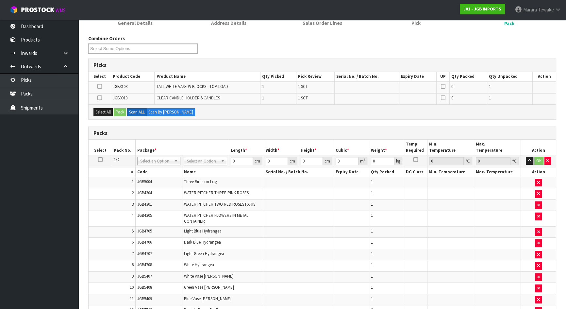
click at [100, 159] on icon at bounding box center [100, 159] width 5 height 0
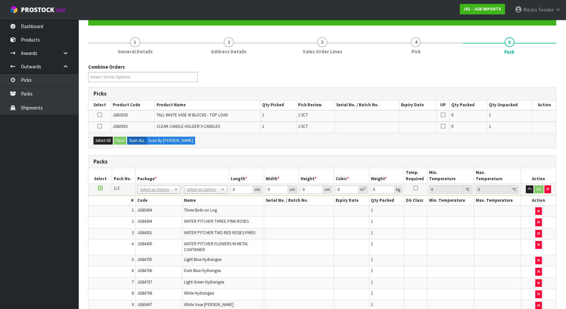
scroll to position [64, 0]
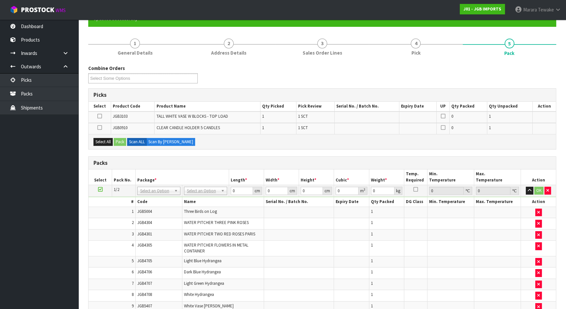
click at [97, 127] on icon at bounding box center [99, 127] width 5 height 0
click at [0, 0] on input "checkbox" at bounding box center [0, 0] width 0 height 0
click at [118, 142] on button "Pack" at bounding box center [120, 142] width 12 height 8
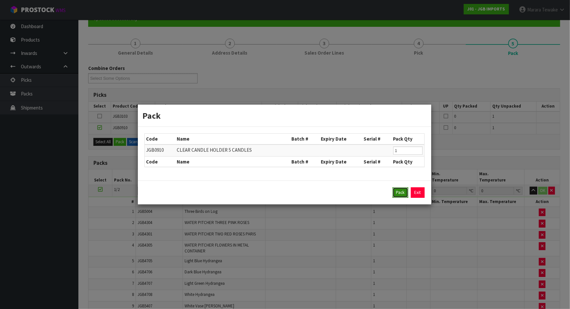
click at [395, 193] on button "Pack" at bounding box center [401, 192] width 16 height 10
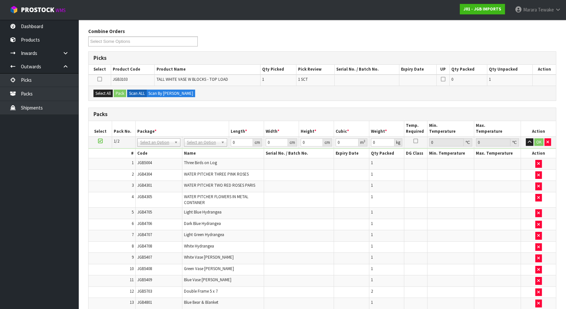
scroll to position [183, 0]
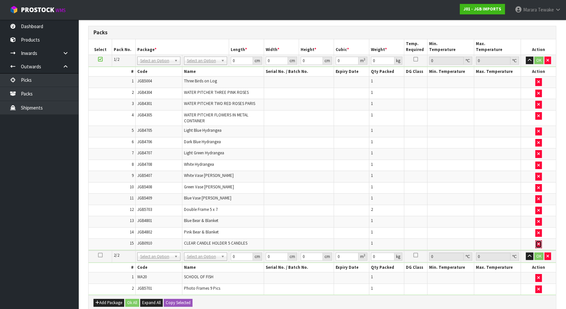
click at [537, 242] on icon "button" at bounding box center [538, 244] width 3 height 4
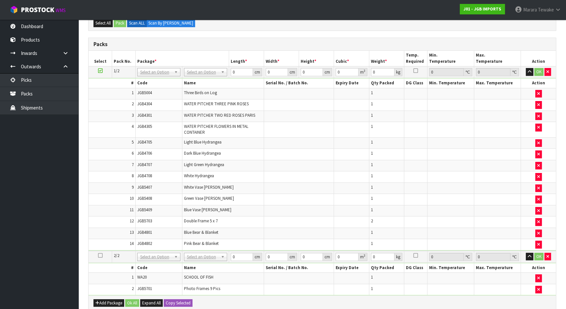
click at [101, 255] on icon at bounding box center [100, 255] width 5 height 0
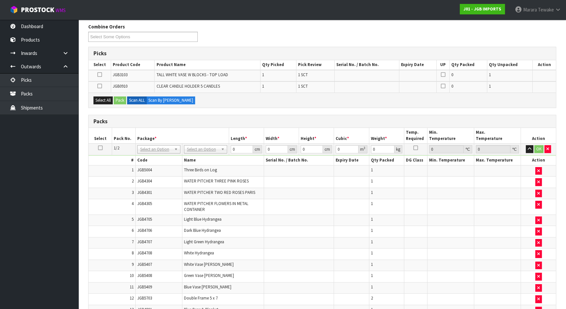
scroll to position [5, 0]
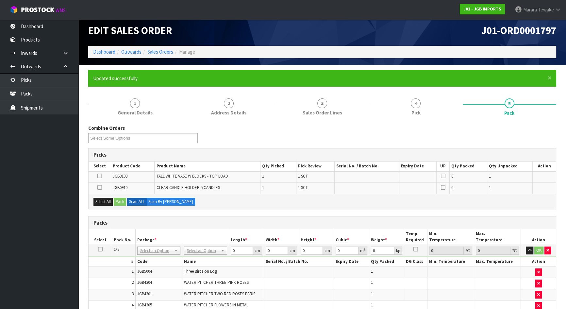
click at [99, 187] on icon at bounding box center [99, 187] width 5 height 0
click at [0, 0] on input "checkbox" at bounding box center [0, 0] width 0 height 0
click at [118, 200] on button "Pack" at bounding box center [120, 202] width 12 height 8
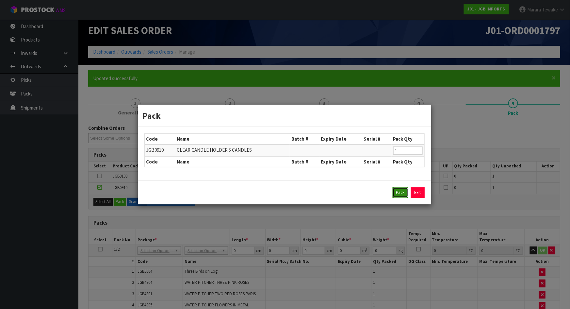
click at [397, 191] on button "Pack" at bounding box center [401, 192] width 16 height 10
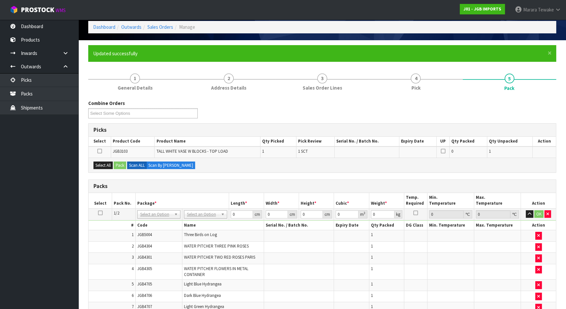
scroll to position [0, 0]
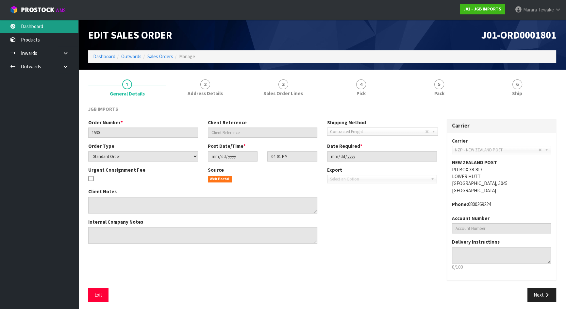
click at [36, 24] on link "Dashboard" at bounding box center [39, 26] width 78 height 13
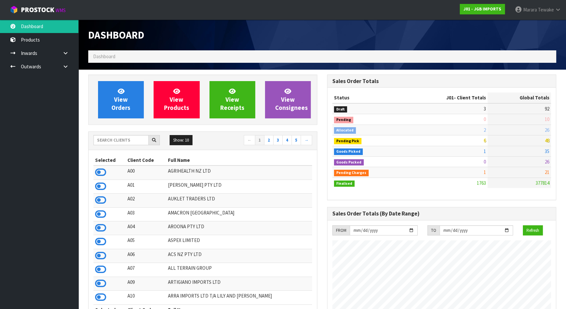
scroll to position [494, 238]
click at [118, 142] on input "text" at bounding box center [120, 140] width 55 height 10
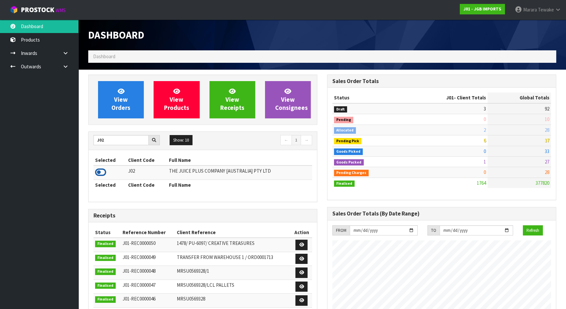
click at [104, 174] on icon at bounding box center [100, 172] width 11 height 10
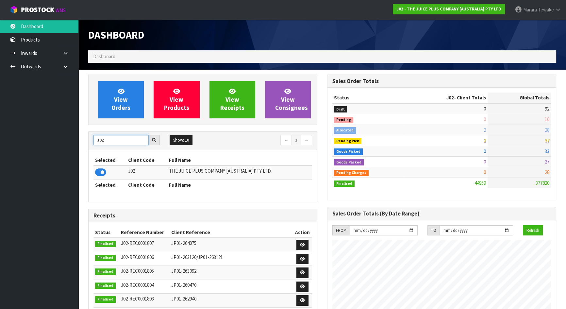
drag, startPoint x: 102, startPoint y: 140, endPoint x: 85, endPoint y: 135, distance: 18.5
click at [89, 137] on div "J02" at bounding box center [126, 140] width 76 height 10
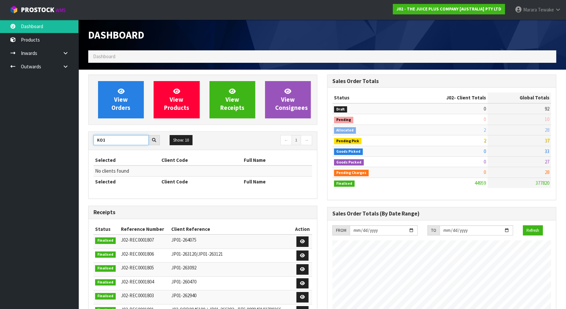
drag, startPoint x: 108, startPoint y: 138, endPoint x: 101, endPoint y: 135, distance: 7.5
click at [101, 136] on input "KO1" at bounding box center [120, 140] width 55 height 10
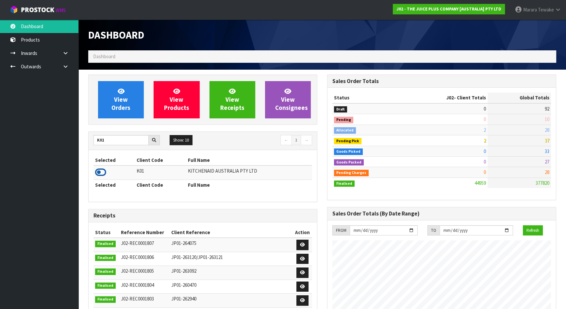
click at [102, 170] on icon at bounding box center [100, 172] width 11 height 10
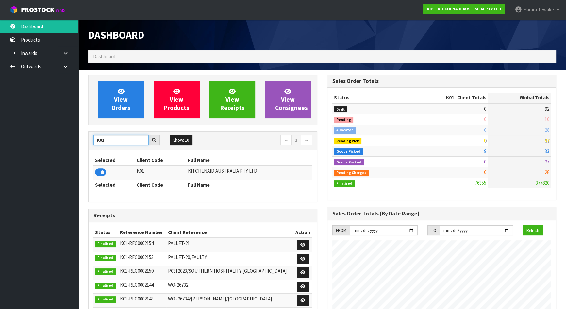
drag, startPoint x: 100, startPoint y: 144, endPoint x: 92, endPoint y: 143, distance: 7.2
click at [92, 143] on div "K01" at bounding box center [126, 140] width 76 height 10
click at [102, 170] on icon at bounding box center [100, 172] width 11 height 10
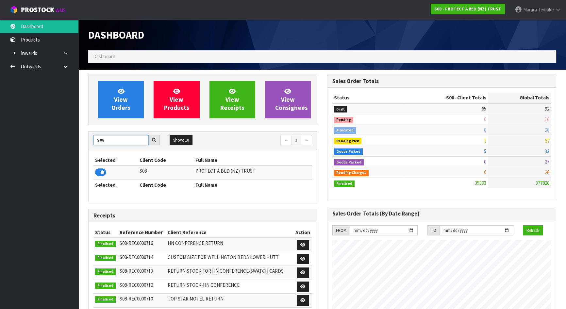
drag, startPoint x: 106, startPoint y: 136, endPoint x: 94, endPoint y: 134, distance: 12.4
click at [99, 134] on div "S08 Show: 10 5 10 25 50 ← 1 →" at bounding box center [202, 141] width 228 height 18
type input "S"
type input "NERO"
click at [103, 168] on icon at bounding box center [100, 172] width 11 height 10
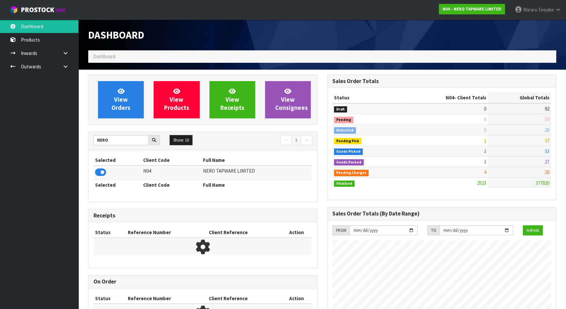
scroll to position [515, 238]
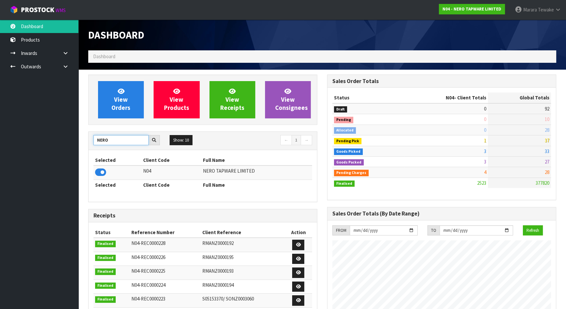
drag, startPoint x: 115, startPoint y: 139, endPoint x: 95, endPoint y: 133, distance: 21.1
click at [96, 134] on div "NERO Show: 10 5 10 25 50 ← 1 →" at bounding box center [202, 141] width 228 height 18
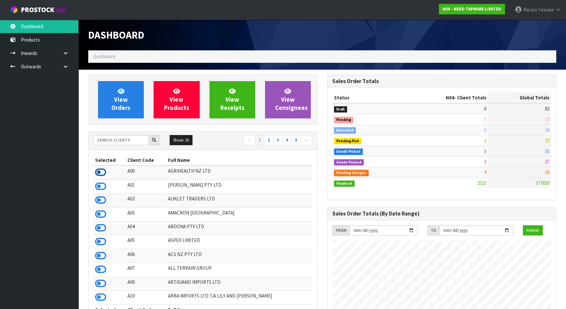
click at [101, 173] on icon at bounding box center [100, 172] width 11 height 10
click at [103, 186] on icon at bounding box center [100, 186] width 11 height 10
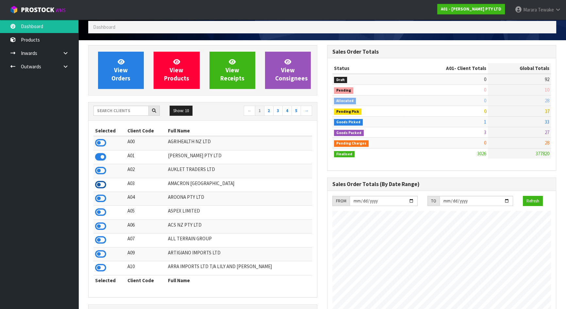
click at [104, 185] on icon at bounding box center [100, 185] width 11 height 10
click at [103, 225] on icon at bounding box center [100, 226] width 11 height 10
click at [185, 111] on button "Show: 10" at bounding box center [180, 110] width 23 height 10
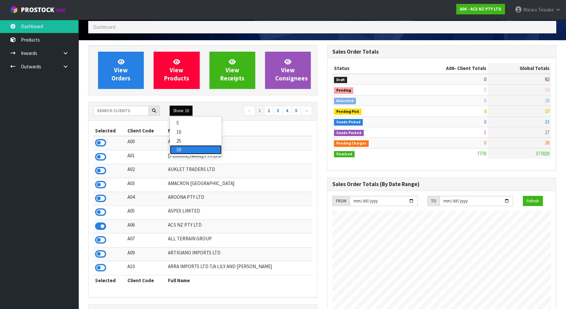
click at [183, 150] on link "50" at bounding box center [196, 149] width 52 height 9
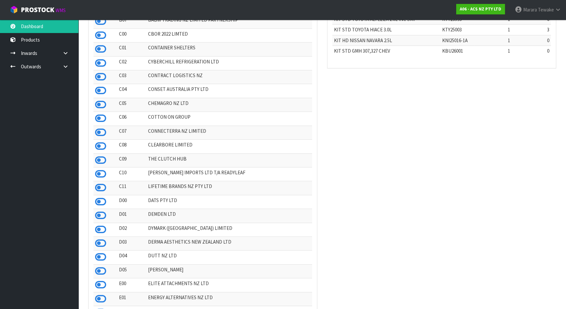
scroll to position [505, 0]
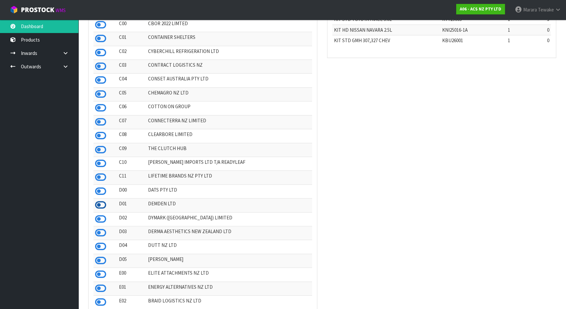
click at [97, 202] on icon at bounding box center [100, 205] width 11 height 10
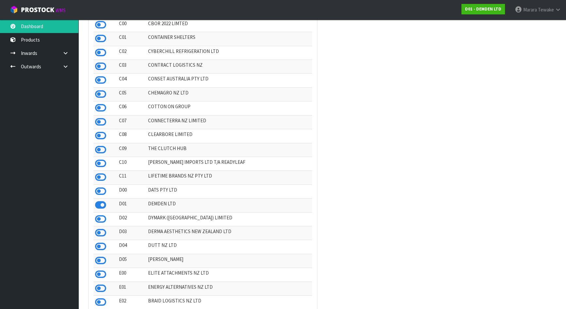
scroll to position [326108, 326300]
click at [102, 175] on icon at bounding box center [100, 177] width 11 height 10
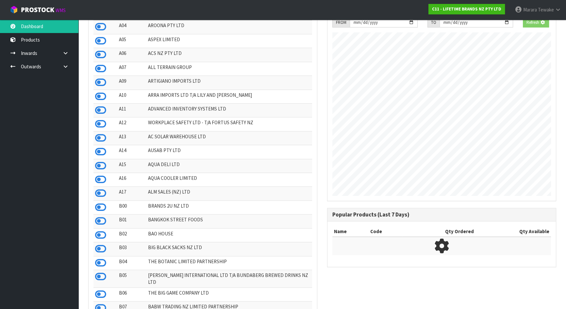
scroll to position [0, 0]
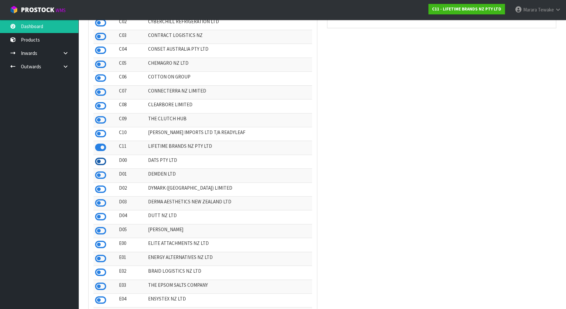
click at [101, 162] on icon at bounding box center [100, 161] width 11 height 10
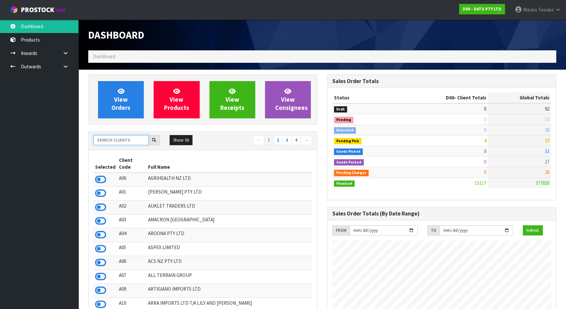
click at [103, 140] on input "text" at bounding box center [120, 140] width 55 height 10
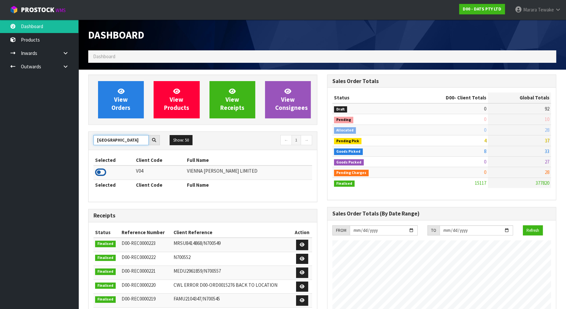
type input "VIENNA"
click at [101, 173] on icon at bounding box center [100, 172] width 11 height 10
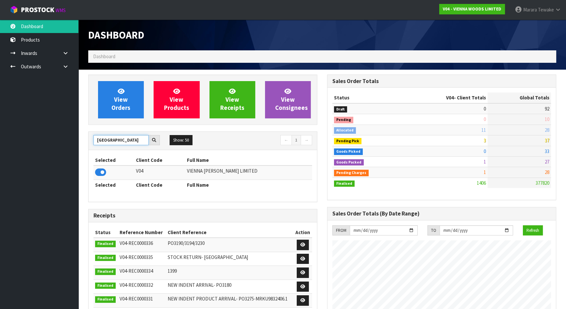
drag, startPoint x: 113, startPoint y: 141, endPoint x: 78, endPoint y: 134, distance: 36.0
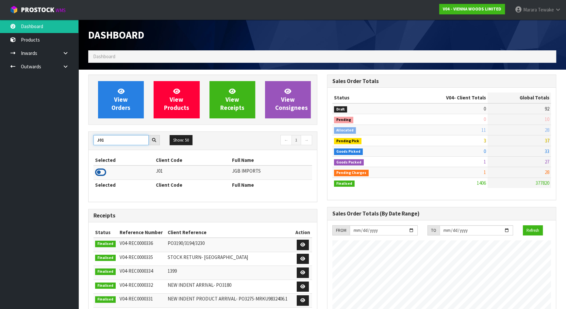
type input "J01"
click at [100, 173] on icon at bounding box center [100, 172] width 11 height 10
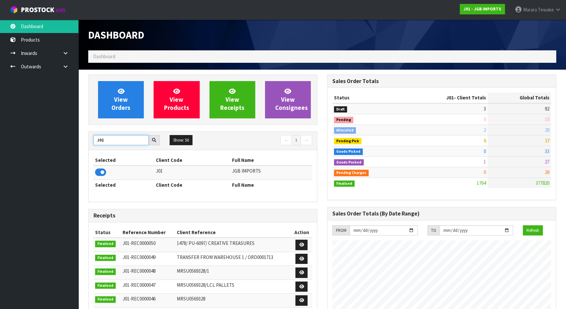
drag, startPoint x: 112, startPoint y: 142, endPoint x: 72, endPoint y: 134, distance: 40.0
click at [88, 139] on div "View Orders View Products View Receipts View Consignees J01 Show: 50 5 10 25 50…" at bounding box center [202, 263] width 239 height 379
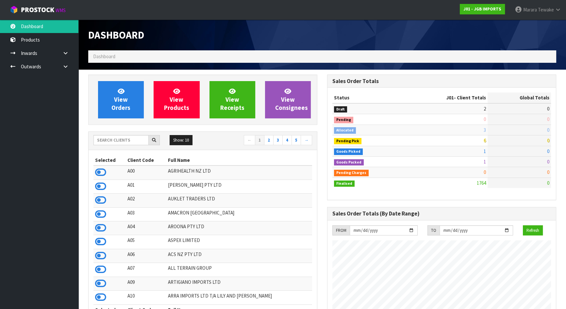
scroll to position [494, 238]
click at [131, 137] on input "text" at bounding box center [120, 140] width 55 height 10
